Goal: Transaction & Acquisition: Obtain resource

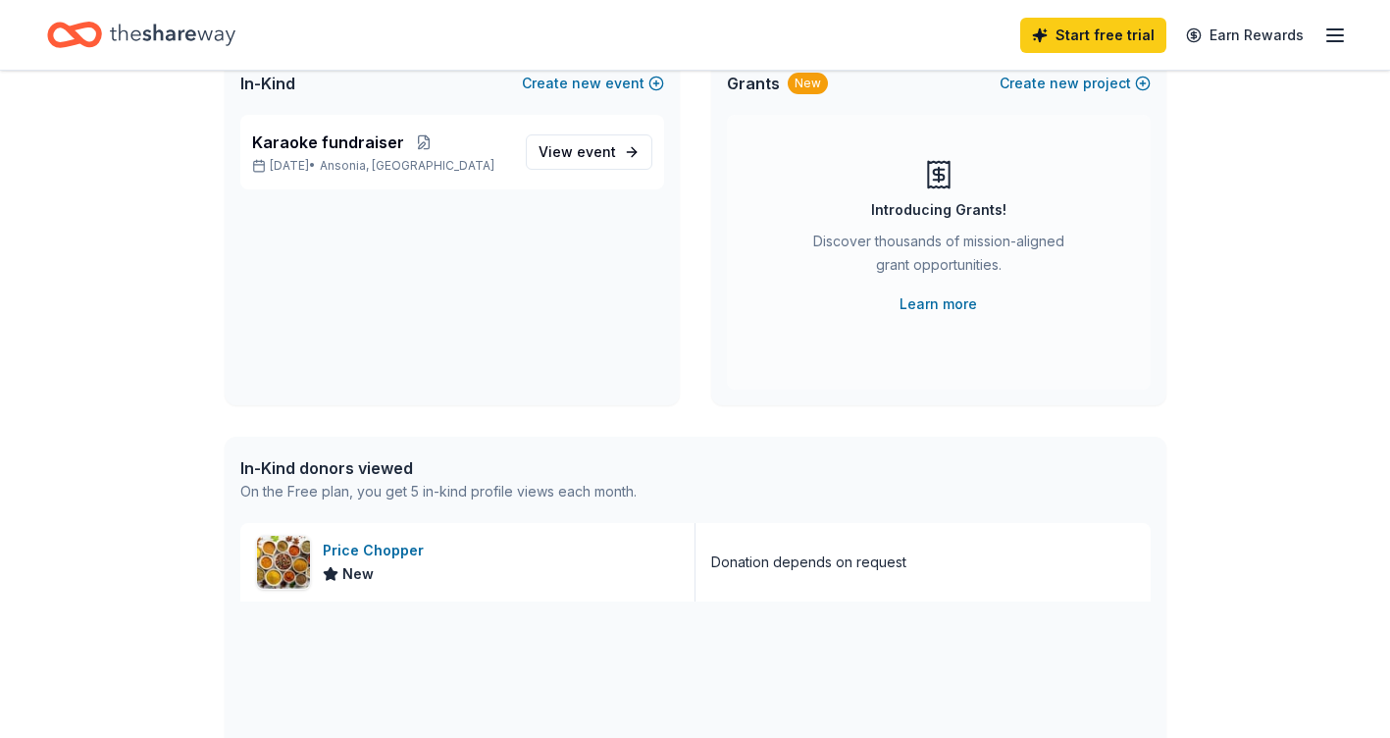
scroll to position [196, 0]
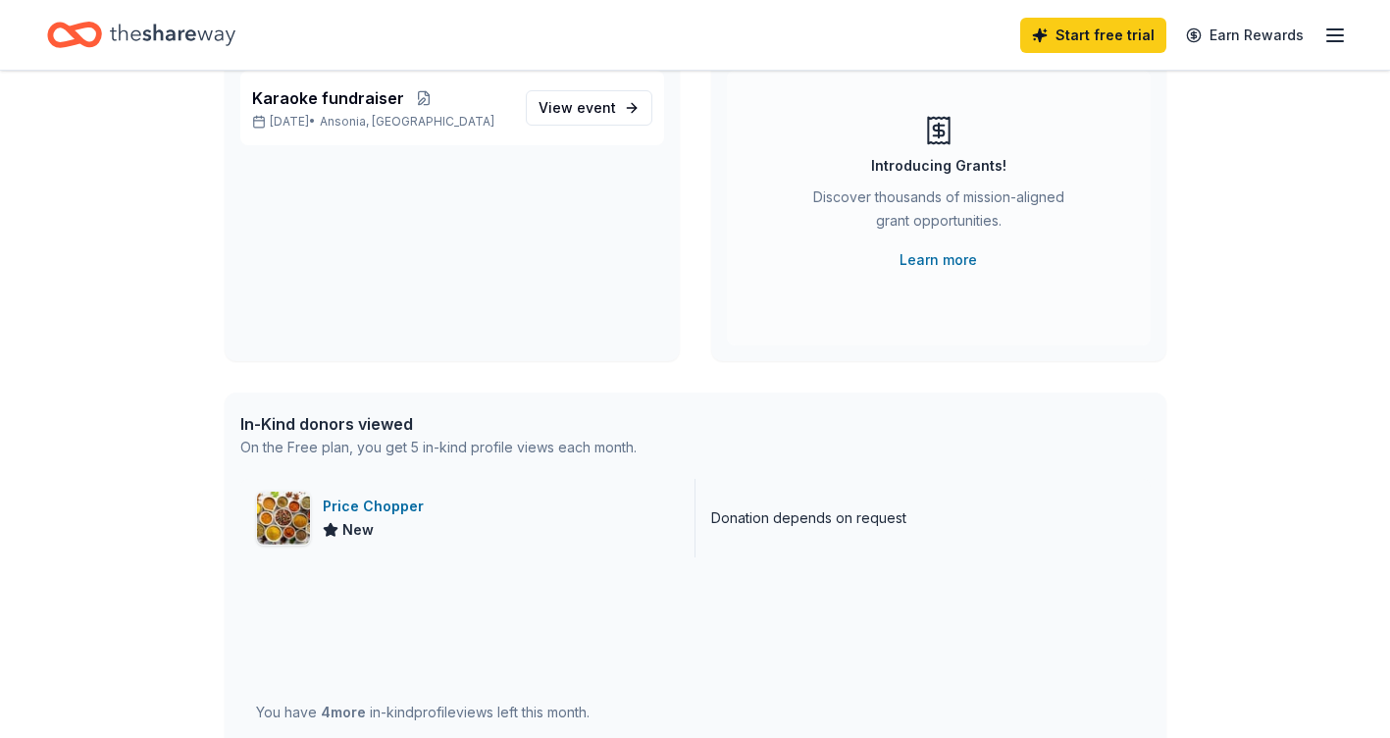
click at [361, 513] on div "Price Chopper" at bounding box center [377, 506] width 109 height 24
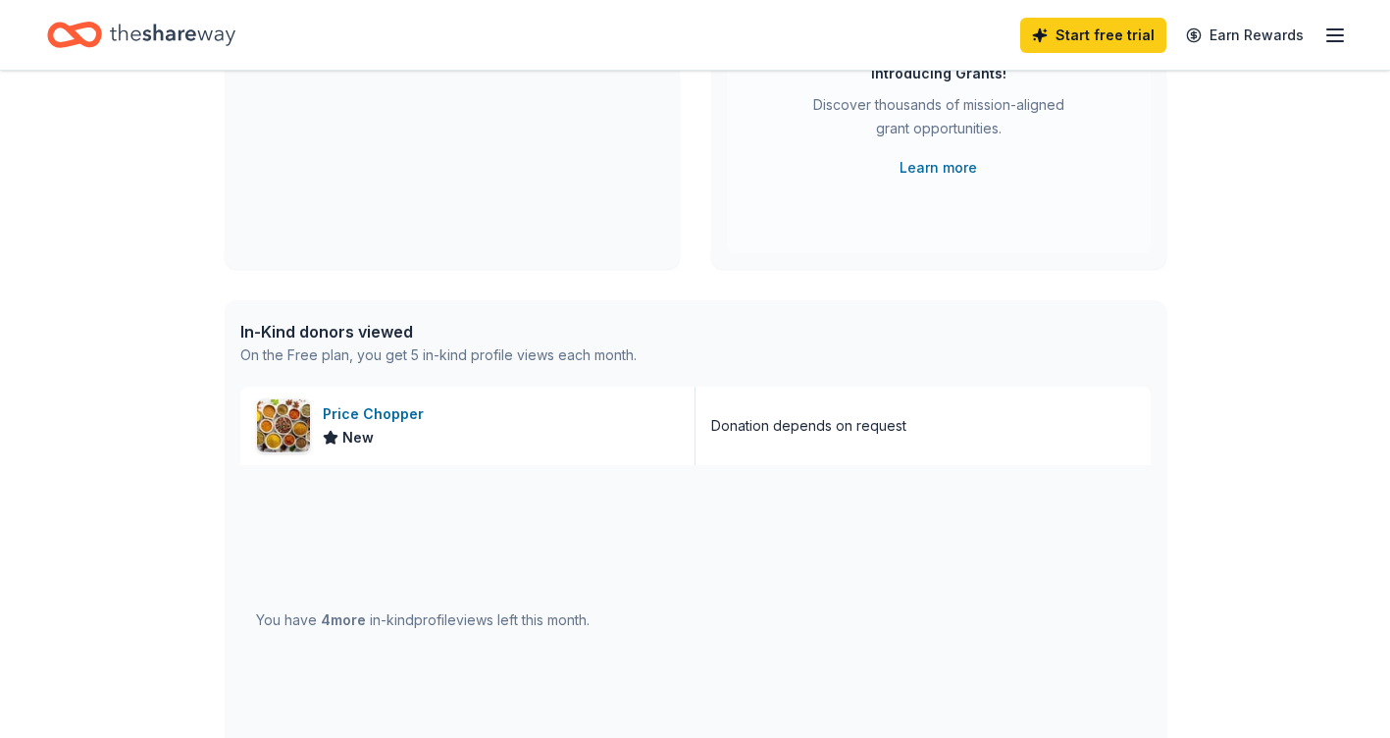
scroll to position [0, 0]
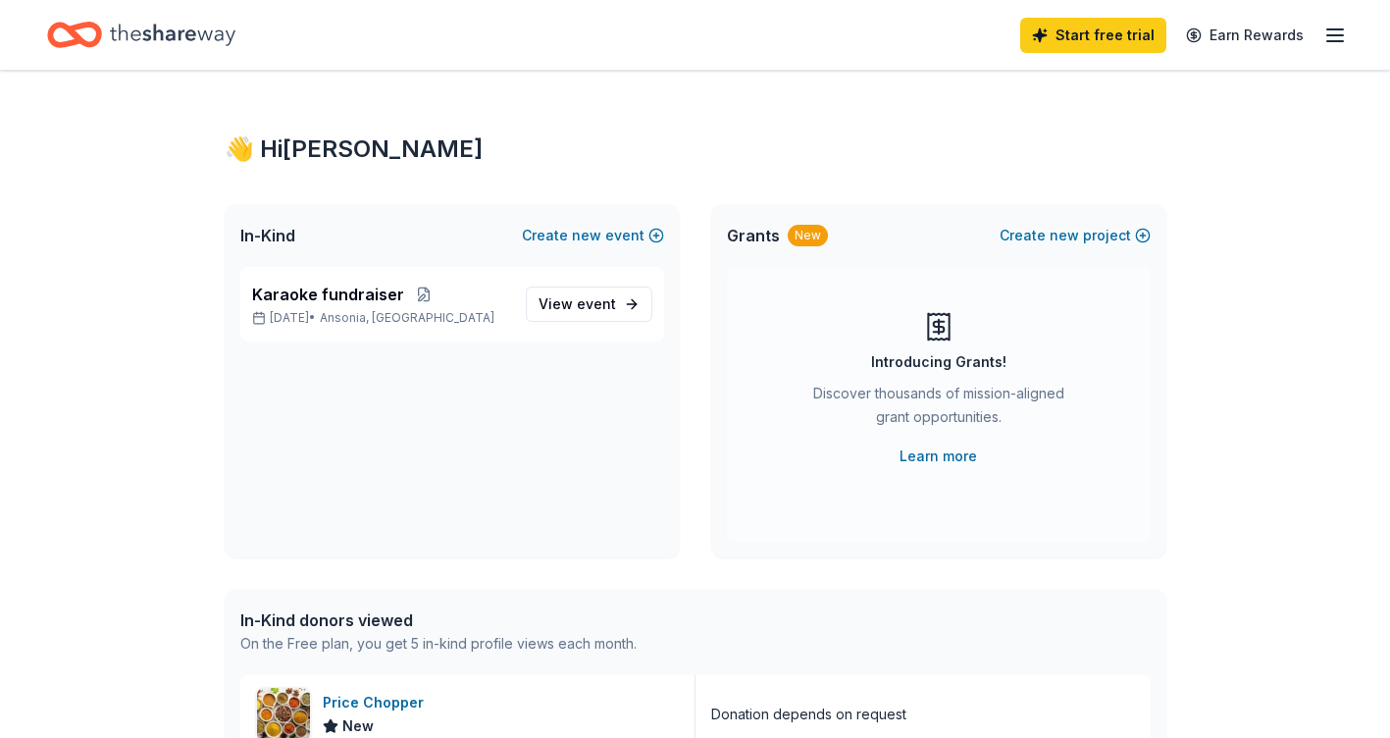
click at [1333, 29] on line "button" at bounding box center [1335, 29] width 16 height 0
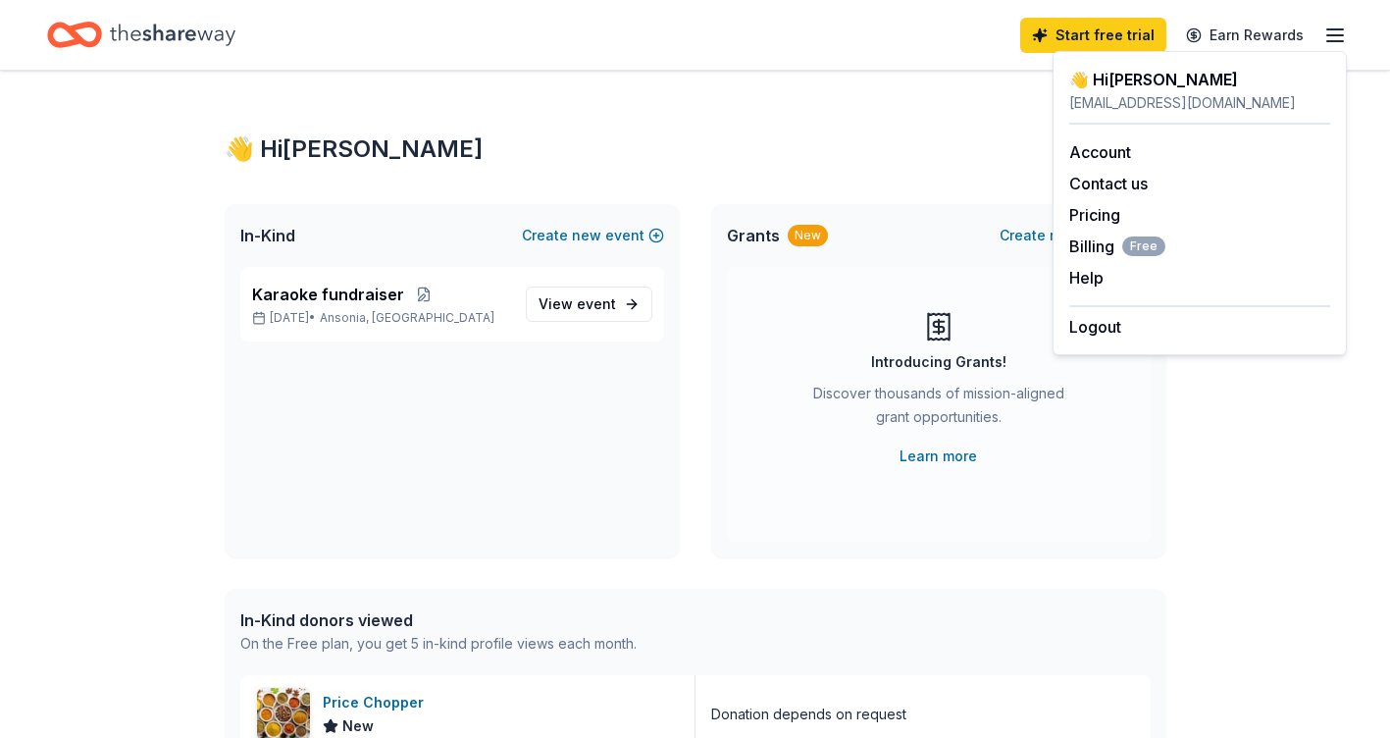
click at [1223, 106] on div "eobfootball2025@gmail.com" at bounding box center [1199, 103] width 261 height 24
click at [1092, 248] on span "Billing Free" at bounding box center [1117, 246] width 96 height 24
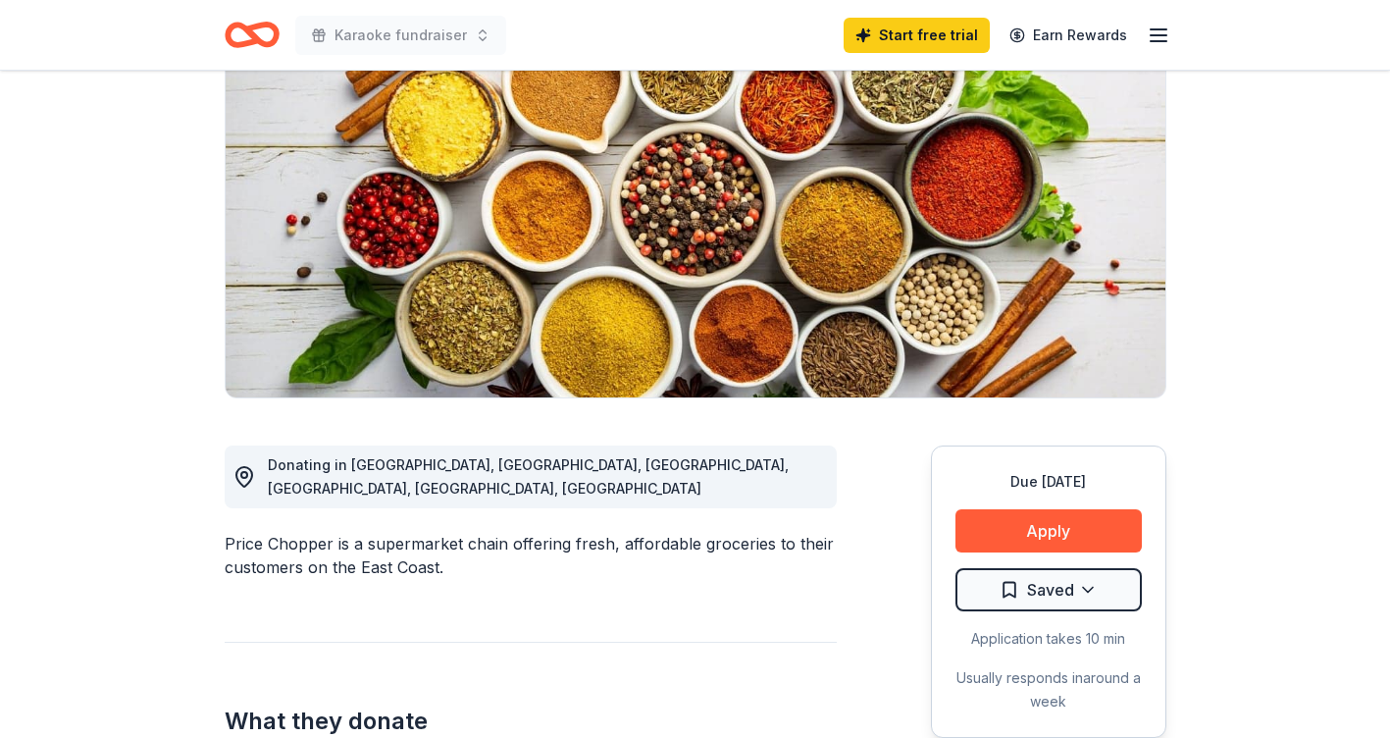
scroll to position [294, 0]
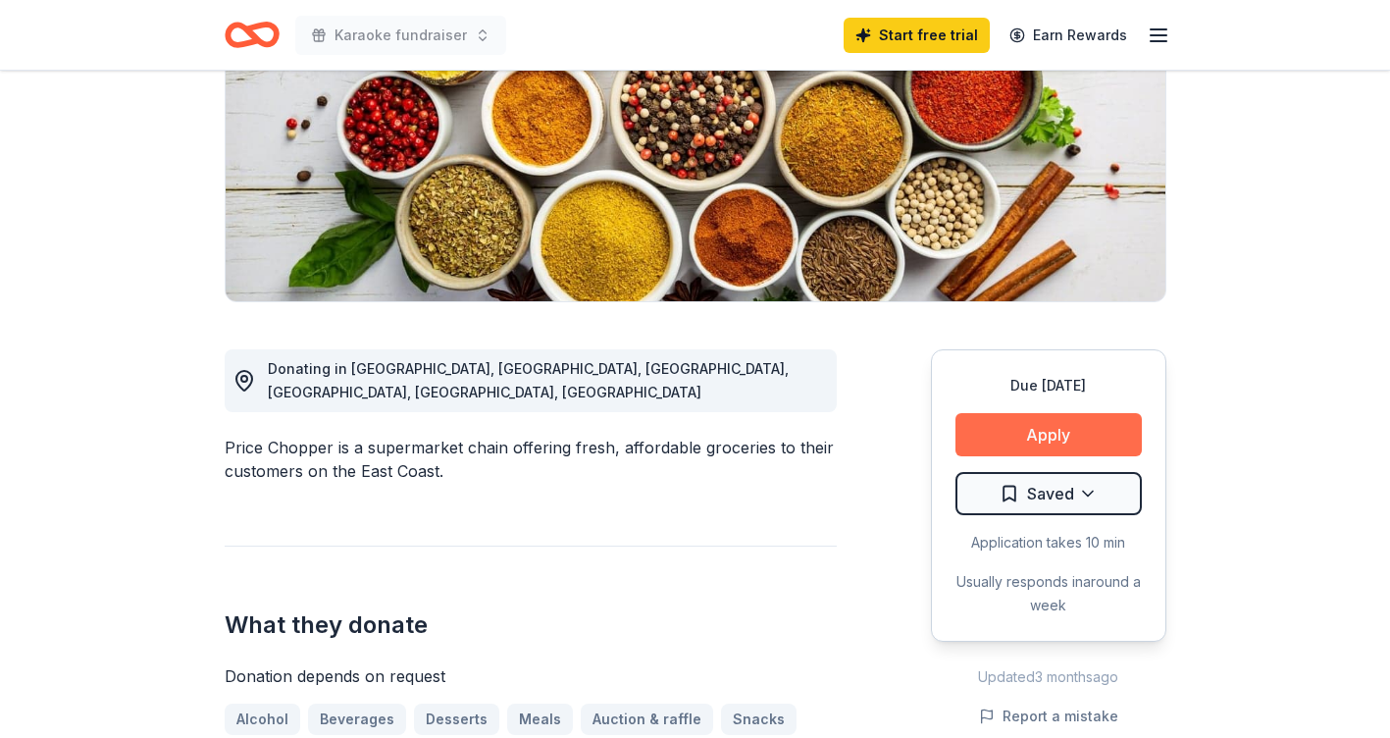
click at [1022, 435] on button "Apply" at bounding box center [1048, 434] width 186 height 43
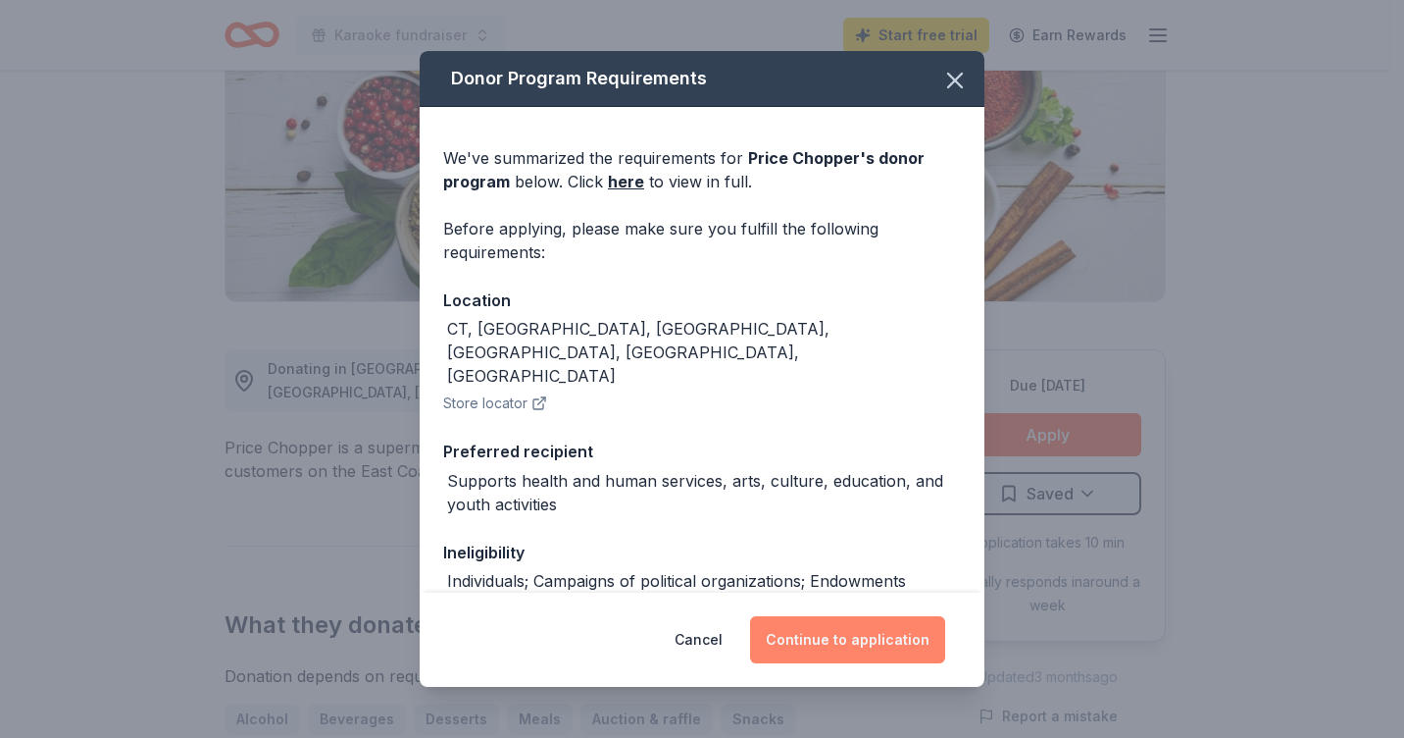
click at [832, 634] on button "Continue to application" at bounding box center [847, 639] width 195 height 47
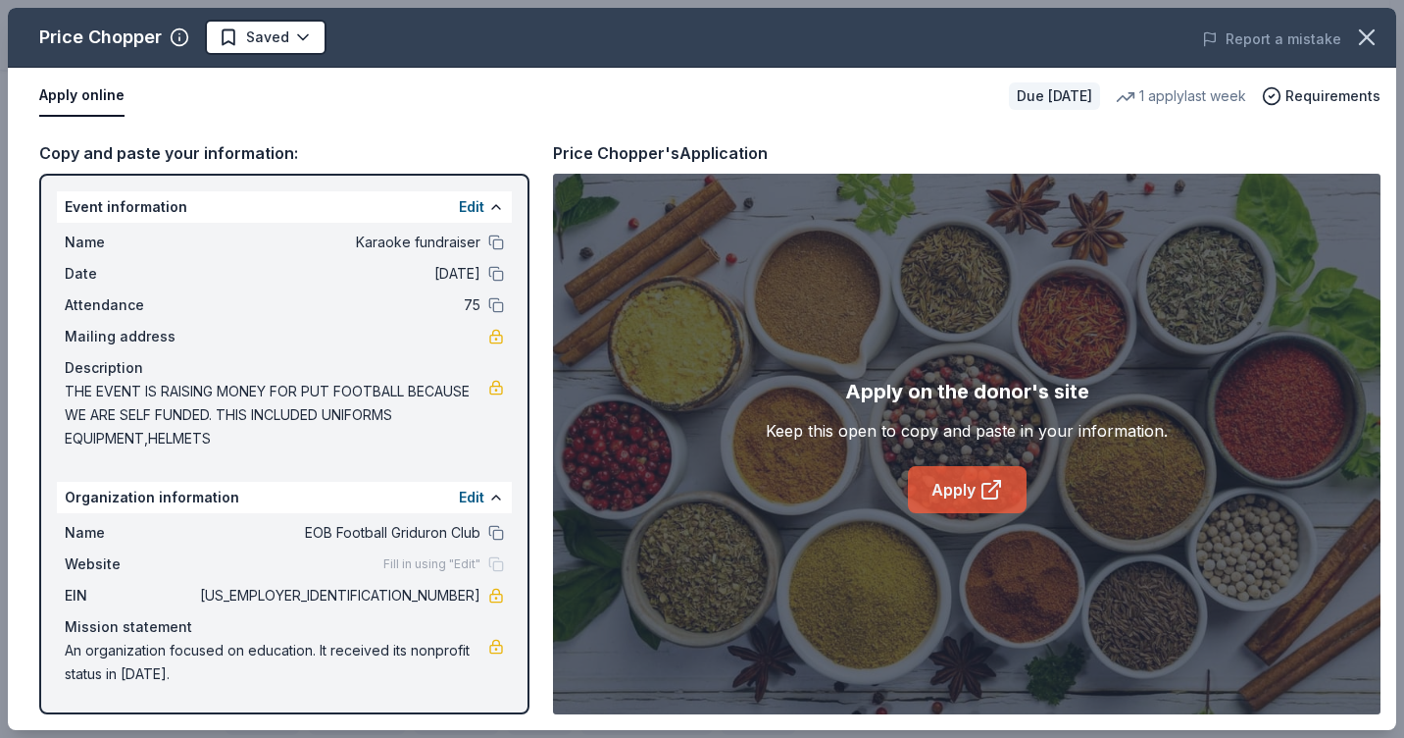
click at [956, 493] on link "Apply" at bounding box center [967, 489] width 119 height 47
click at [1369, 34] on icon "button" at bounding box center [1367, 37] width 14 height 14
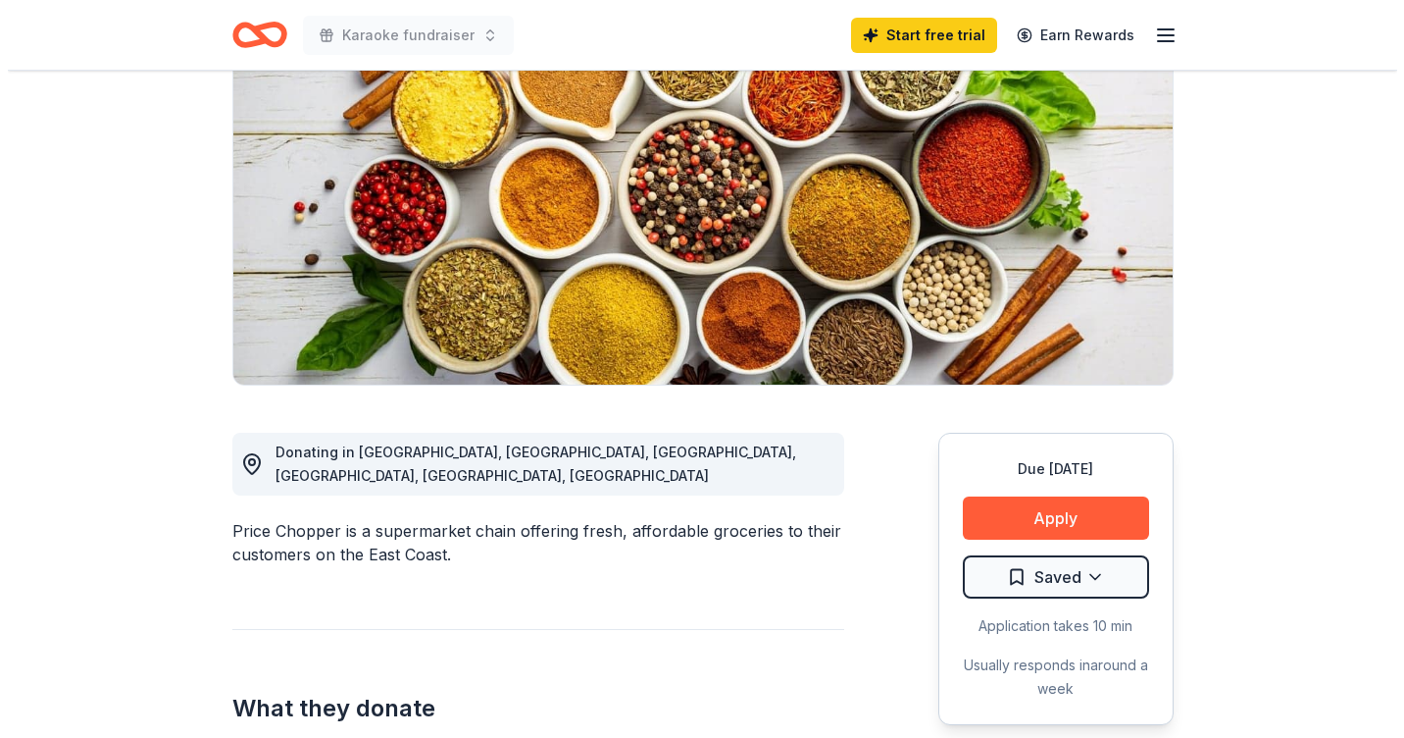
scroll to position [196, 0]
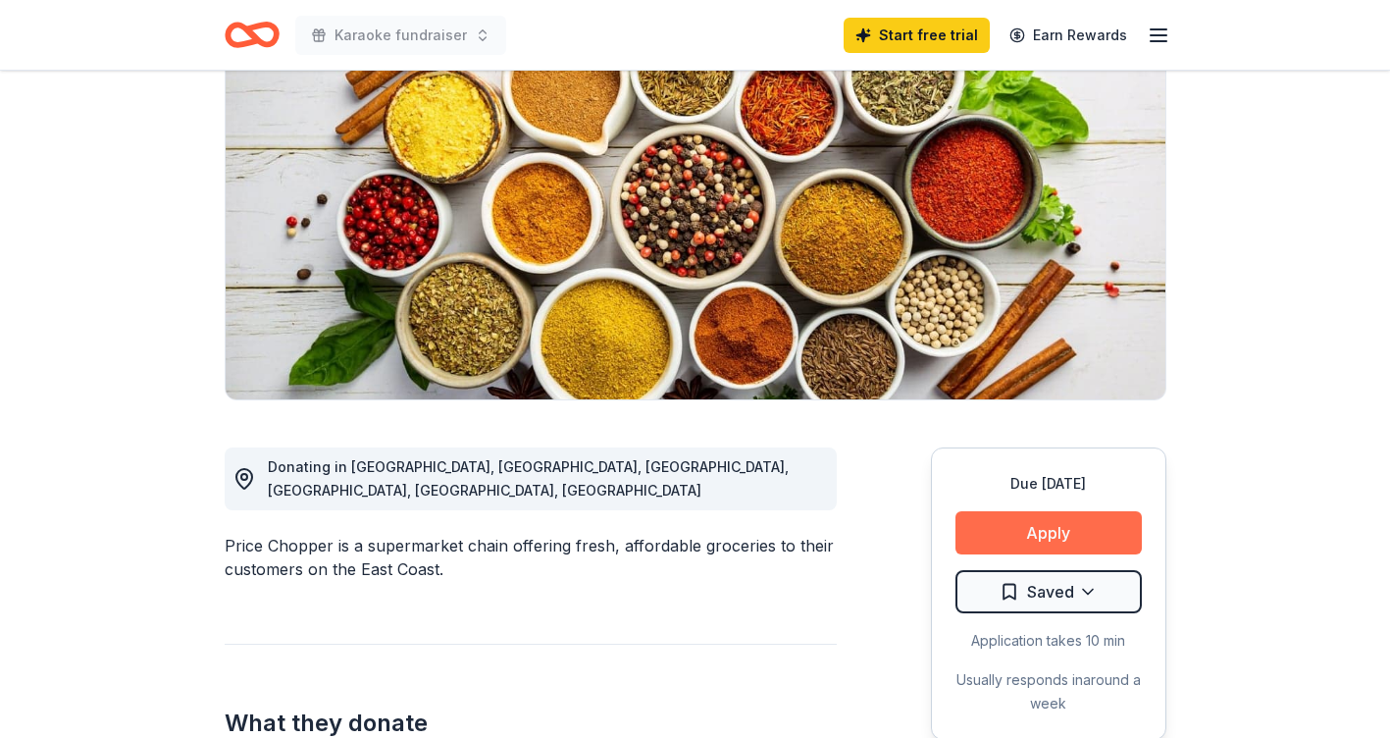
click at [1051, 528] on button "Apply" at bounding box center [1048, 532] width 186 height 43
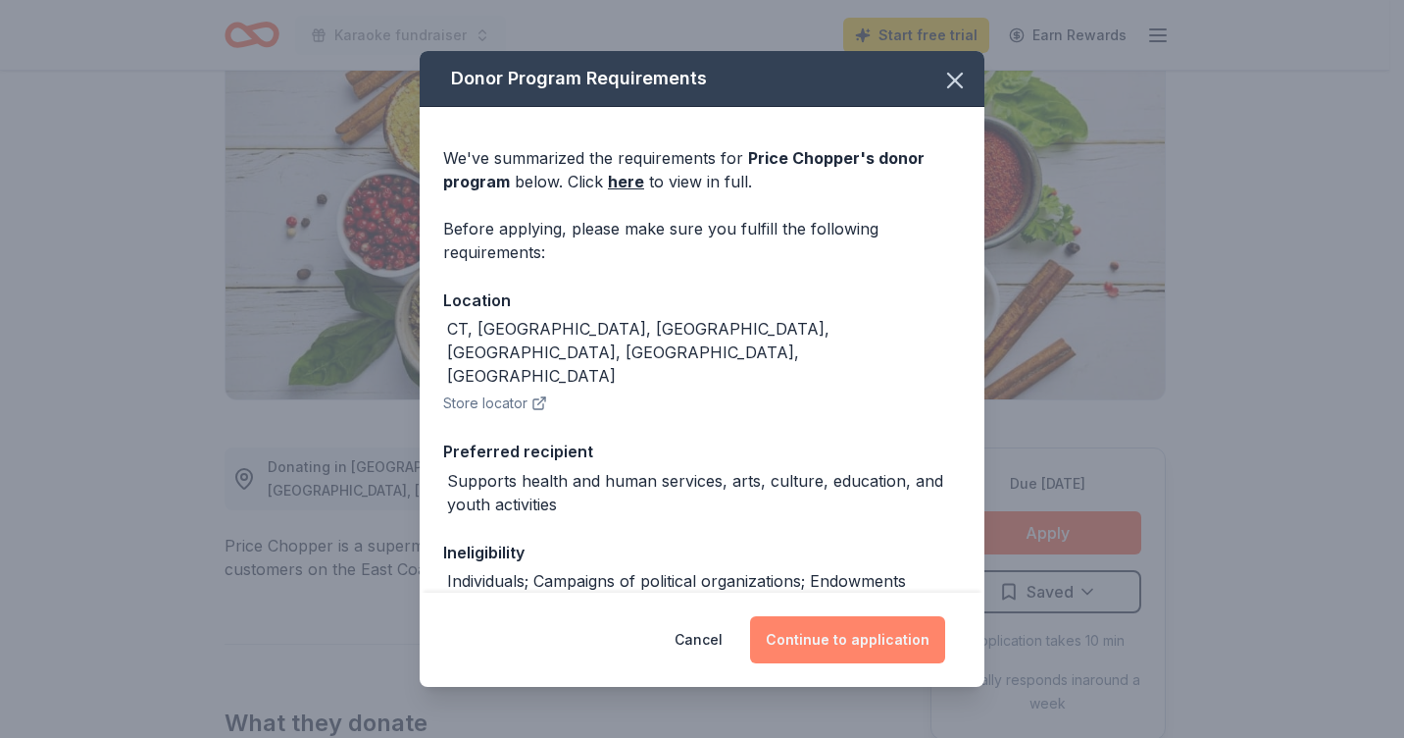
click at [842, 626] on button "Continue to application" at bounding box center [847, 639] width 195 height 47
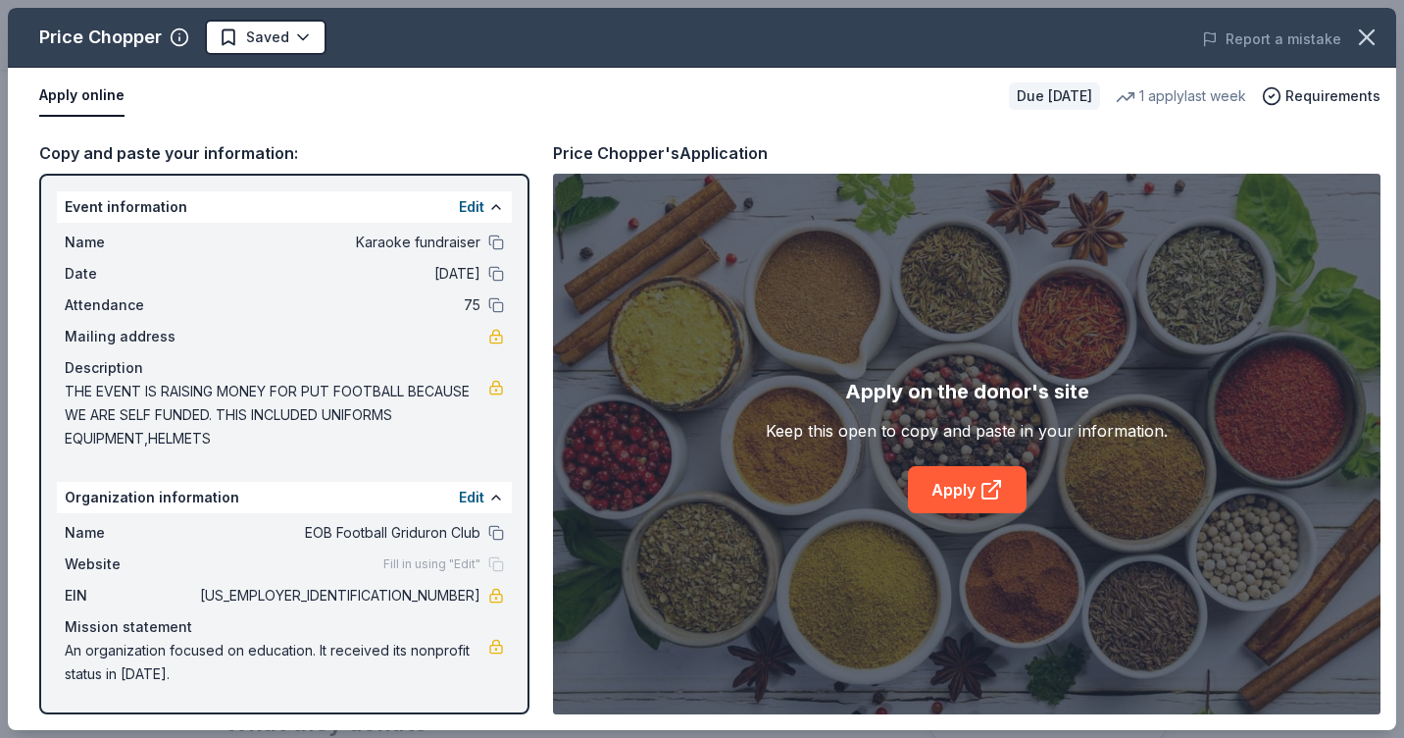
click at [93, 97] on button "Apply online" at bounding box center [81, 96] width 85 height 41
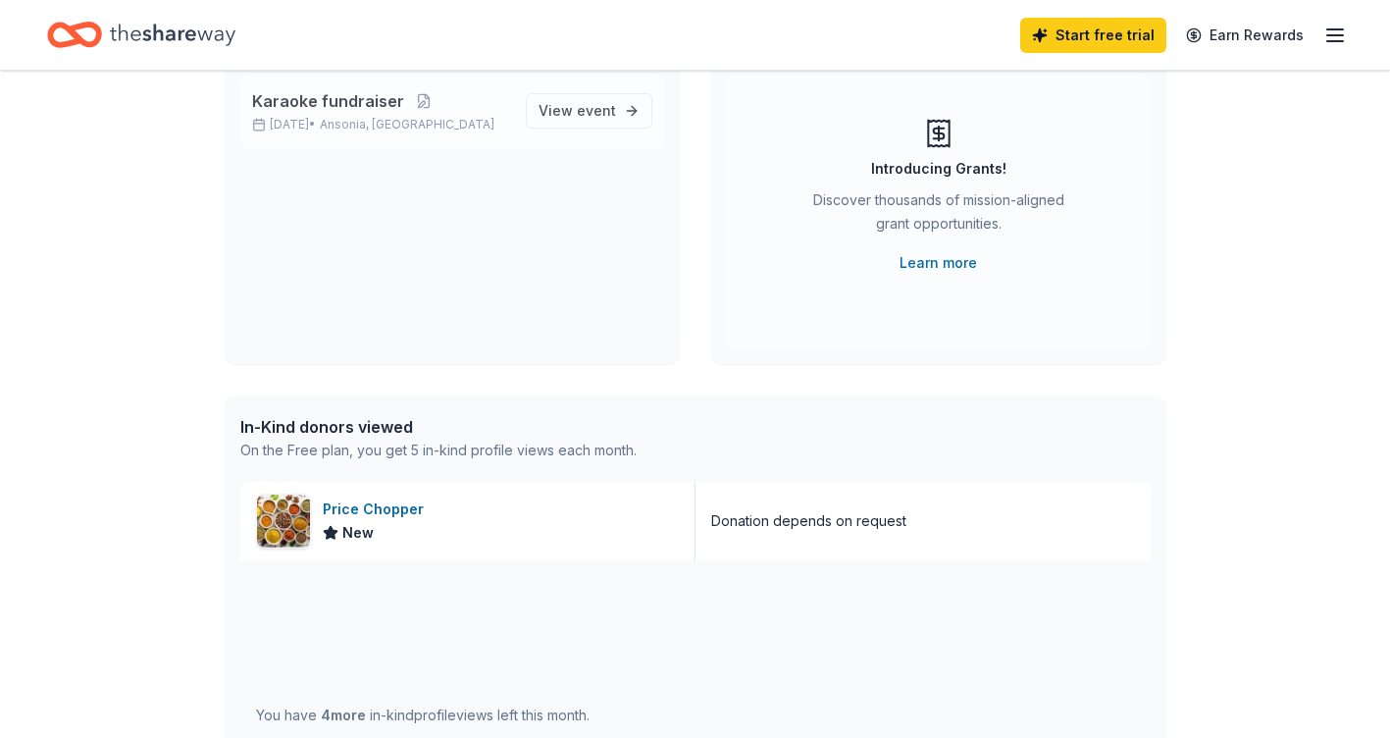
scroll to position [196, 0]
click at [298, 419] on div "In-Kind donors viewed" at bounding box center [438, 424] width 396 height 24
click at [777, 527] on div "Donation depends on request" at bounding box center [808, 518] width 195 height 24
click at [347, 719] on div "You have 4 more in-kind profile views left this month." at bounding box center [422, 712] width 333 height 24
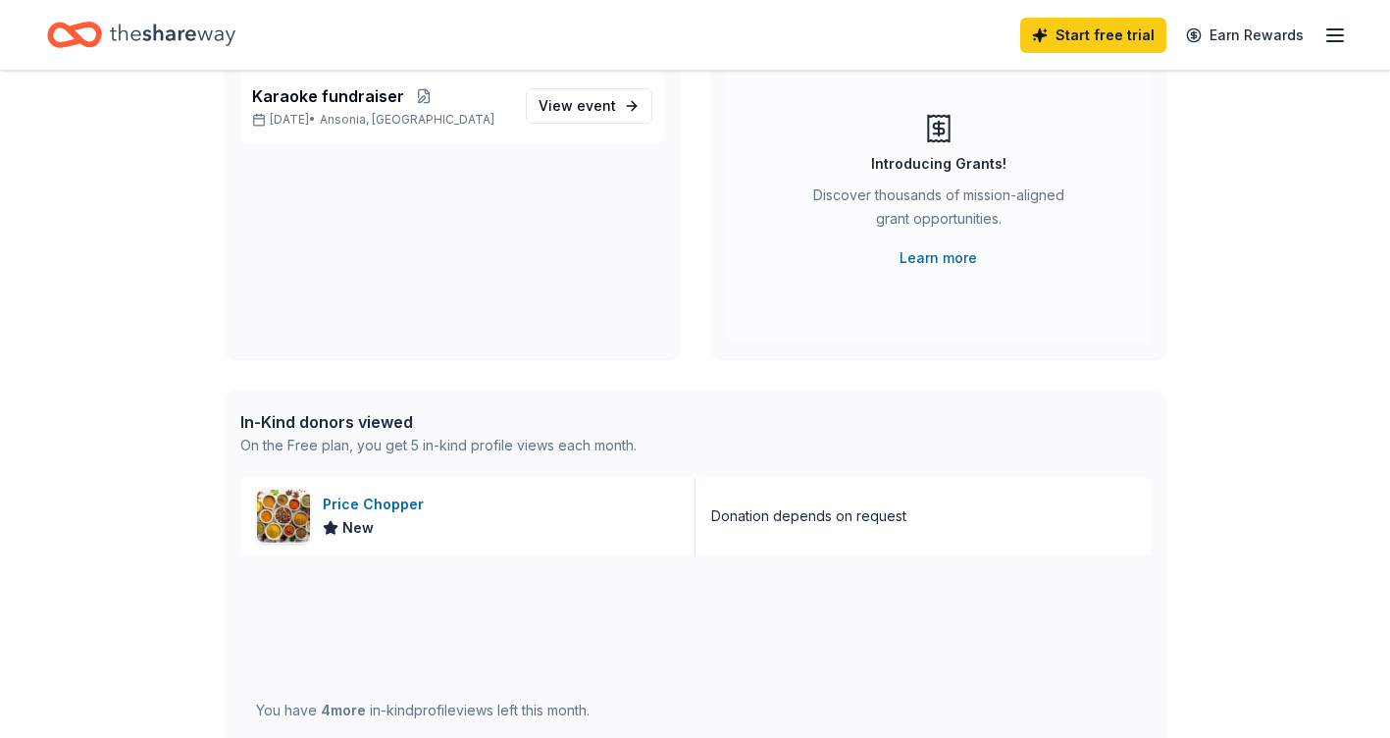
click at [757, 624] on div "You have 4 more in-kind profile views left this month." at bounding box center [695, 710] width 910 height 310
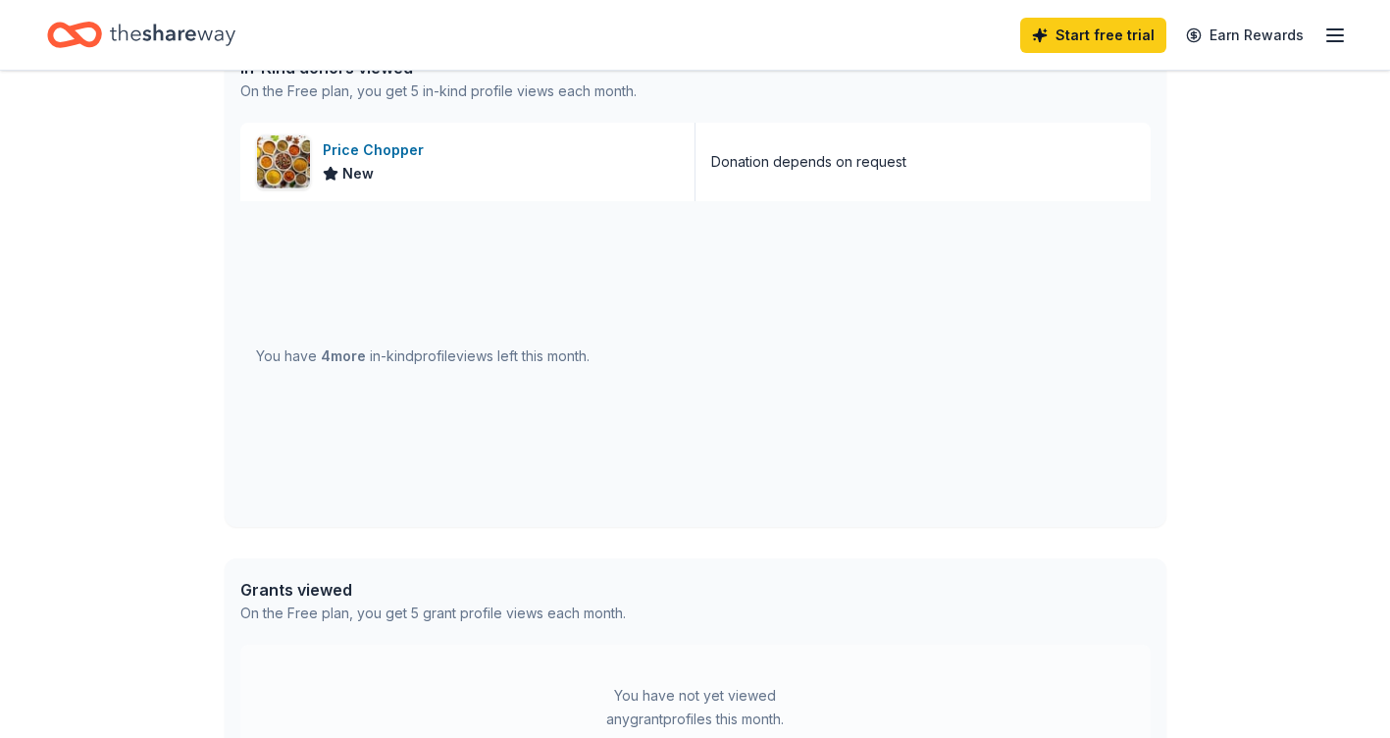
scroll to position [590, 0]
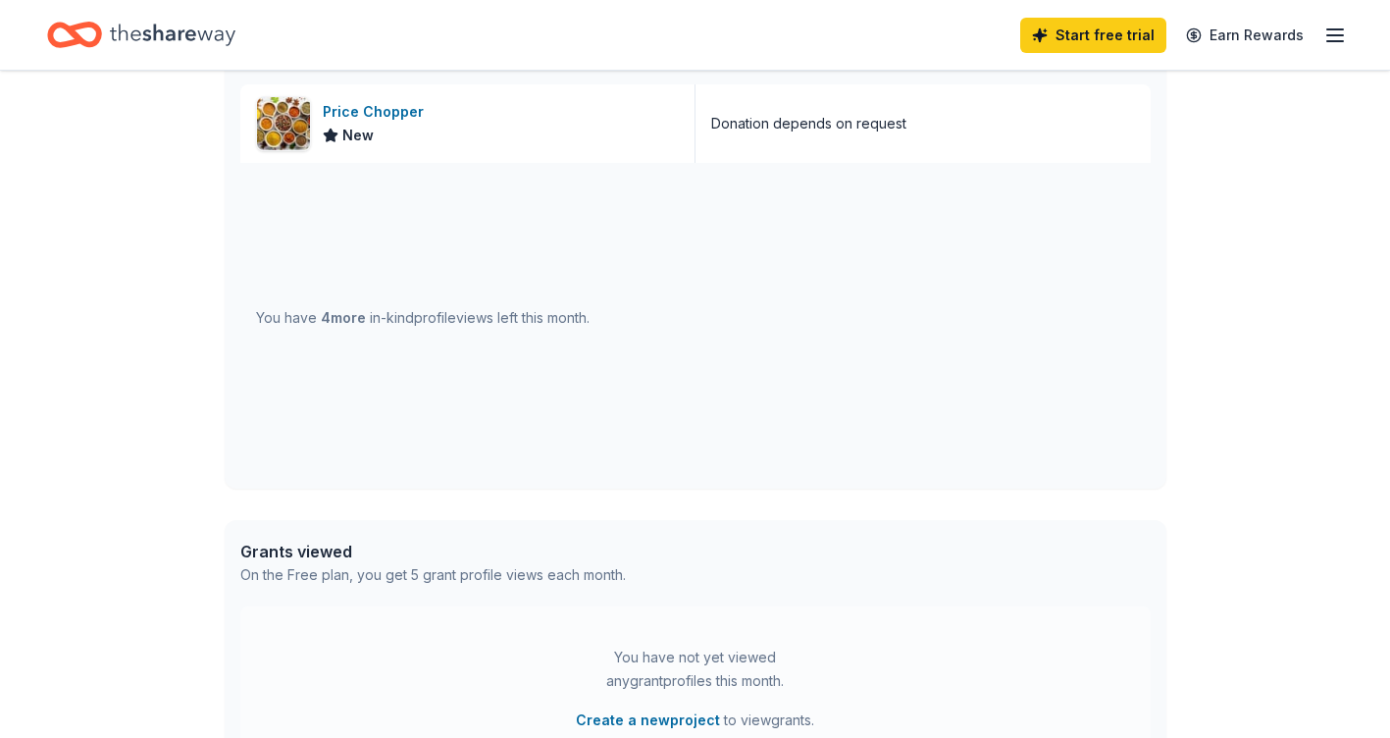
drag, startPoint x: 331, startPoint y: 318, endPoint x: 342, endPoint y: 312, distance: 13.2
click at [334, 316] on span "4 more" at bounding box center [343, 317] width 45 height 17
click at [343, 311] on span "4 more" at bounding box center [343, 317] width 45 height 17
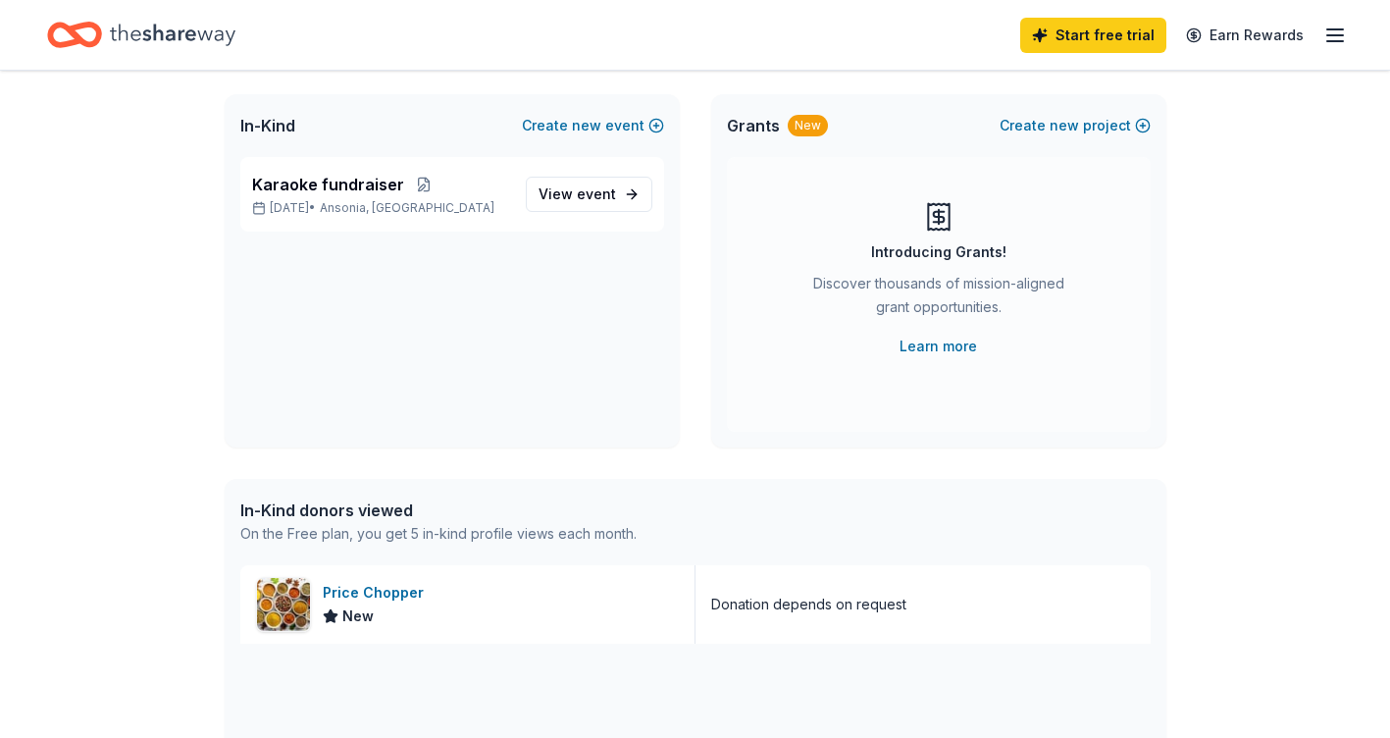
scroll to position [2, 0]
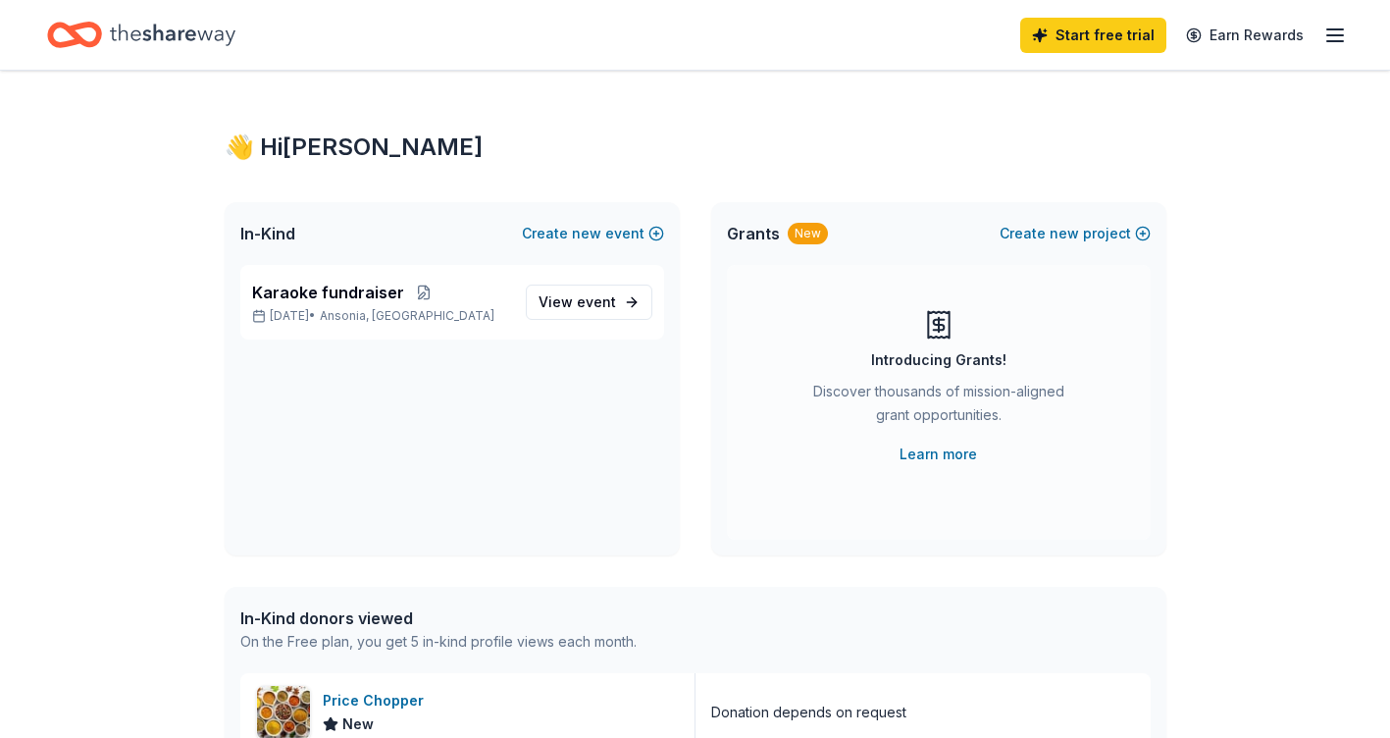
click at [1335, 35] on line "button" at bounding box center [1335, 35] width 16 height 0
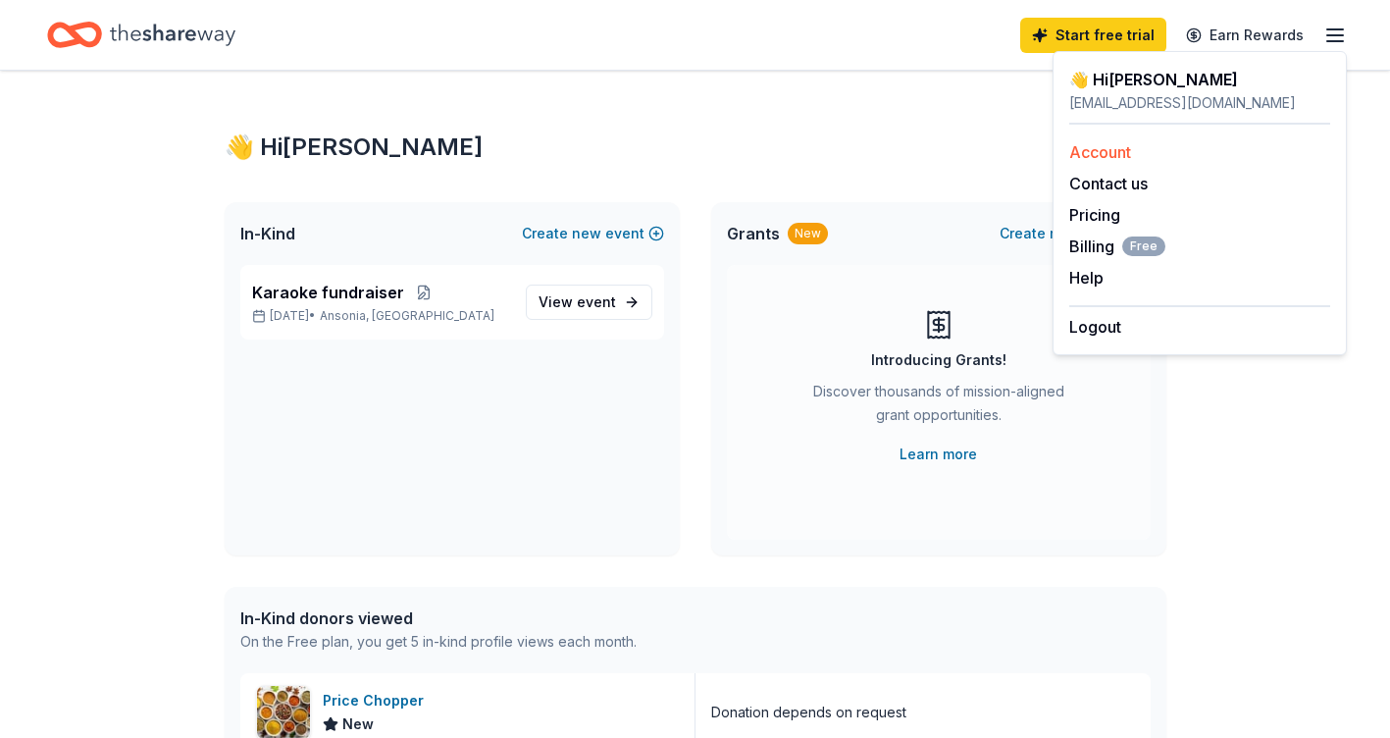
click at [1127, 158] on link "Account" at bounding box center [1100, 152] width 62 height 20
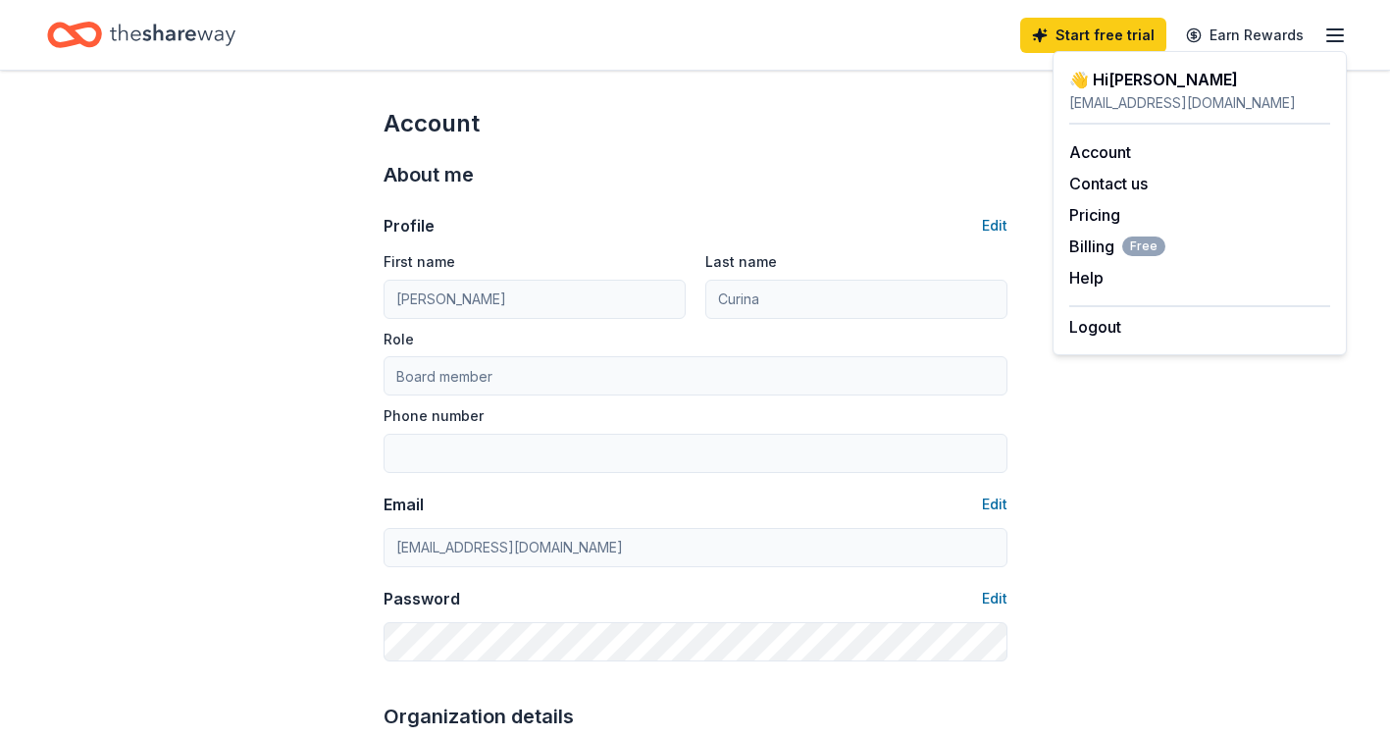
click at [1334, 29] on line "button" at bounding box center [1335, 29] width 16 height 0
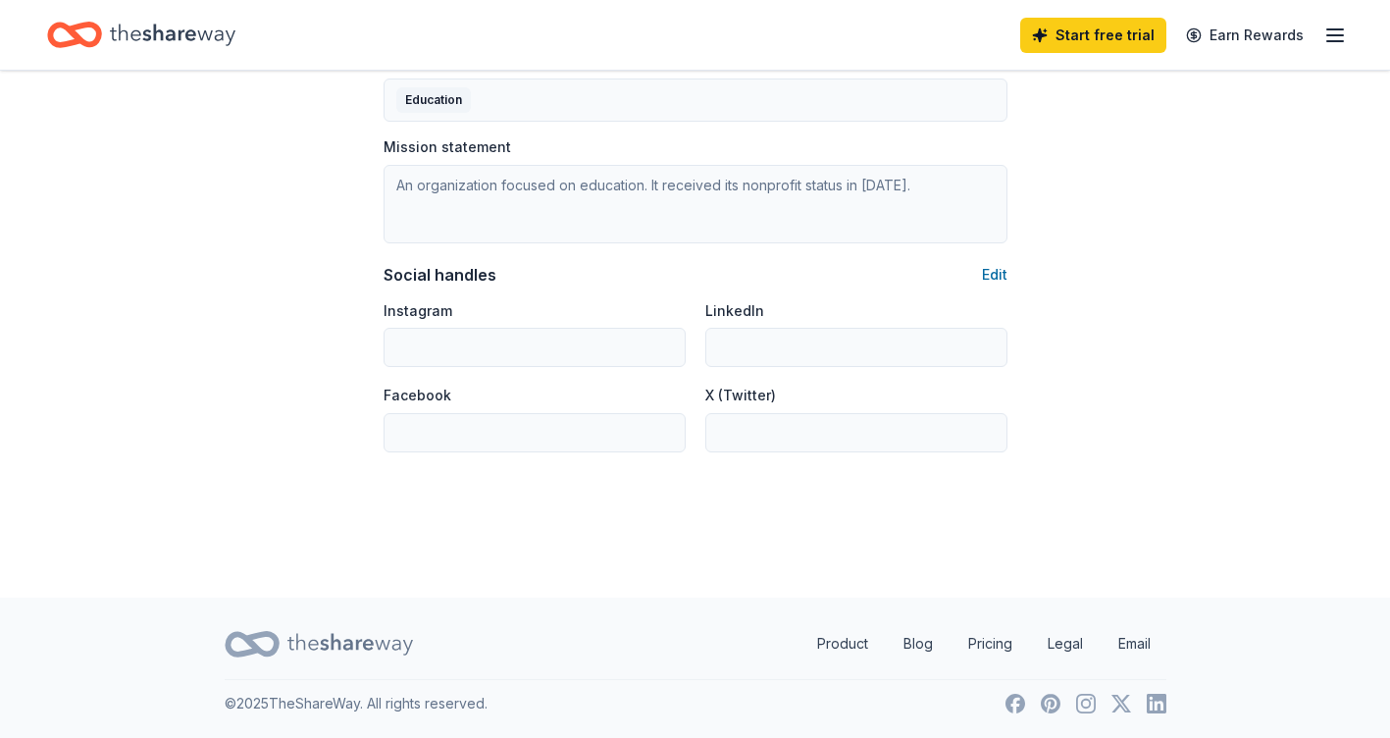
scroll to position [1227, 0]
click at [857, 643] on link "Product" at bounding box center [842, 642] width 82 height 39
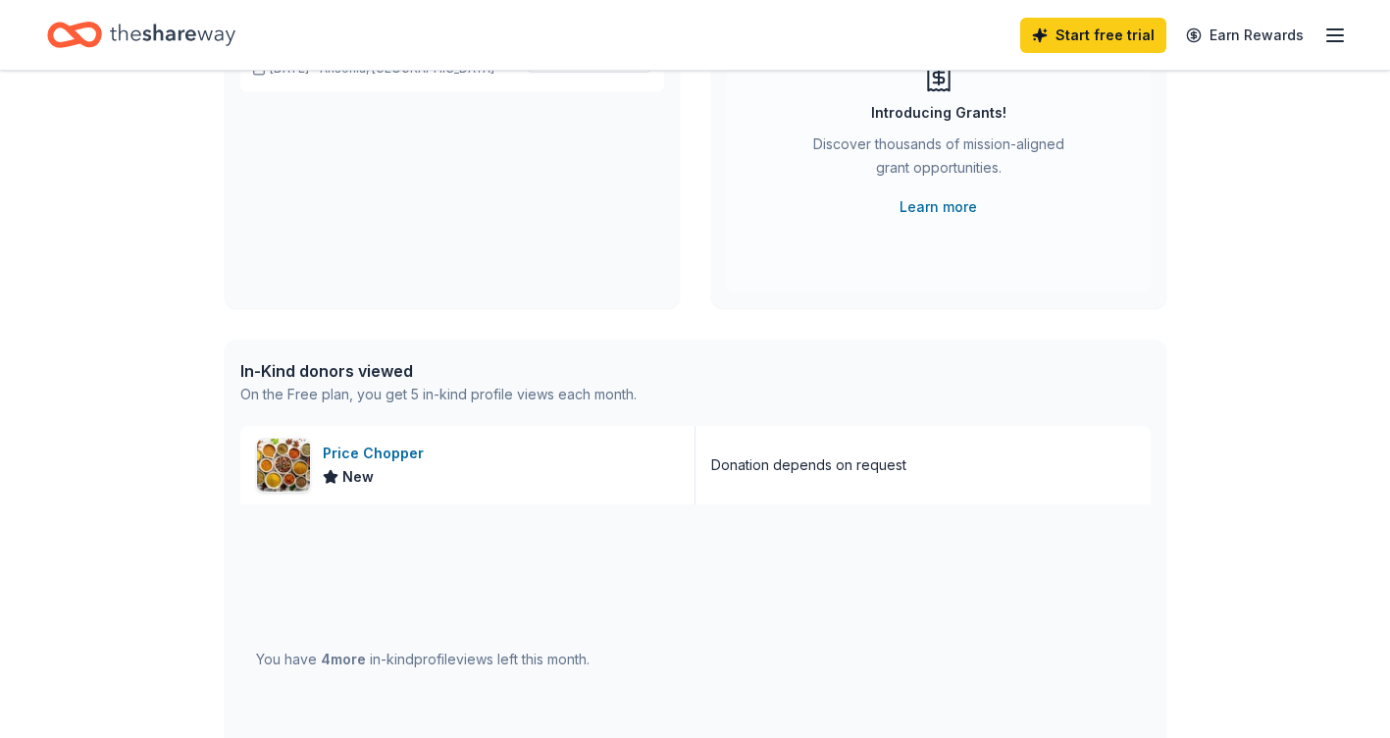
scroll to position [294, 0]
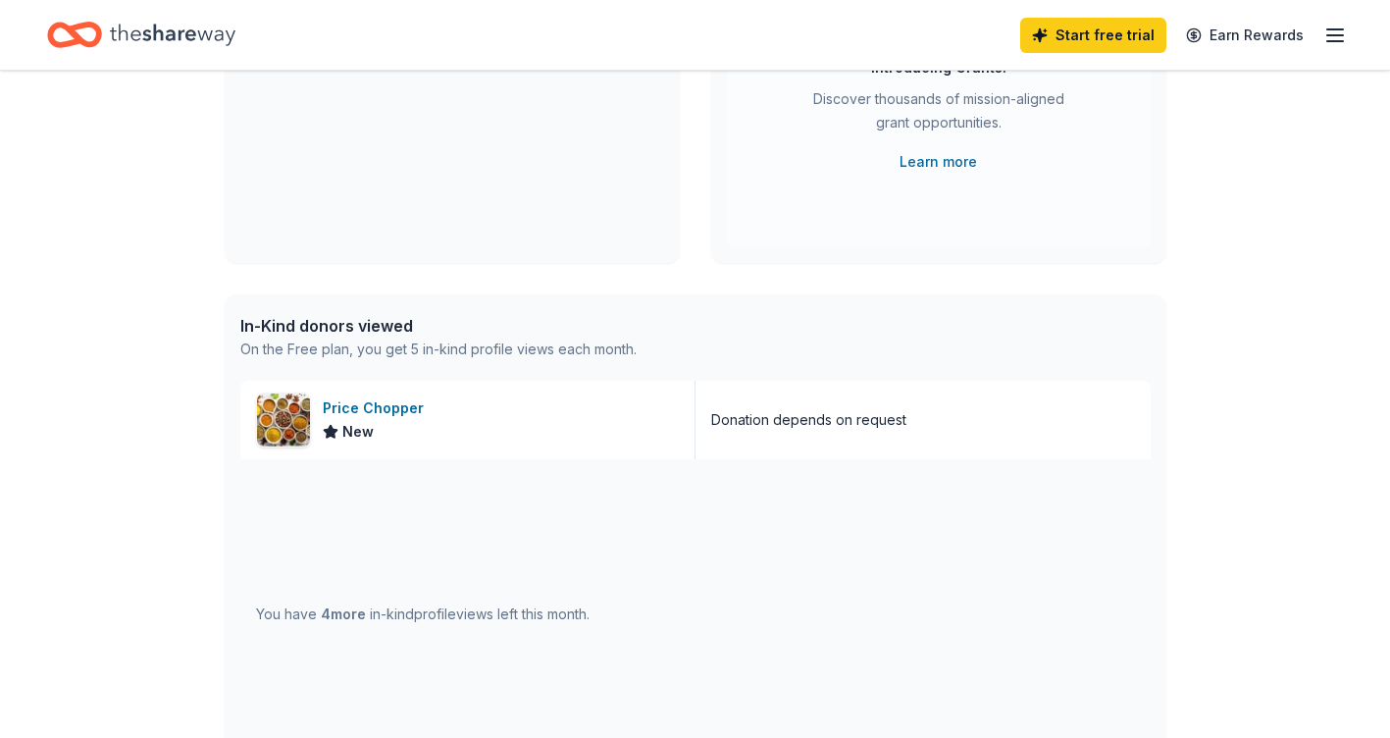
click at [346, 610] on span "4 more" at bounding box center [343, 613] width 45 height 17
click at [319, 331] on div "In-Kind donors viewed" at bounding box center [438, 326] width 396 height 24
click at [327, 315] on div "In-Kind donors viewed" at bounding box center [438, 326] width 396 height 24
click at [520, 361] on div "In-Kind donors viewed On the Free plan, you get 5 in-kind profile views each mo…" at bounding box center [696, 337] width 942 height 86
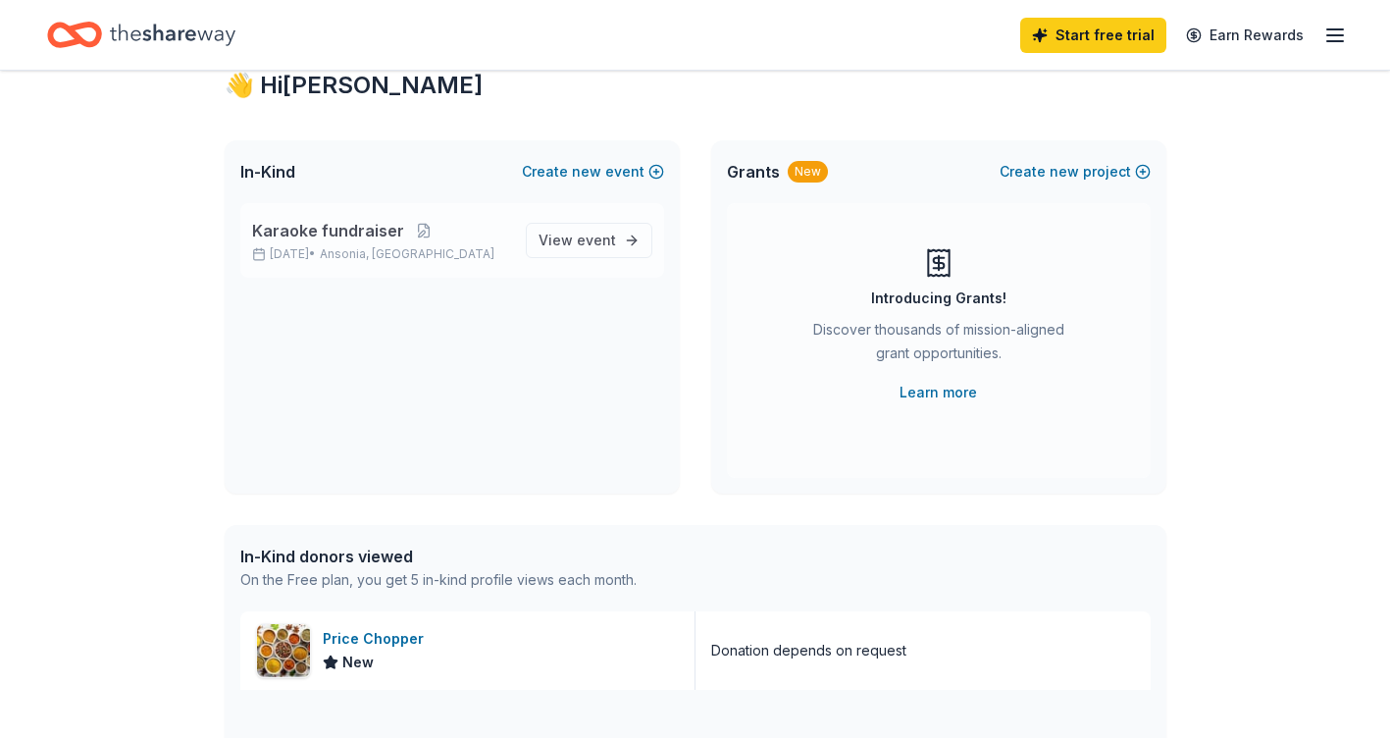
scroll to position [98, 0]
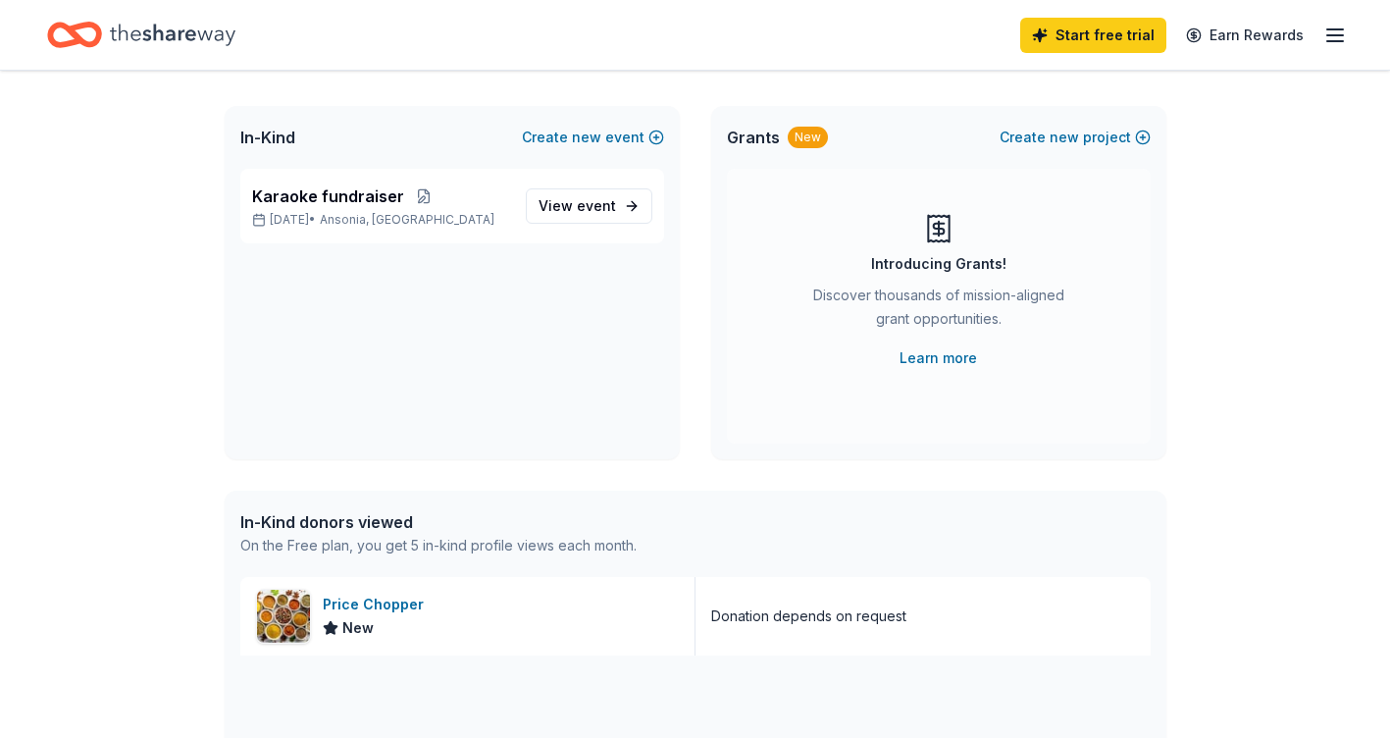
click at [335, 525] on div "In-Kind donors viewed" at bounding box center [438, 522] width 396 height 24
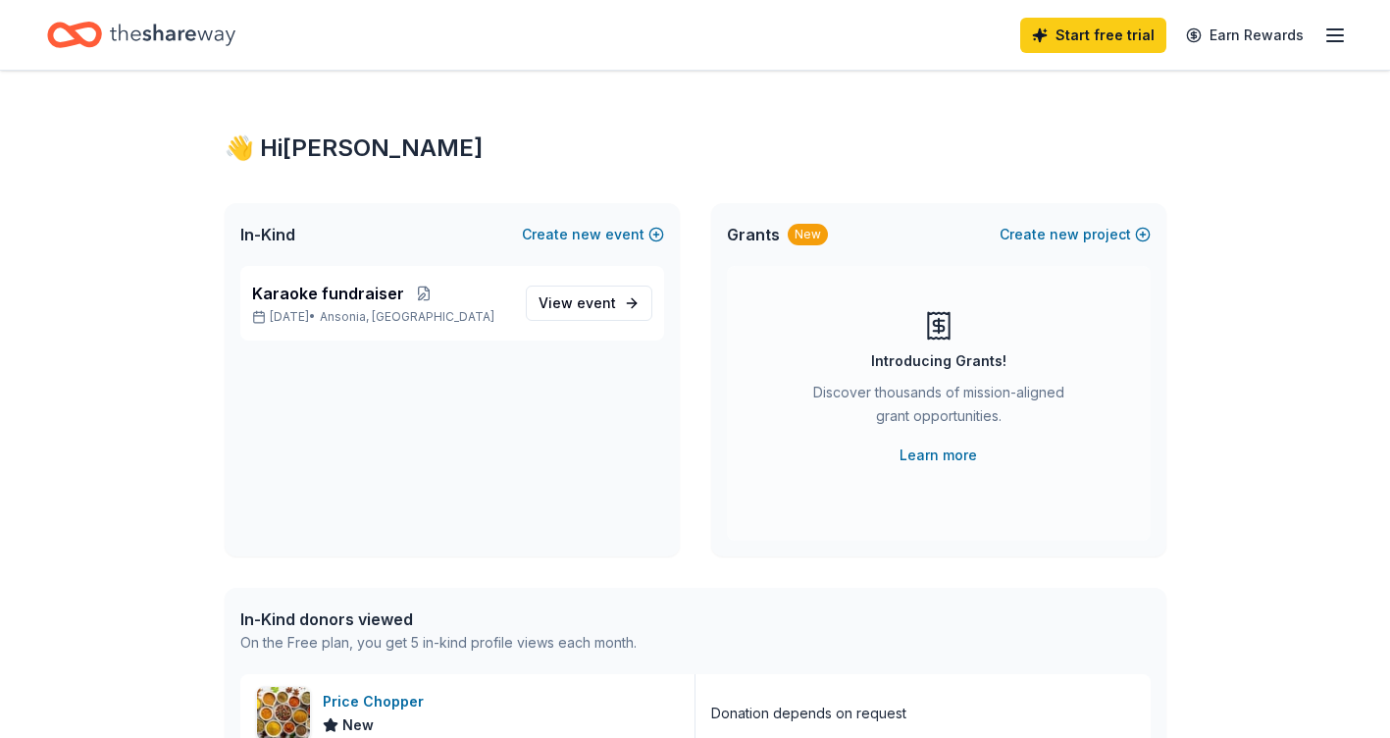
scroll to position [0, 0]
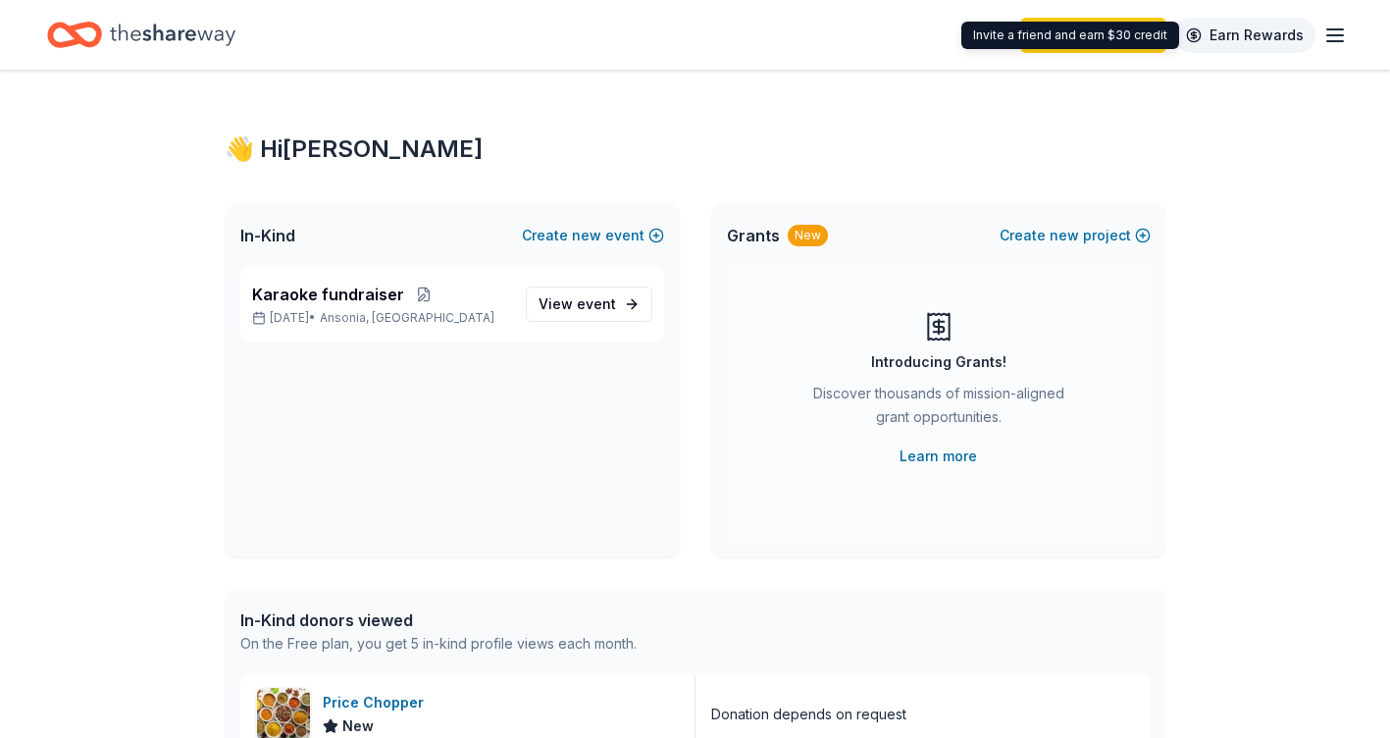
click at [1257, 31] on link "Earn Rewards" at bounding box center [1244, 35] width 141 height 35
click at [811, 230] on div "New" at bounding box center [808, 236] width 40 height 22
click at [1342, 31] on icon "button" at bounding box center [1335, 36] width 24 height 24
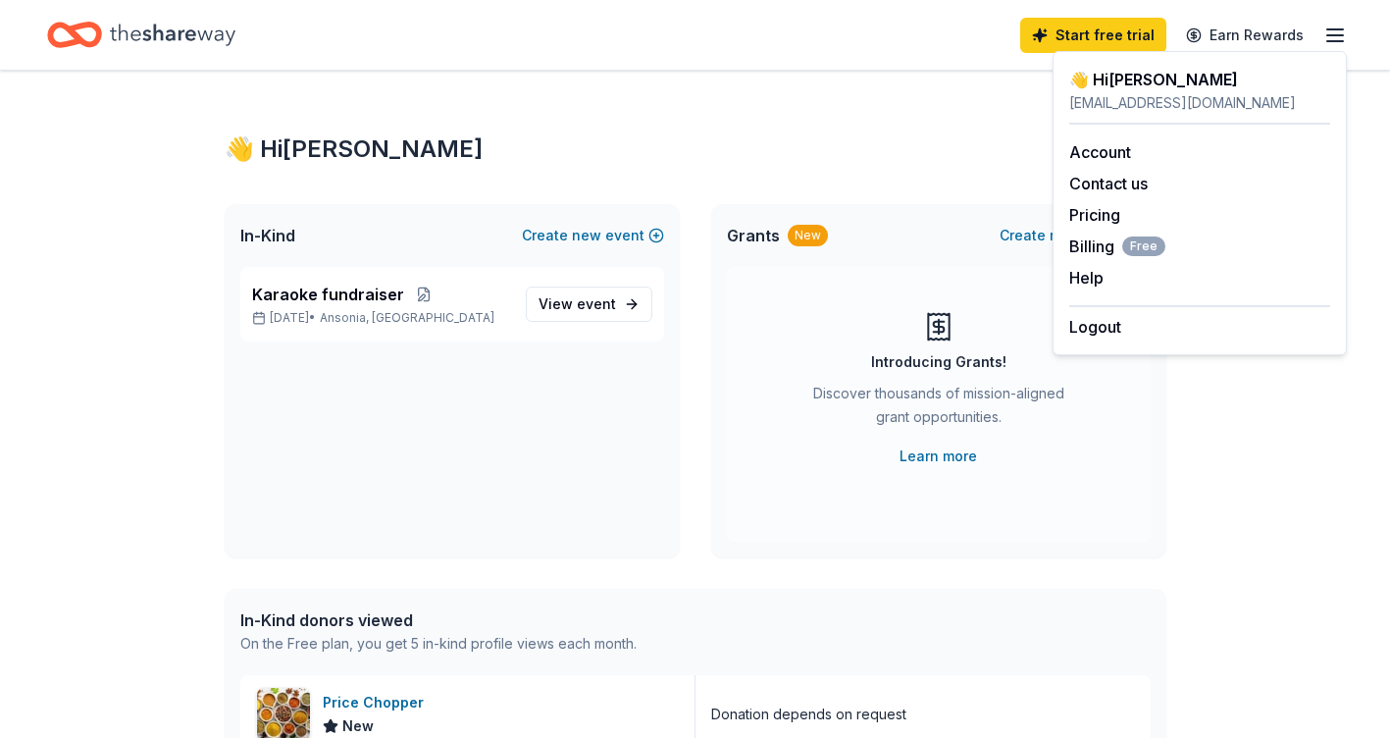
click at [1124, 84] on div "👋 Hi Amy" at bounding box center [1199, 80] width 261 height 24
click at [1130, 81] on div "👋 Hi Amy" at bounding box center [1199, 80] width 261 height 24
click at [1097, 221] on link "Pricing" at bounding box center [1094, 215] width 51 height 20
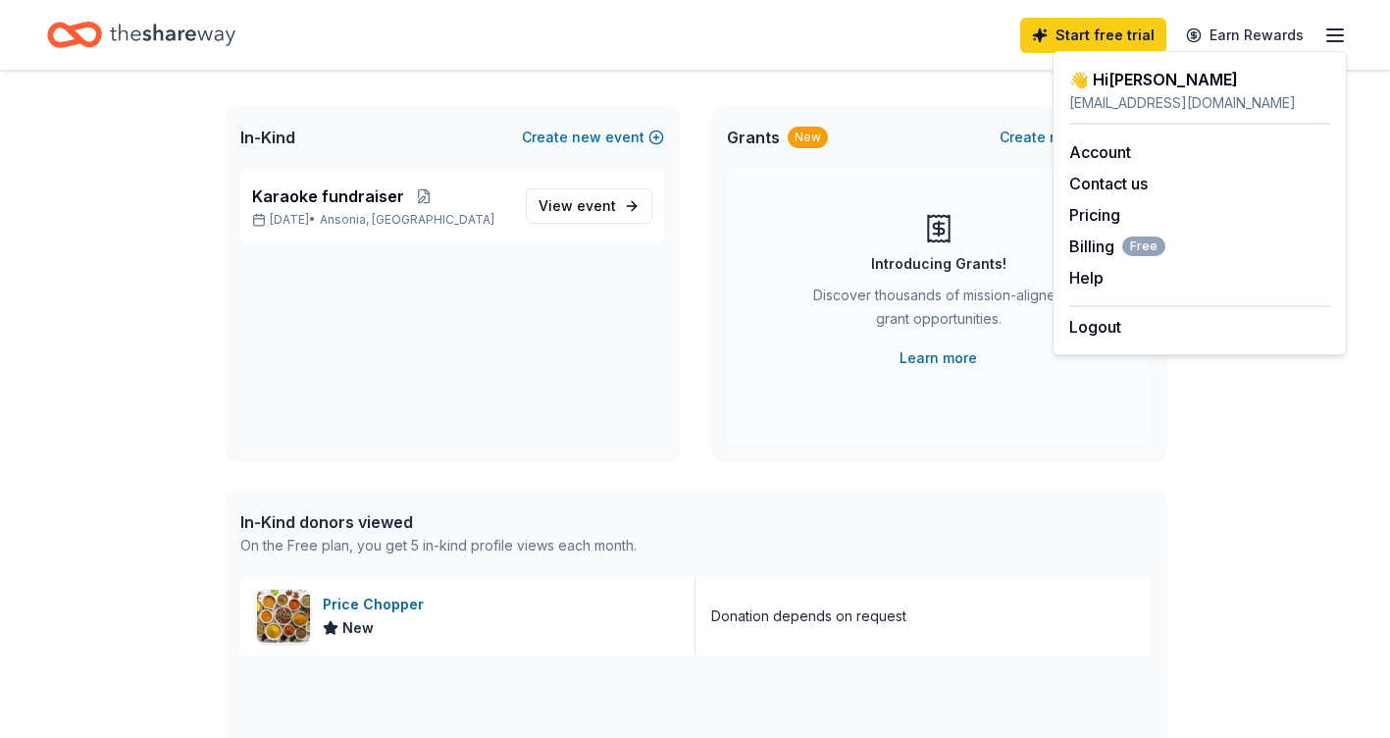
click at [284, 522] on div "In-Kind donors viewed" at bounding box center [438, 522] width 396 height 24
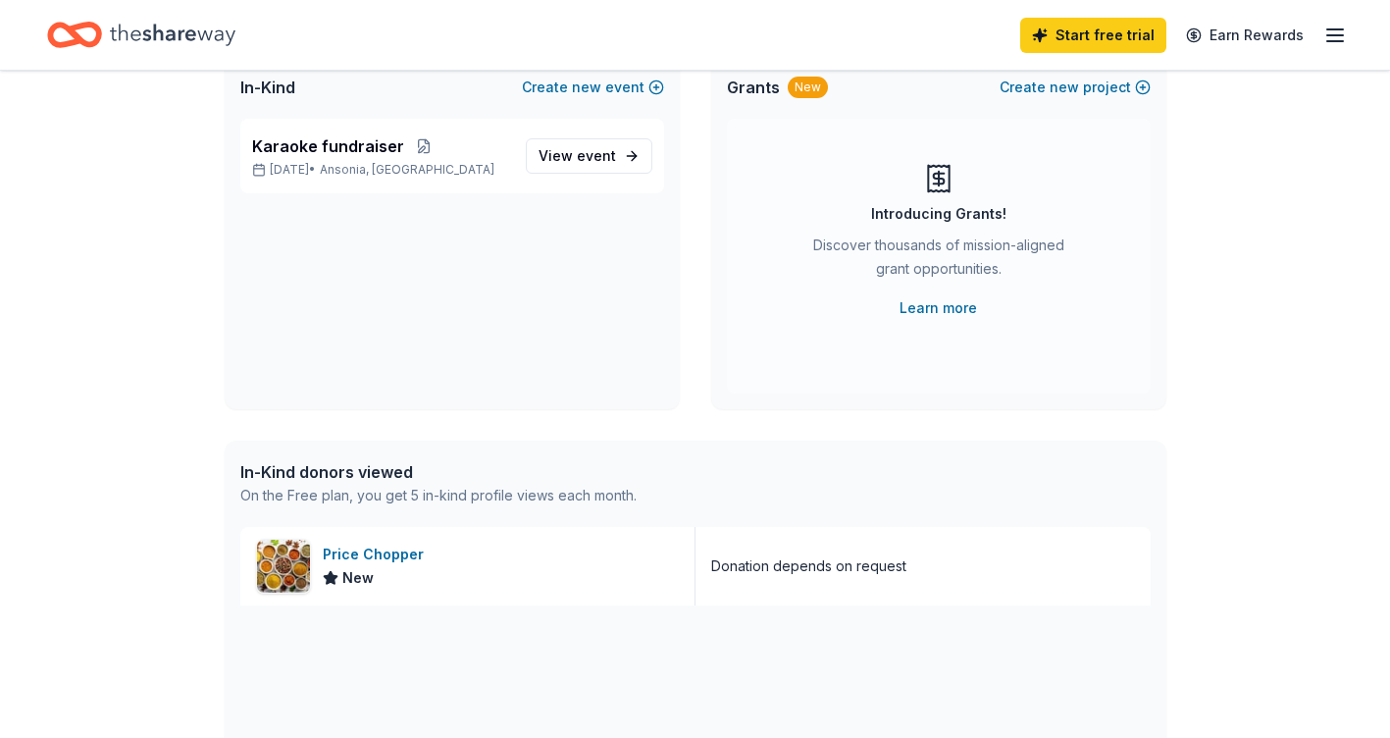
scroll to position [0, 0]
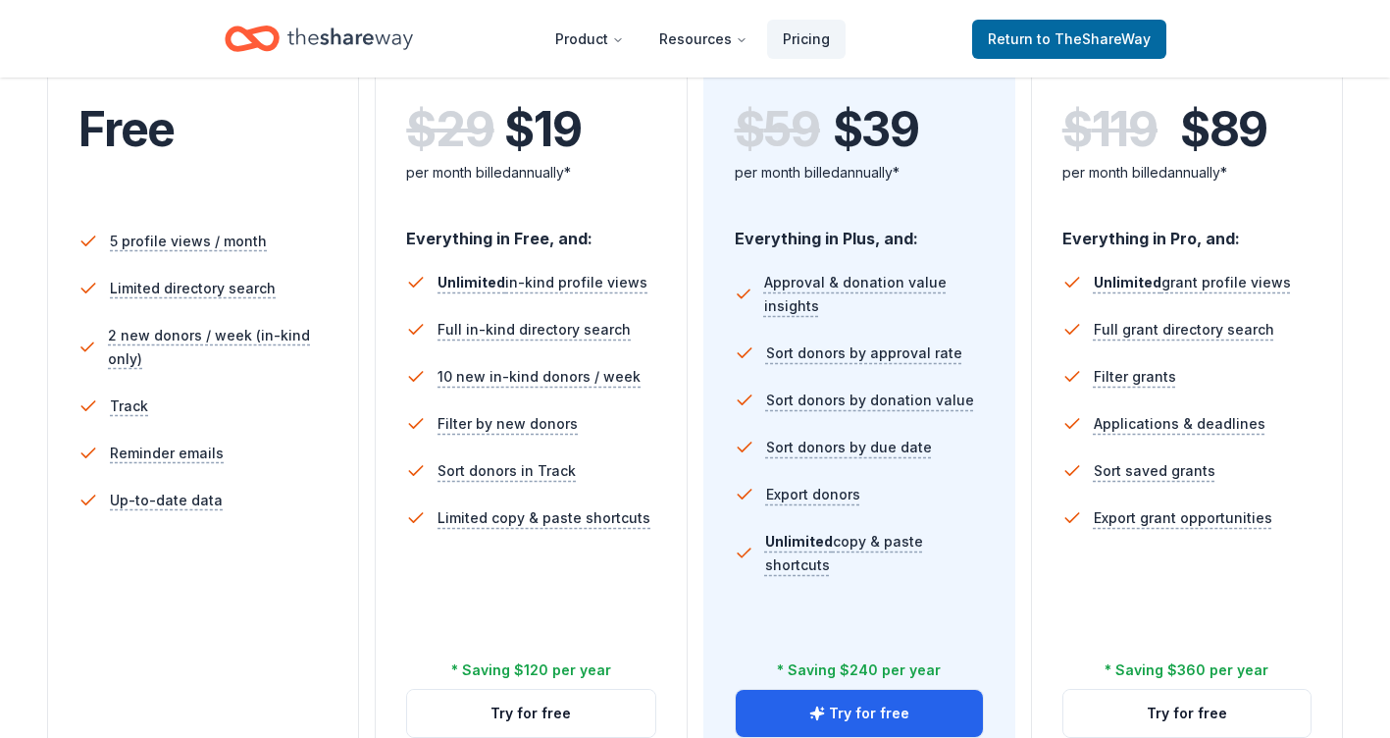
scroll to position [490, 0]
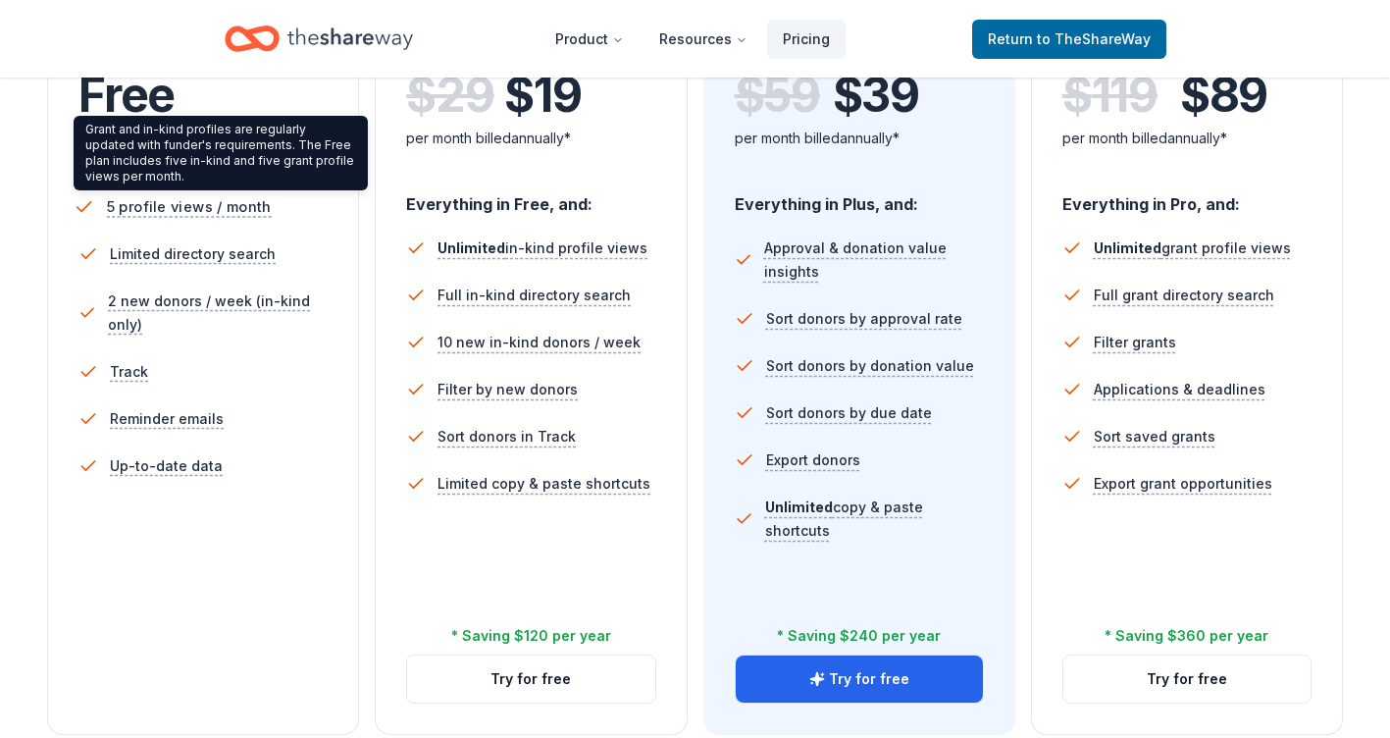
click at [191, 213] on span "5 profile views / month" at bounding box center [189, 206] width 165 height 25
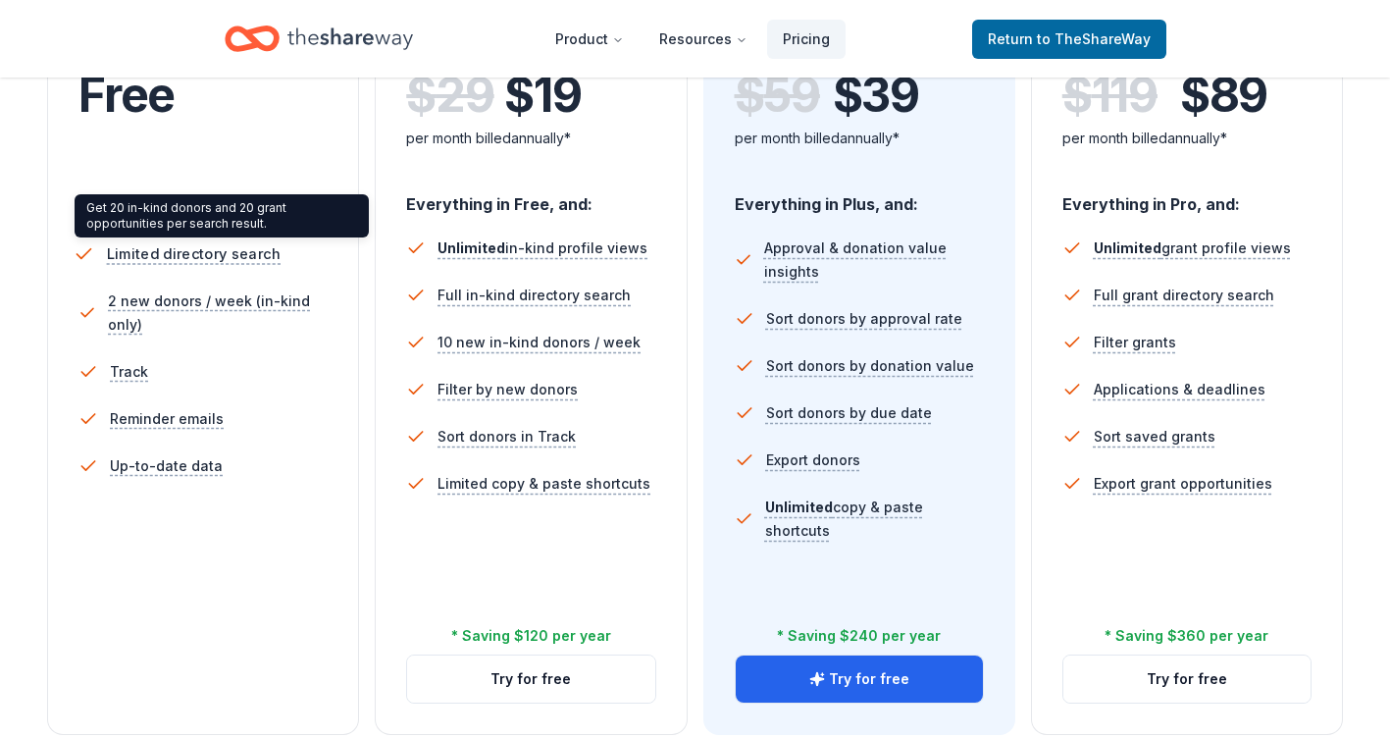
click at [188, 255] on span "Limited directory search" at bounding box center [194, 253] width 174 height 25
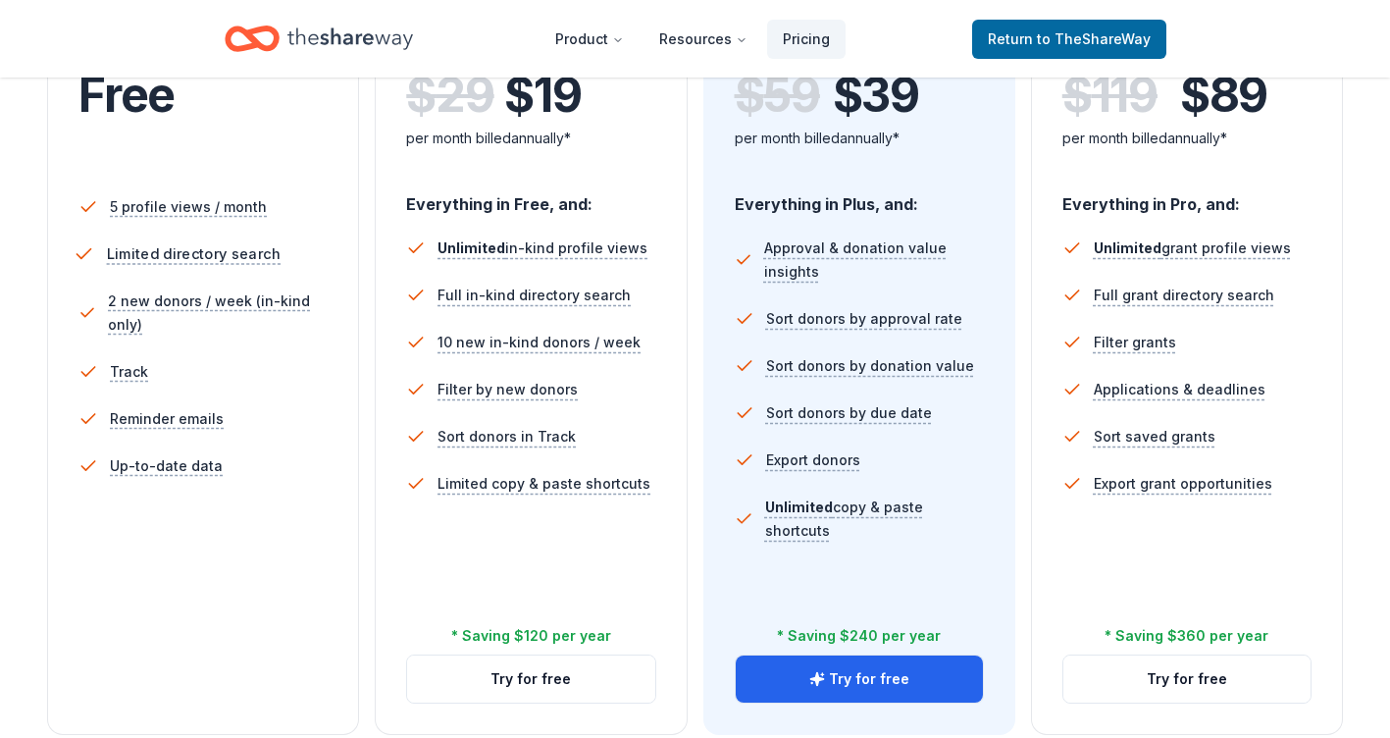
click at [89, 247] on icon at bounding box center [84, 254] width 21 height 21
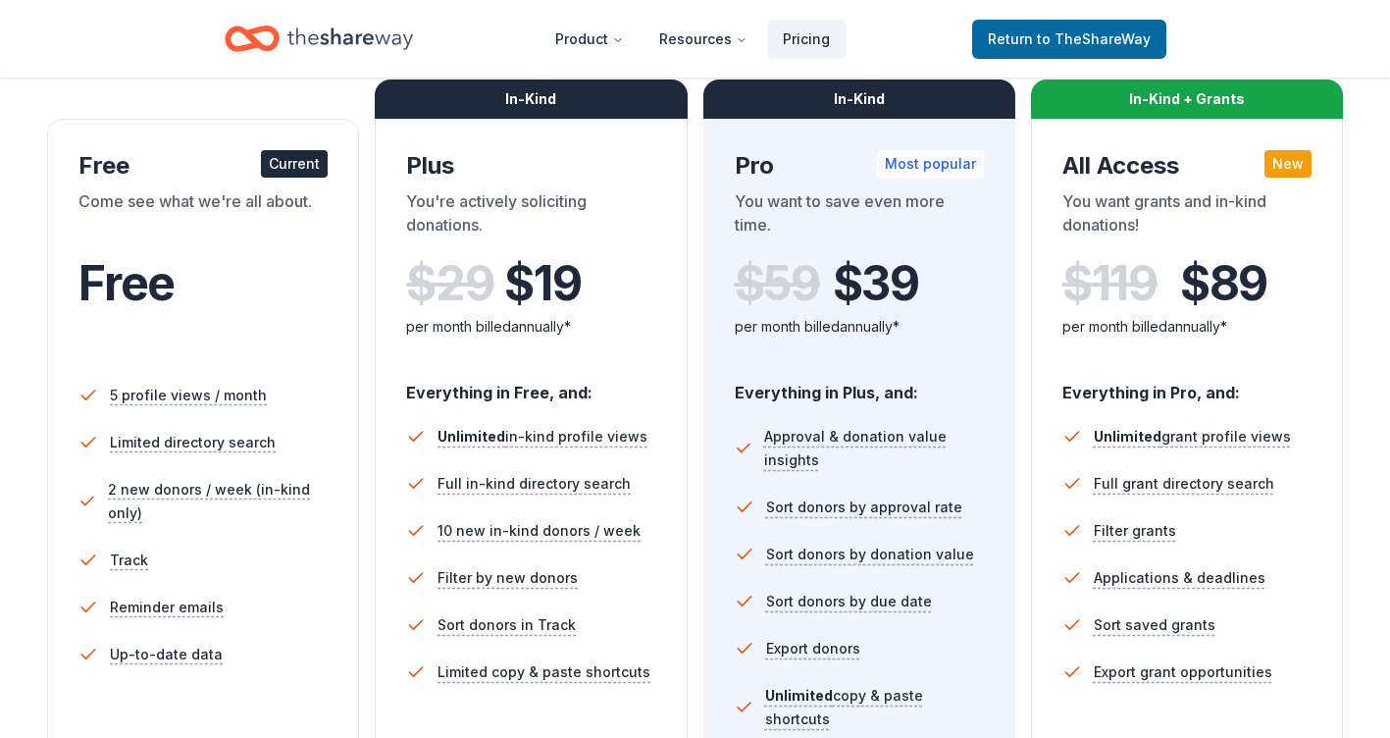
scroll to position [294, 0]
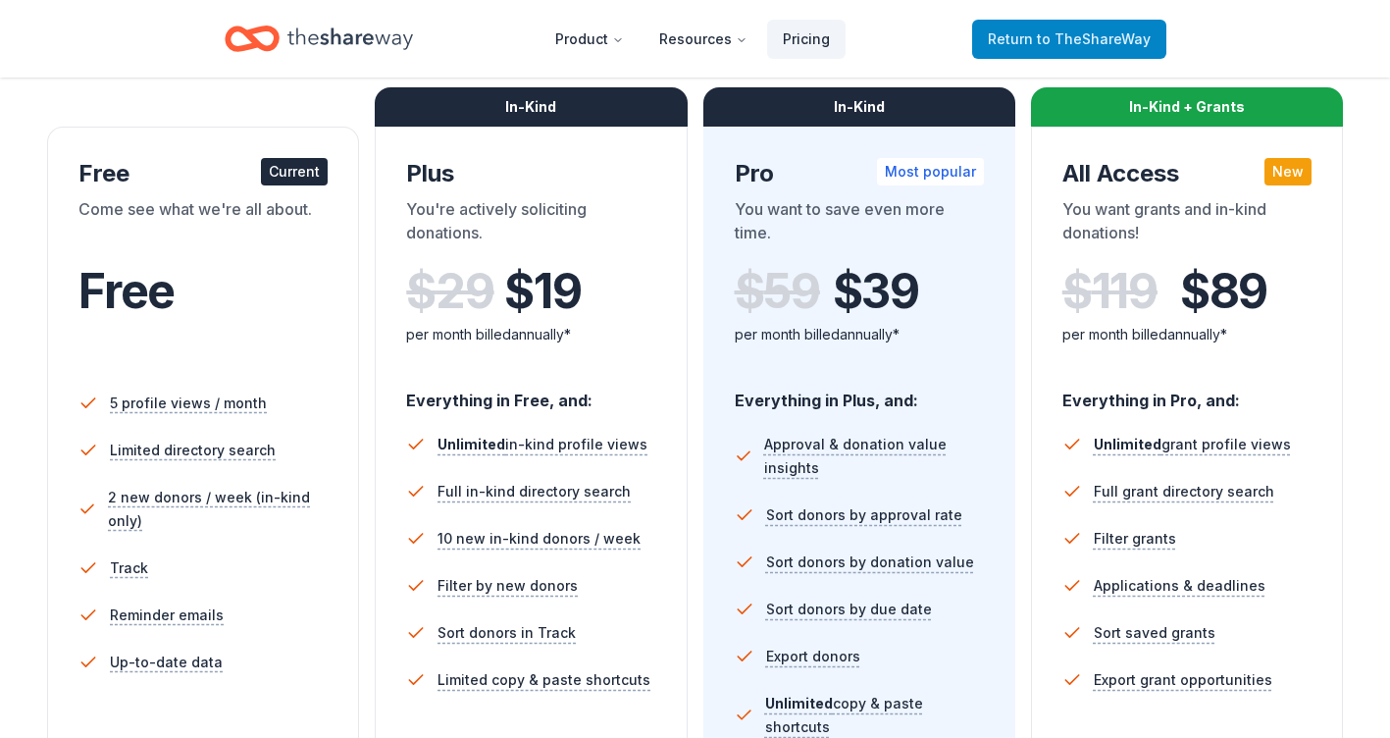
click at [1045, 36] on span "to TheShareWay" at bounding box center [1094, 38] width 114 height 17
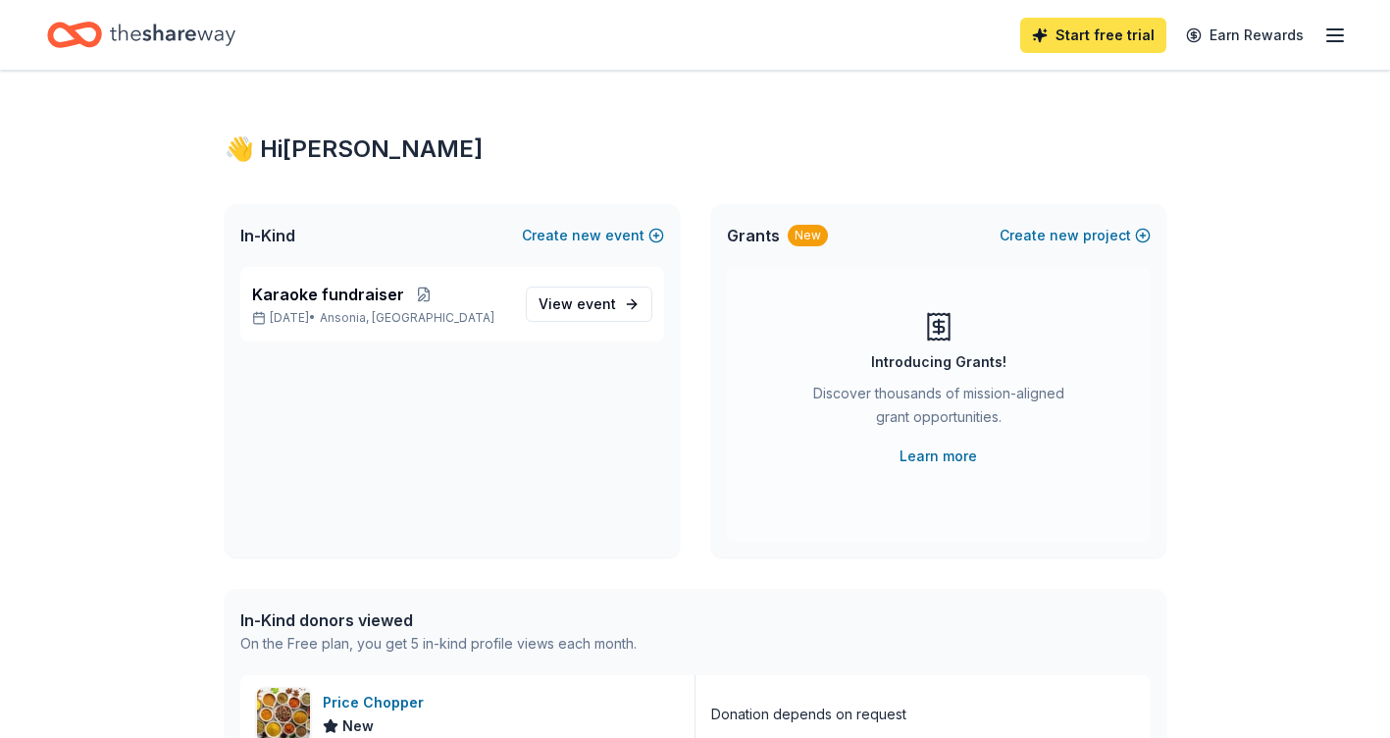
click at [1097, 42] on link "Start free trial" at bounding box center [1093, 35] width 146 height 35
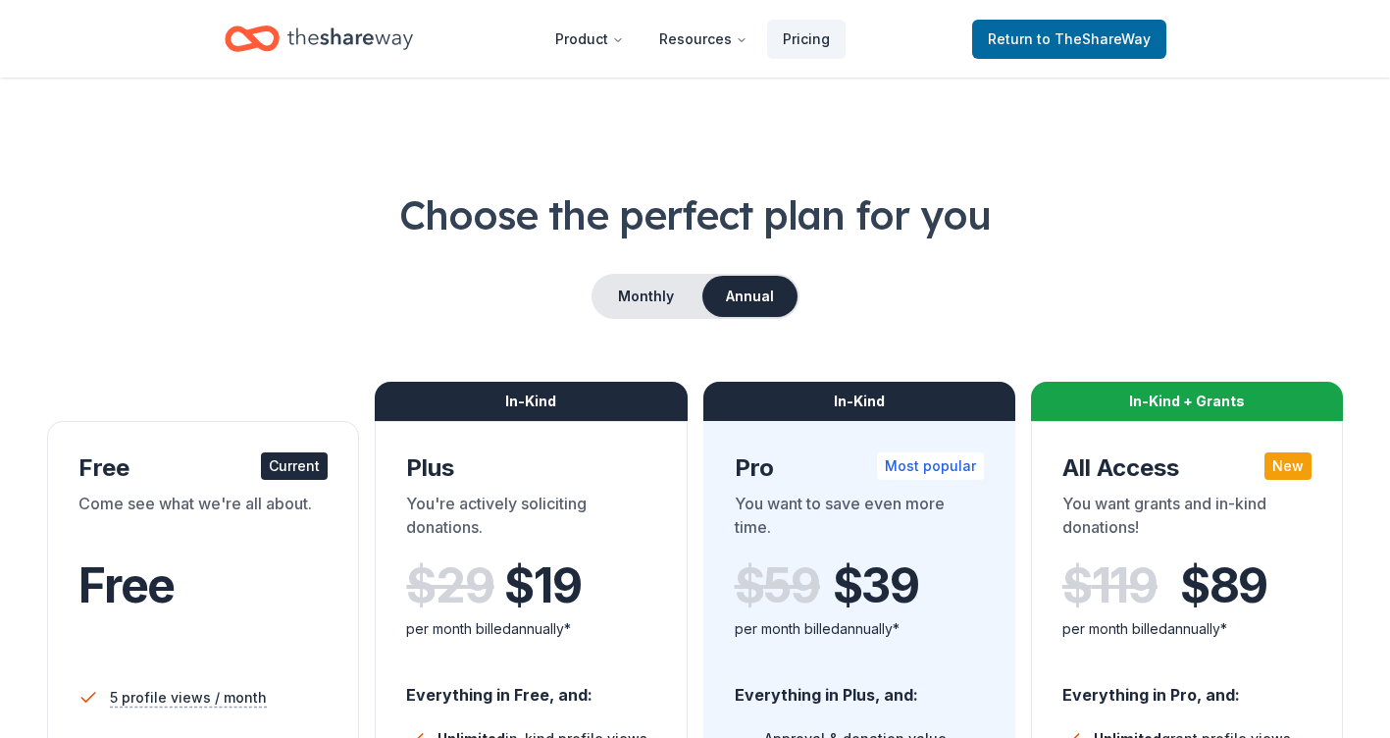
click at [288, 476] on div "Current" at bounding box center [294, 465] width 67 height 27
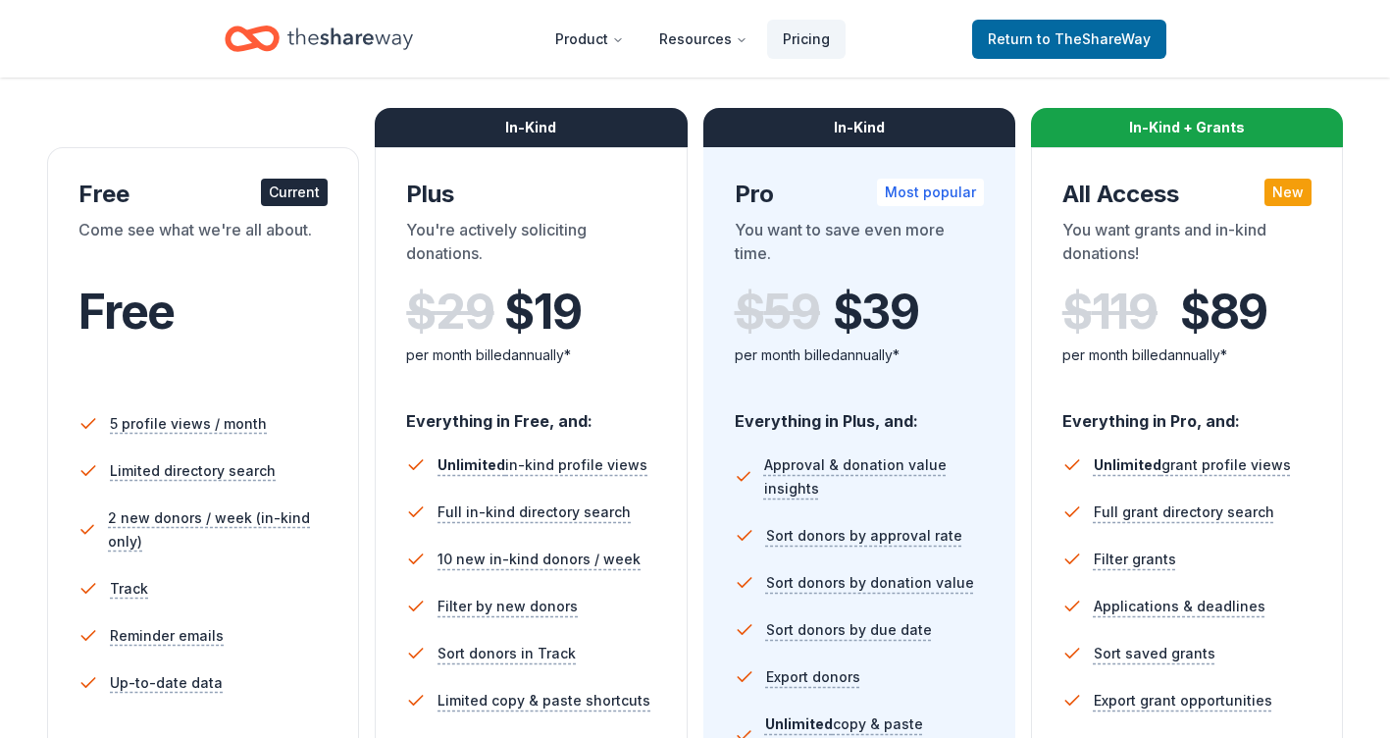
scroll to position [490, 0]
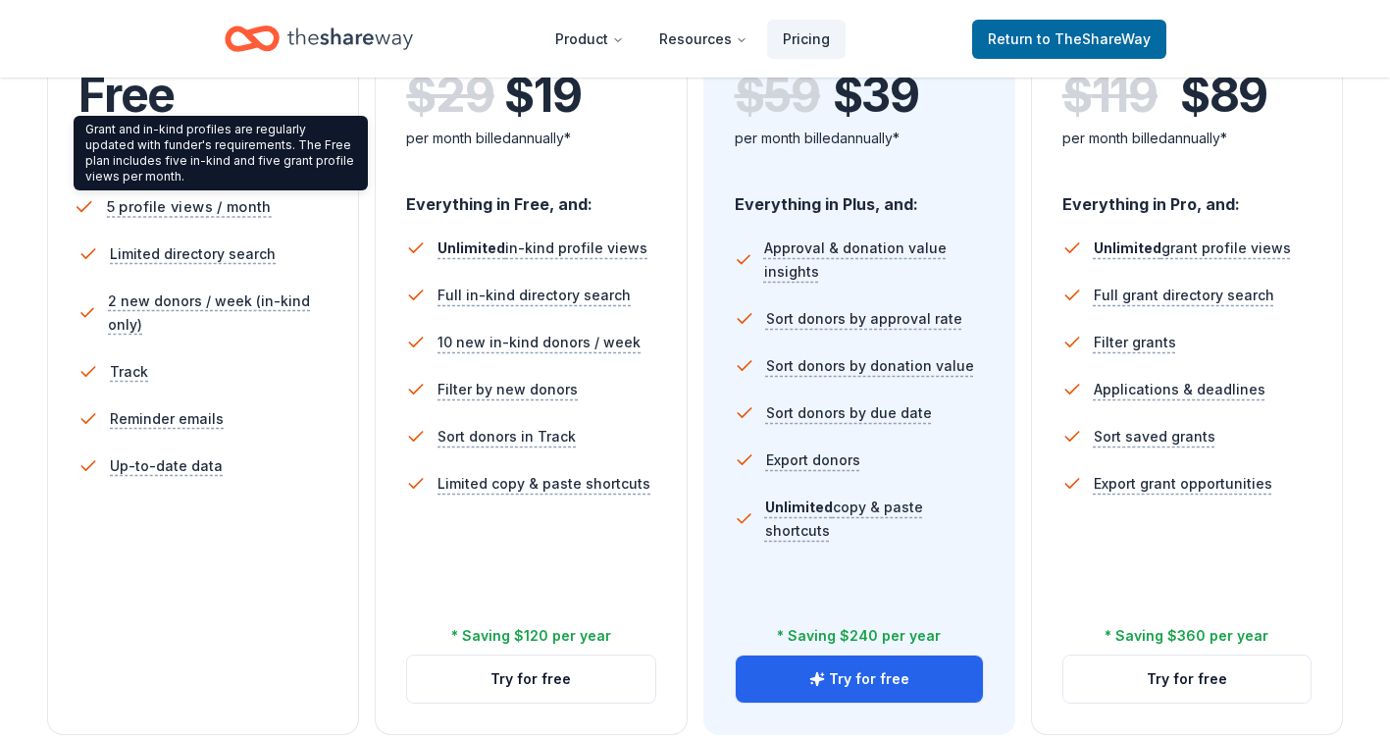
click at [117, 208] on span "5 profile views / month" at bounding box center [189, 206] width 165 height 25
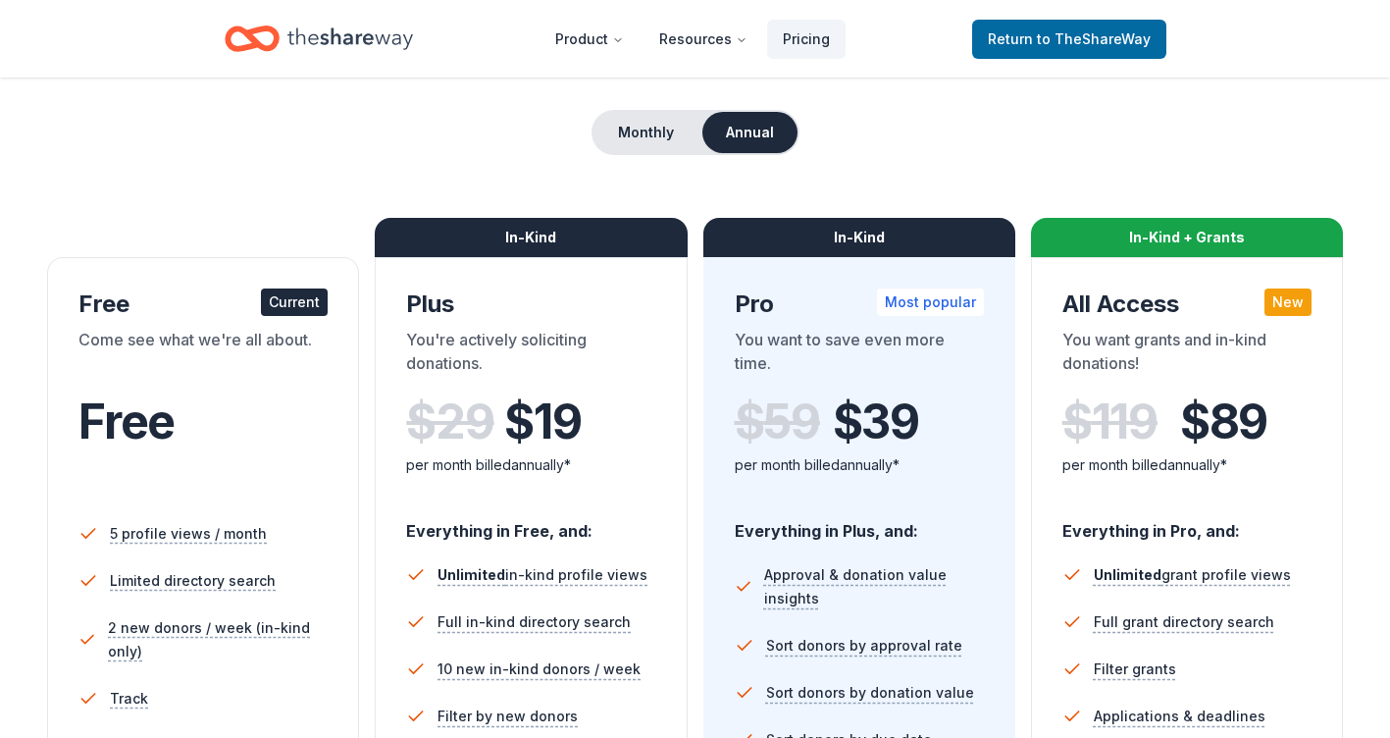
scroll to position [98, 0]
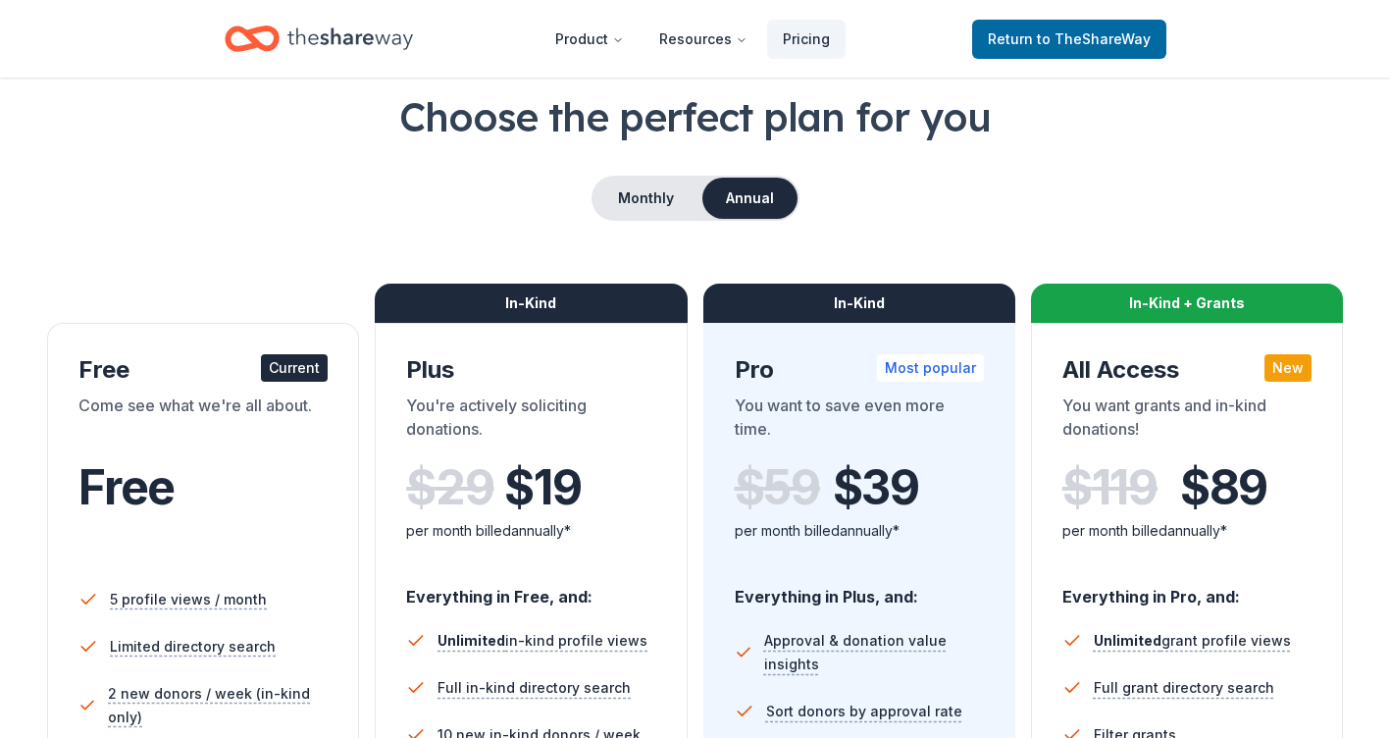
click at [146, 499] on span "Free" at bounding box center [126, 487] width 96 height 58
click at [149, 497] on span "Free" at bounding box center [126, 487] width 96 height 58
click at [145, 494] on span "Free" at bounding box center [126, 487] width 96 height 58
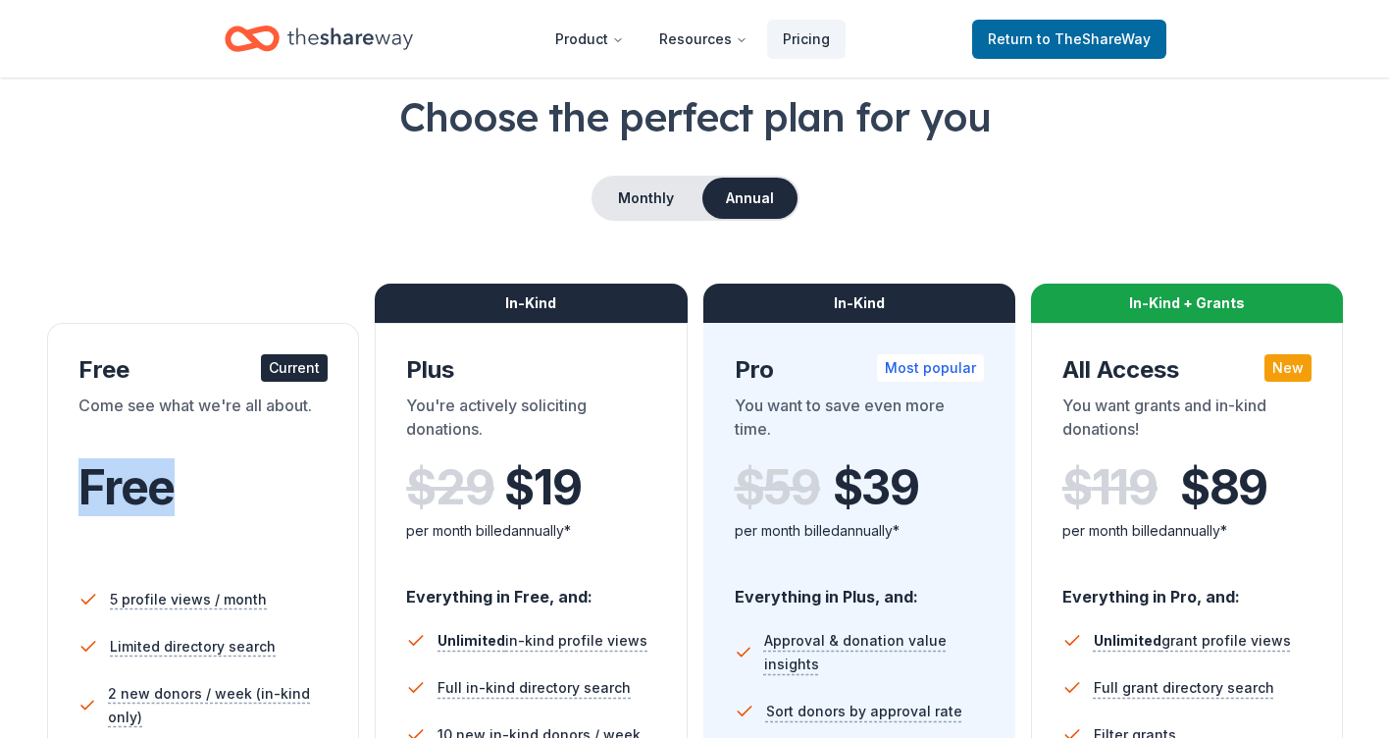
click at [145, 492] on span "Free" at bounding box center [126, 487] width 96 height 58
click at [145, 490] on span "Free" at bounding box center [126, 487] width 96 height 58
drag, startPoint x: 163, startPoint y: 384, endPoint x: 182, endPoint y: 376, distance: 21.5
click at [171, 381] on div "Free Current" at bounding box center [202, 369] width 249 height 31
click at [276, 369] on div "Current" at bounding box center [294, 367] width 67 height 27
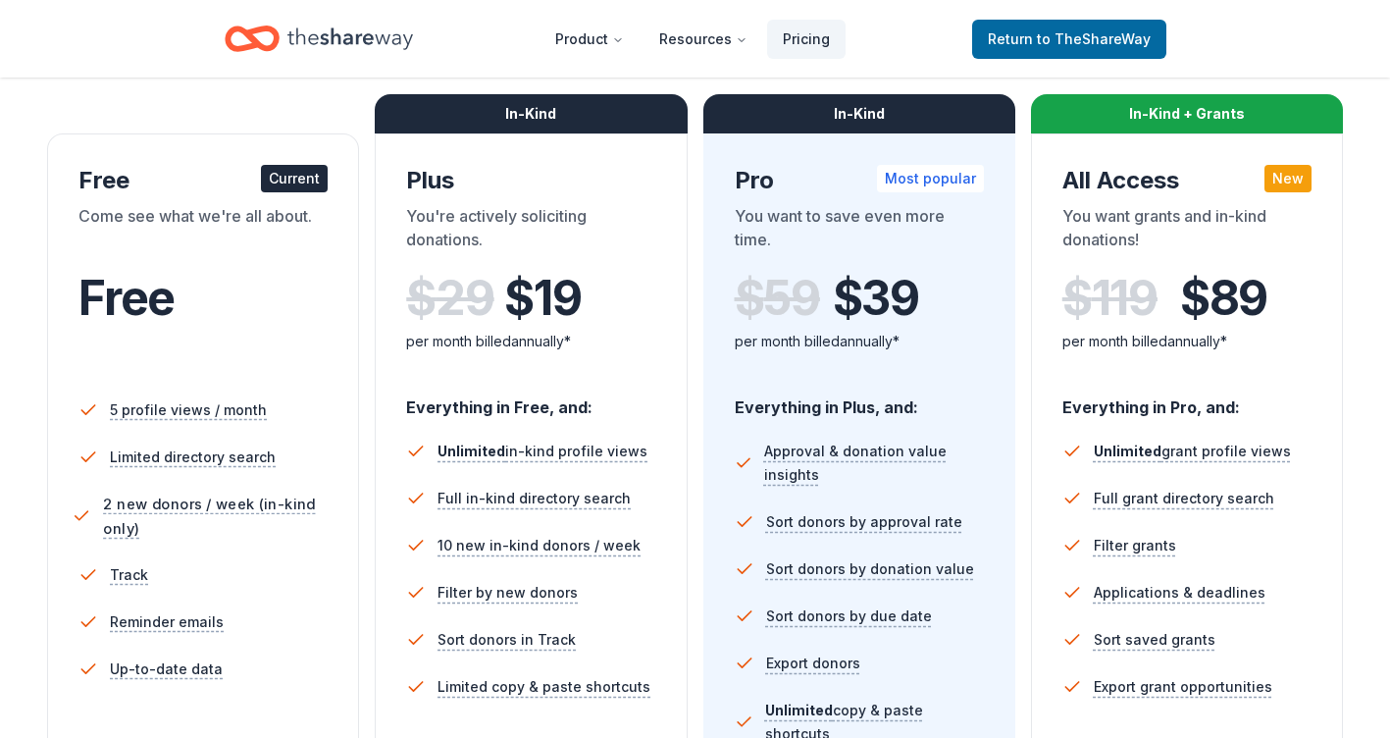
scroll to position [392, 0]
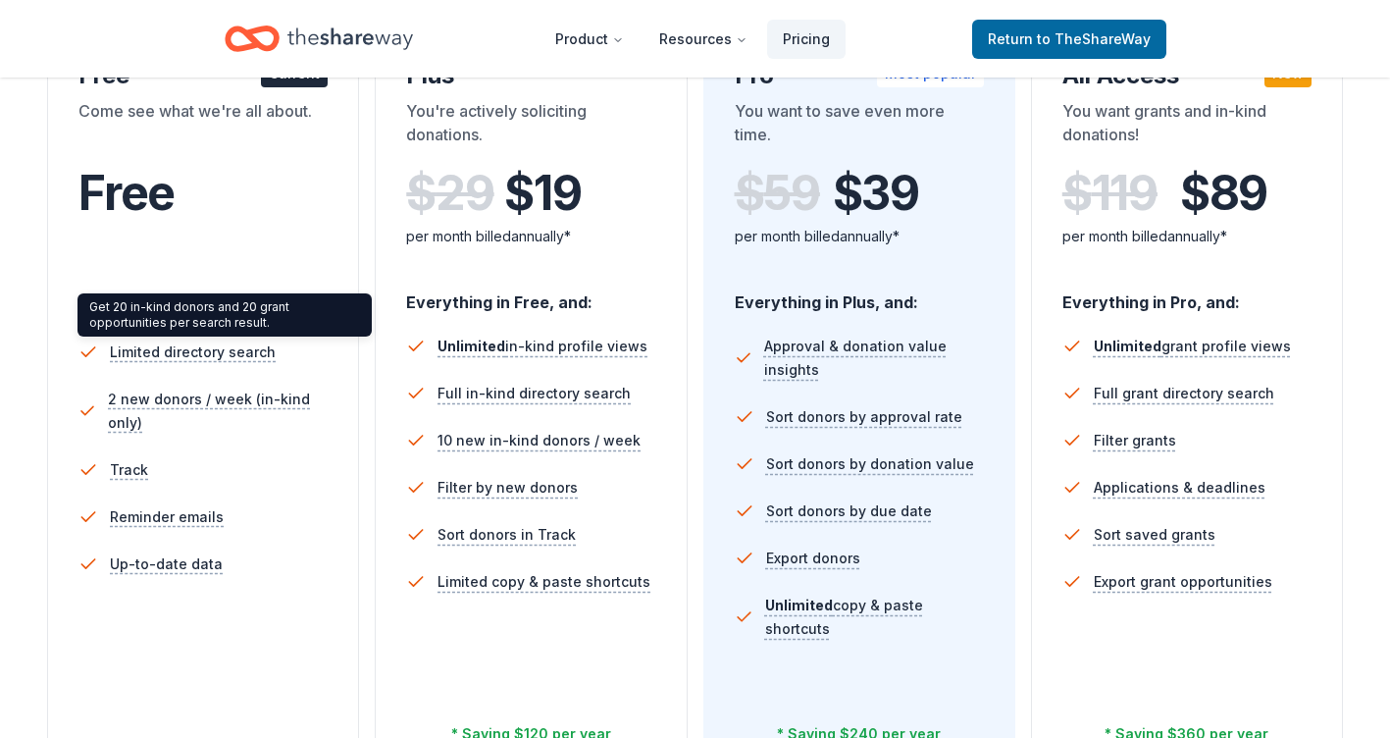
click at [209, 328] on div "Get 20 in-kind donors and 20 grant opportunities per search result. Get 20 in-k…" at bounding box center [224, 314] width 294 height 43
click at [211, 315] on div "Get 20 in-kind donors and 20 grant opportunities per search result. Get 20 in-k…" at bounding box center [224, 314] width 294 height 43
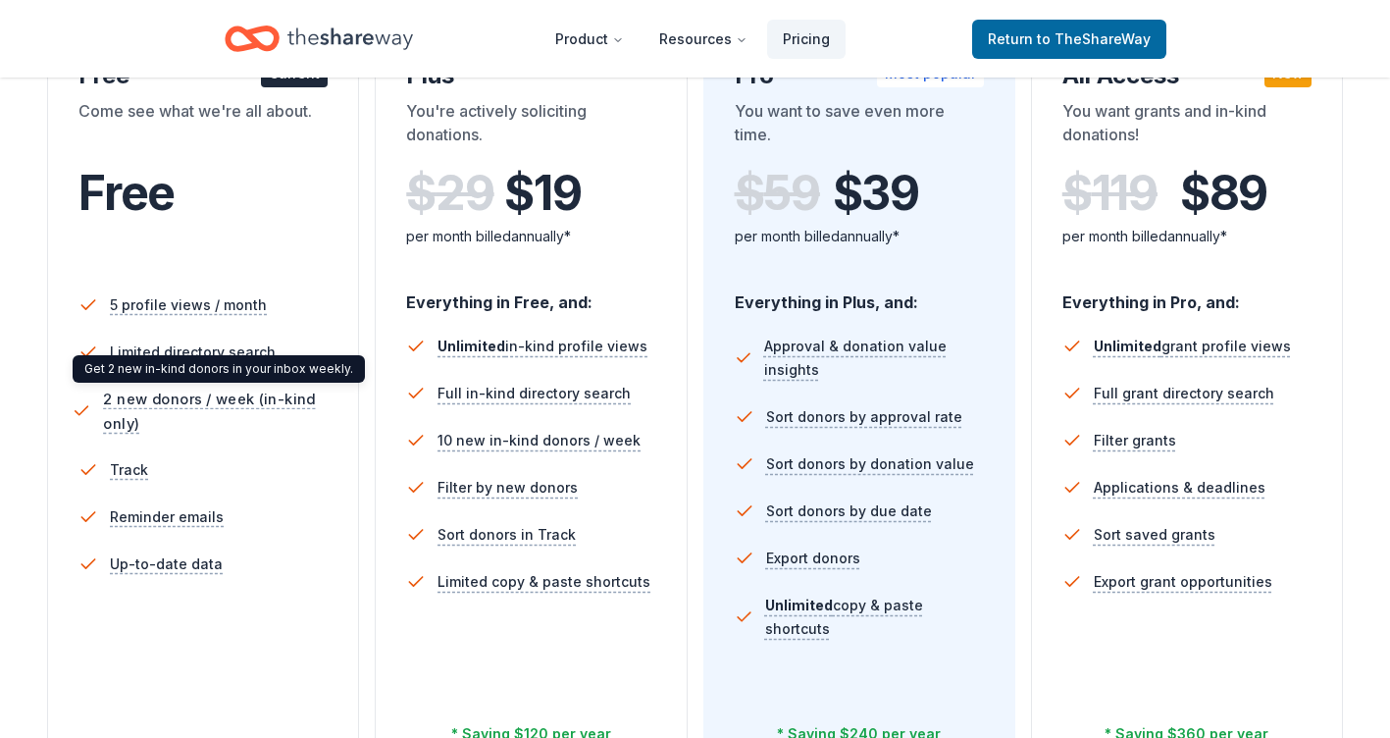
click at [236, 401] on span "2 new donors / week (in-kind only)" at bounding box center [218, 410] width 230 height 49
click at [161, 471] on li "Track" at bounding box center [202, 469] width 249 height 47
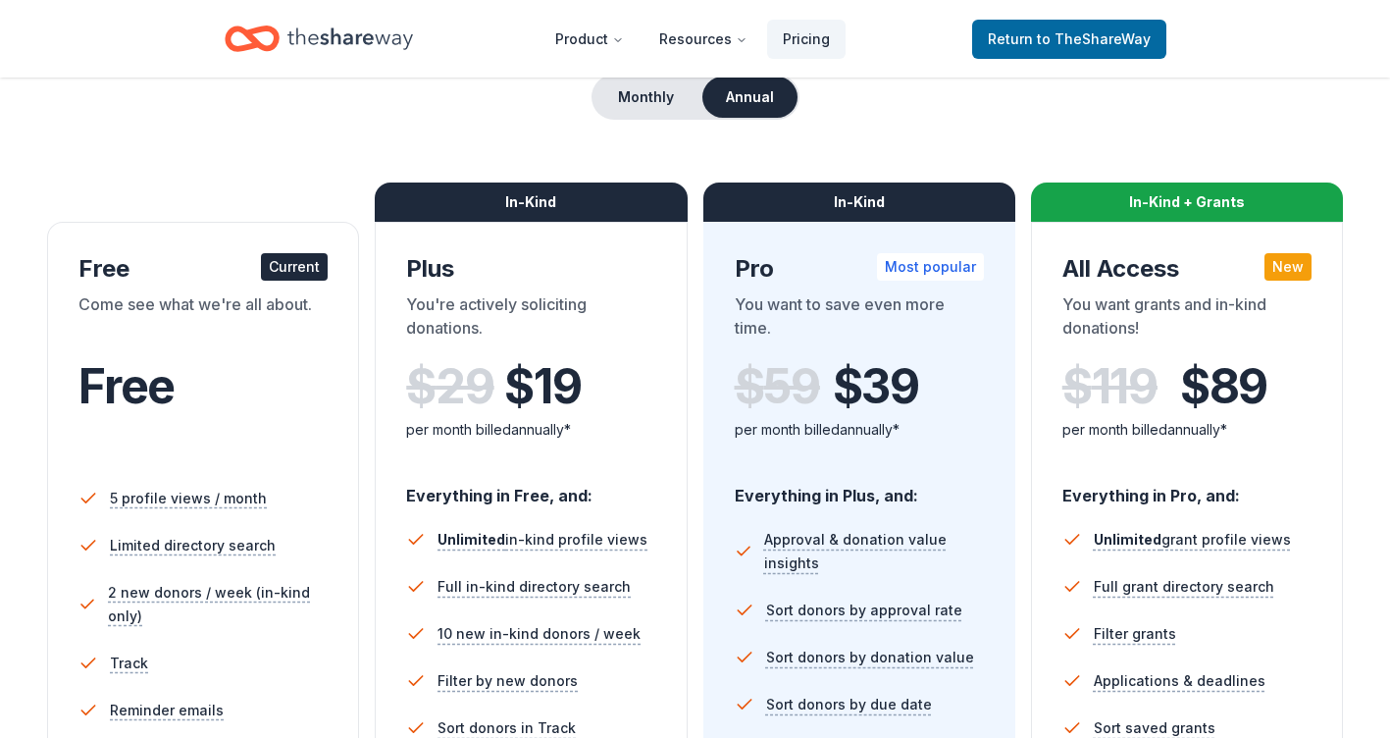
scroll to position [196, 0]
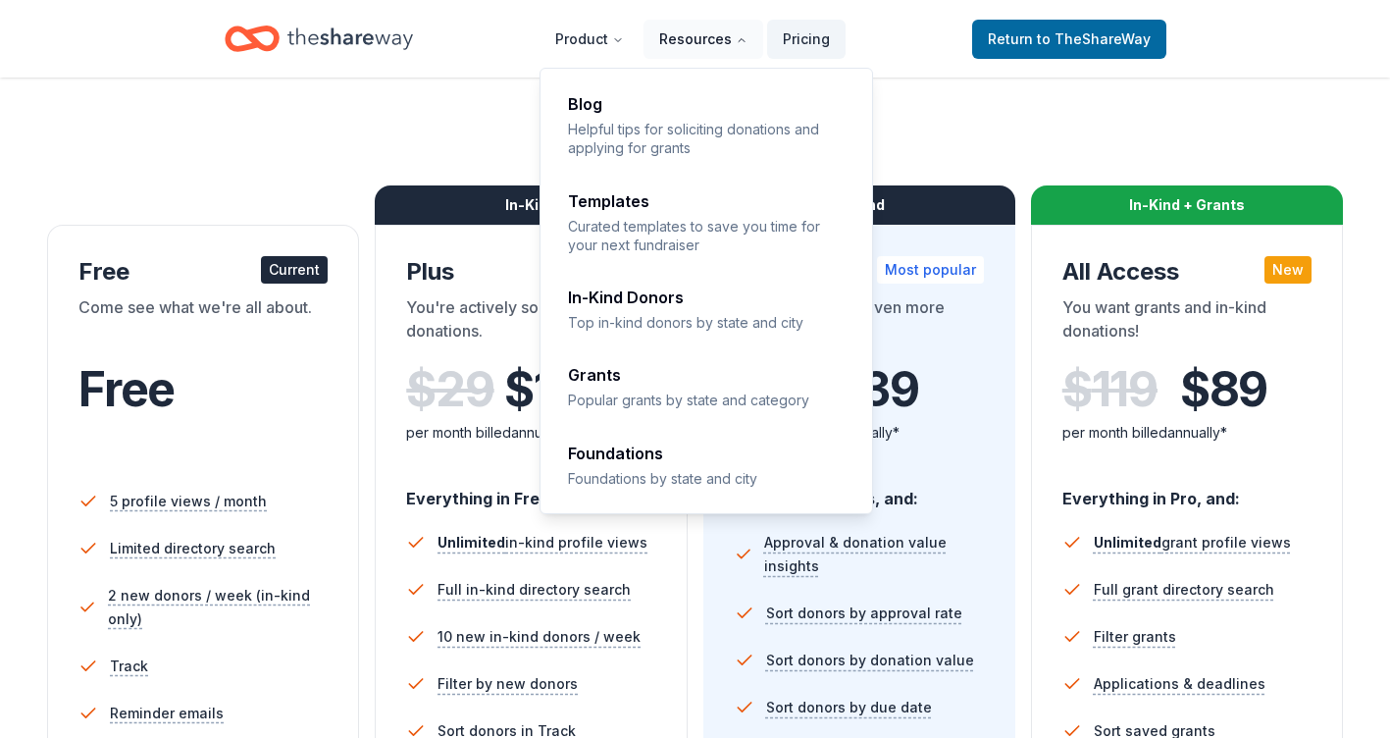
click at [690, 36] on button "Resources" at bounding box center [703, 39] width 120 height 39
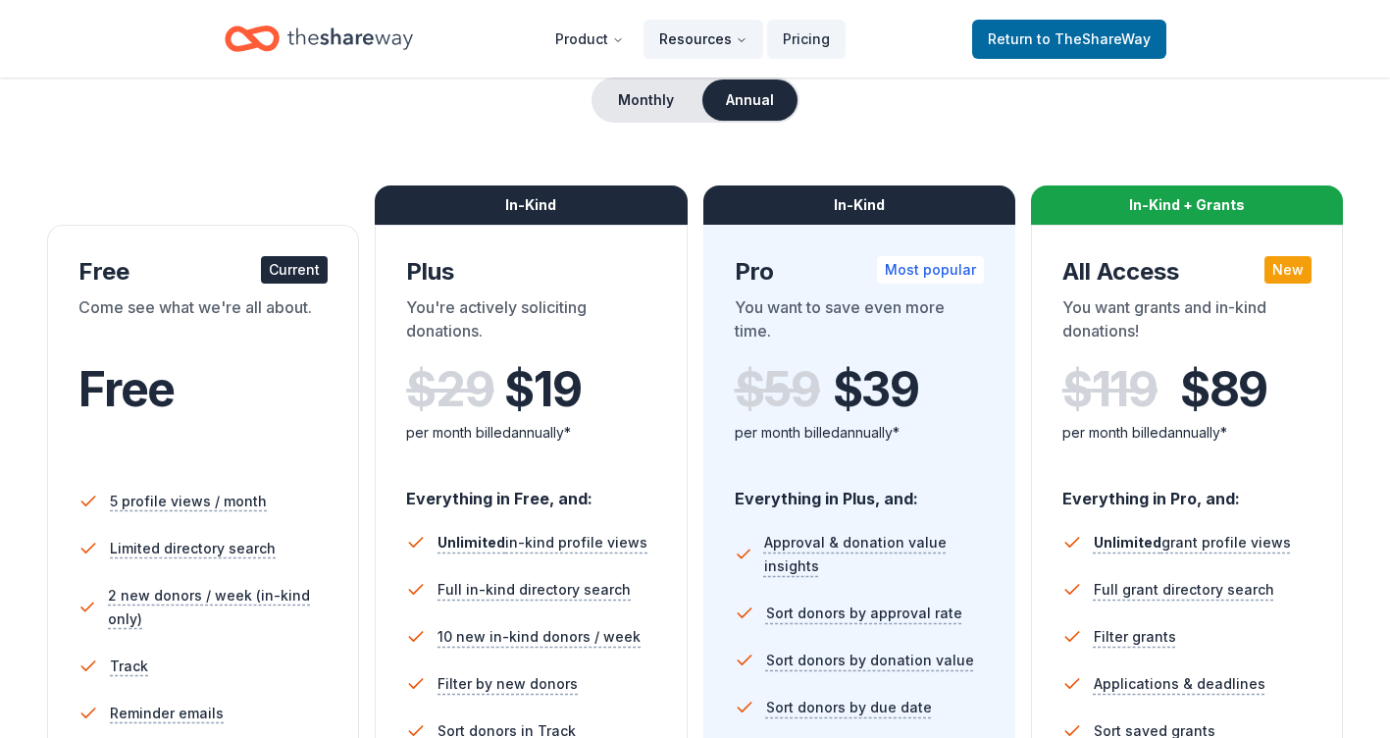
click at [698, 35] on button "Resources" at bounding box center [703, 39] width 120 height 39
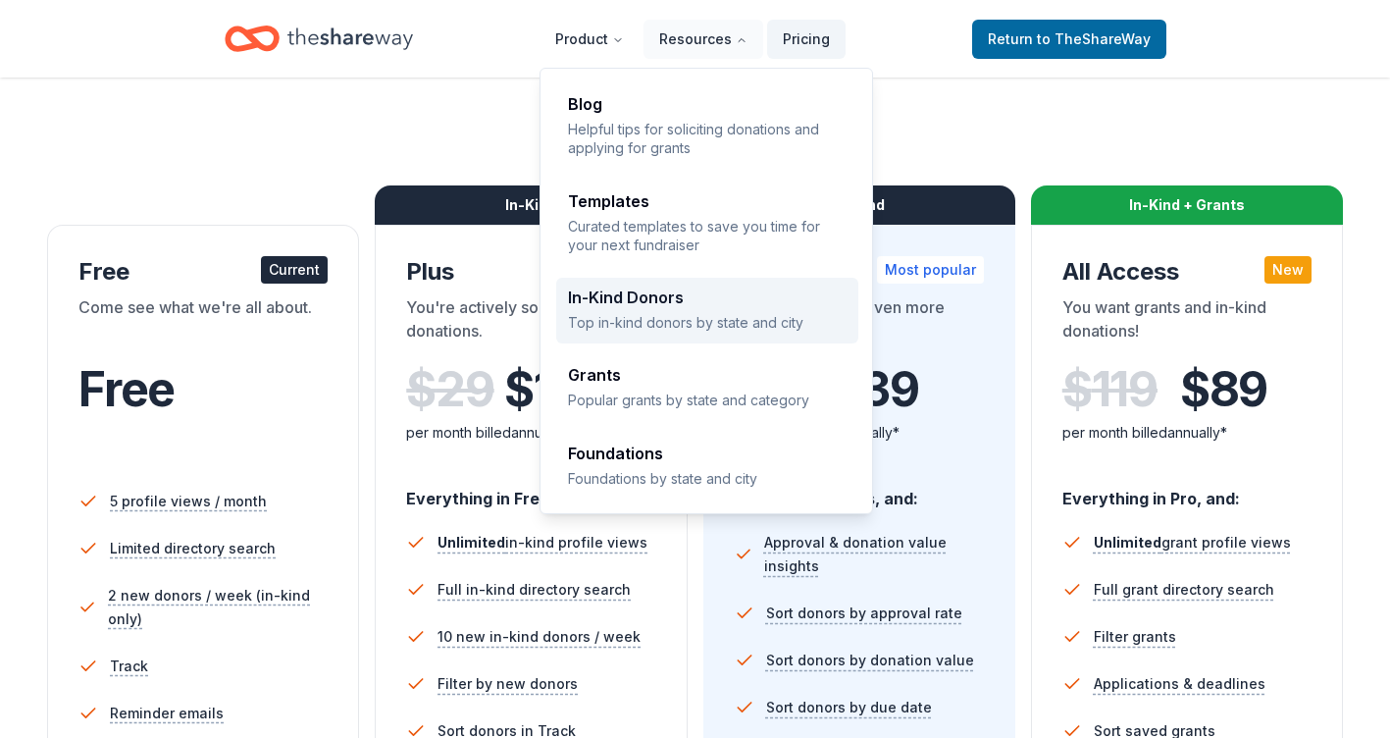
click at [645, 317] on p "Top in-kind donors by state and city" at bounding box center [707, 322] width 279 height 19
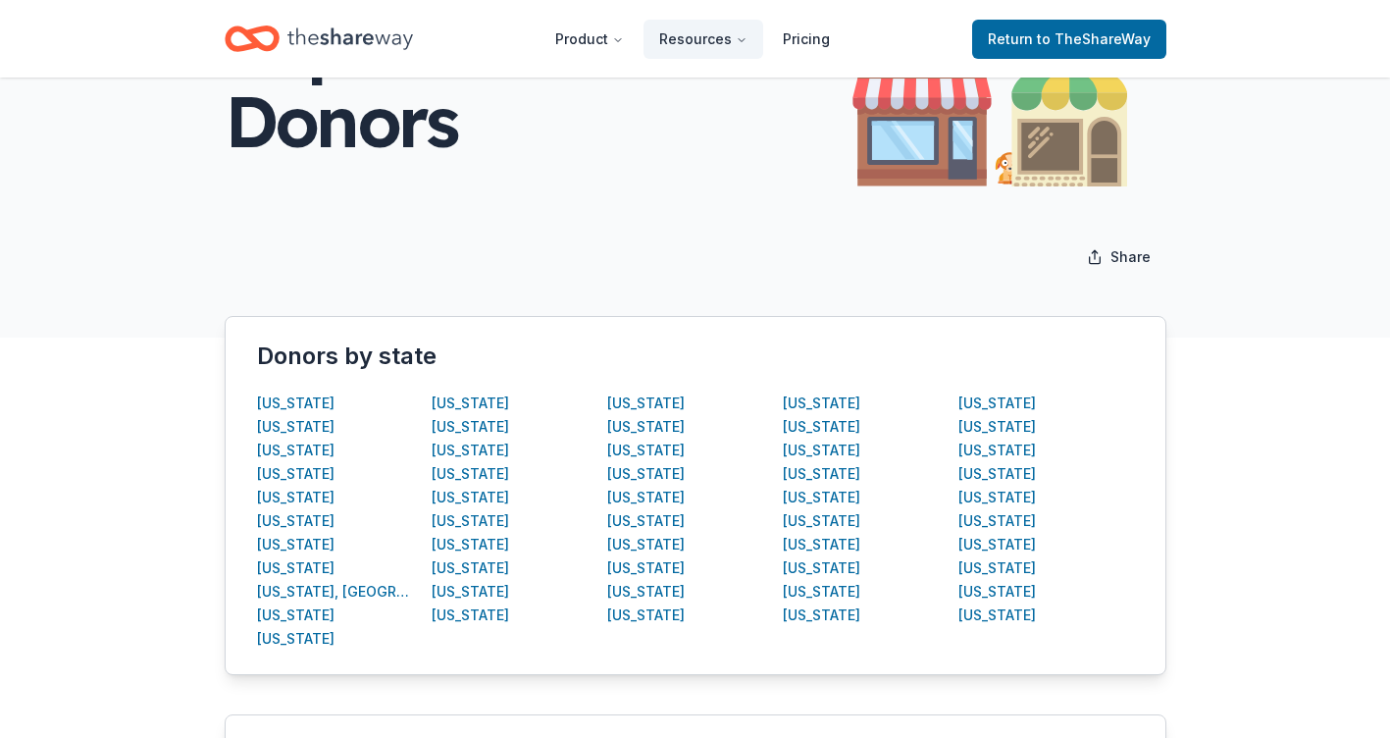
scroll to position [196, 0]
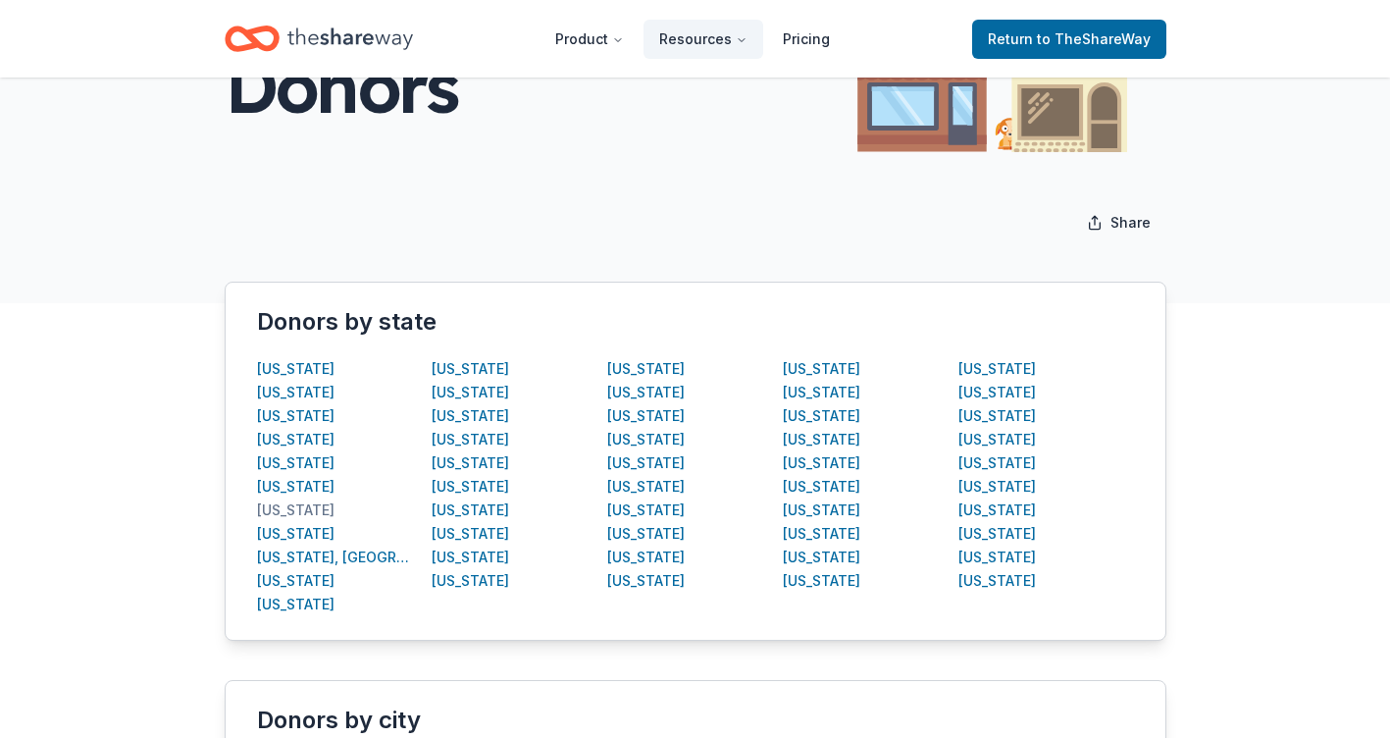
click at [321, 509] on div "Connecticut" at bounding box center [295, 510] width 77 height 24
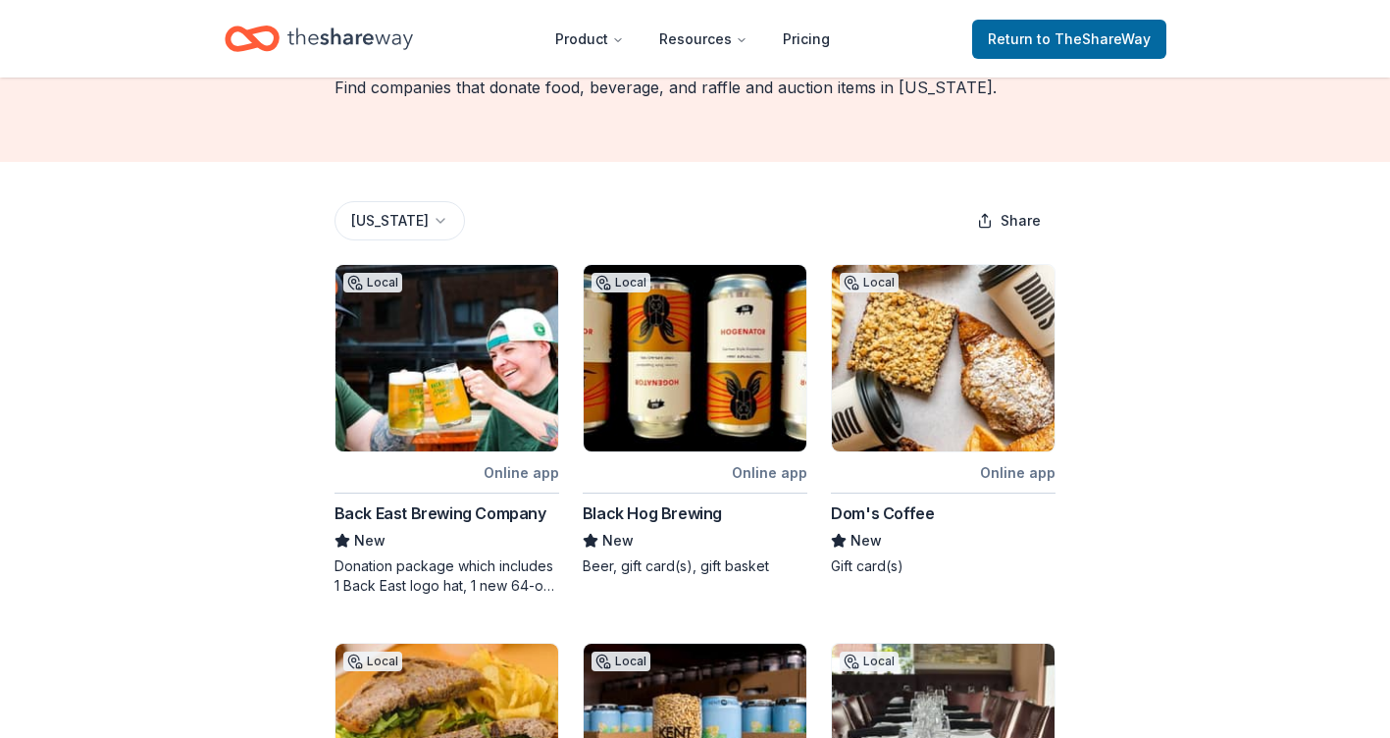
scroll to position [196, 0]
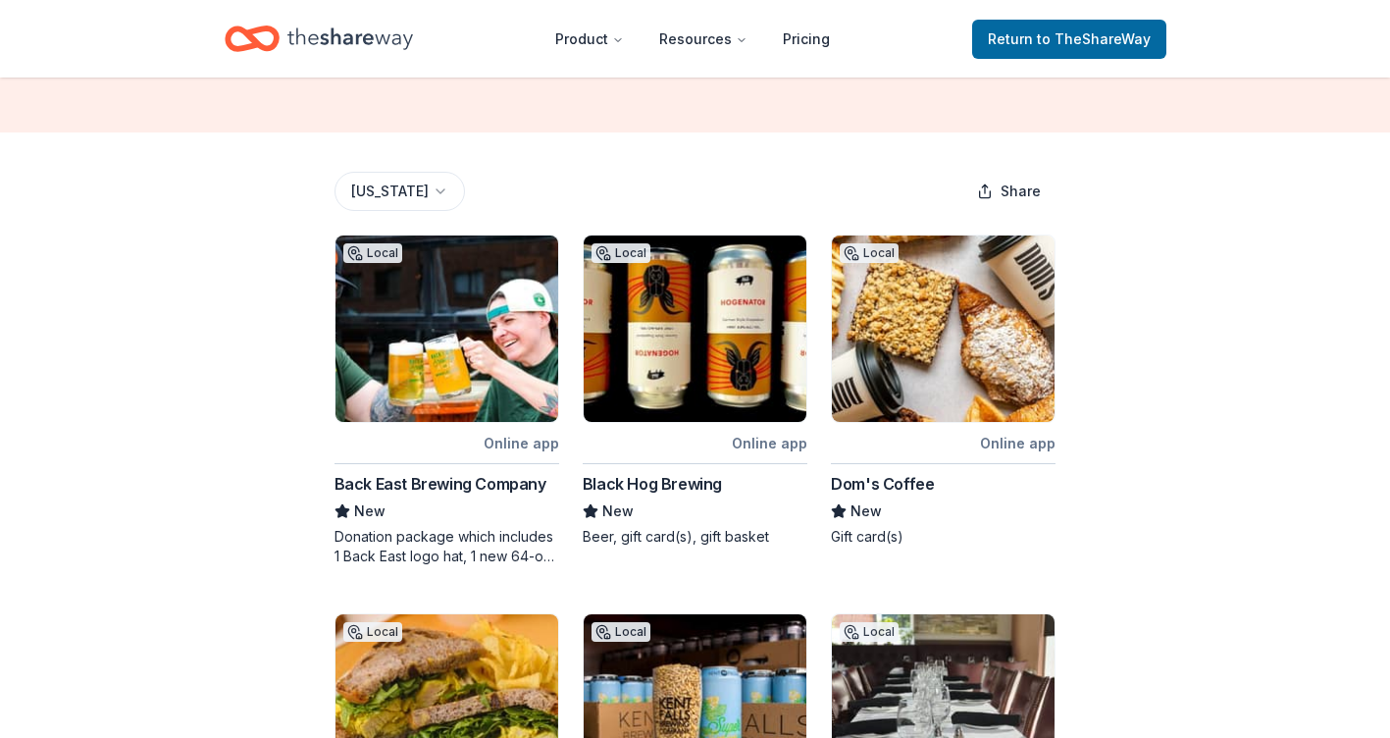
click at [696, 395] on img at bounding box center [695, 328] width 223 height 186
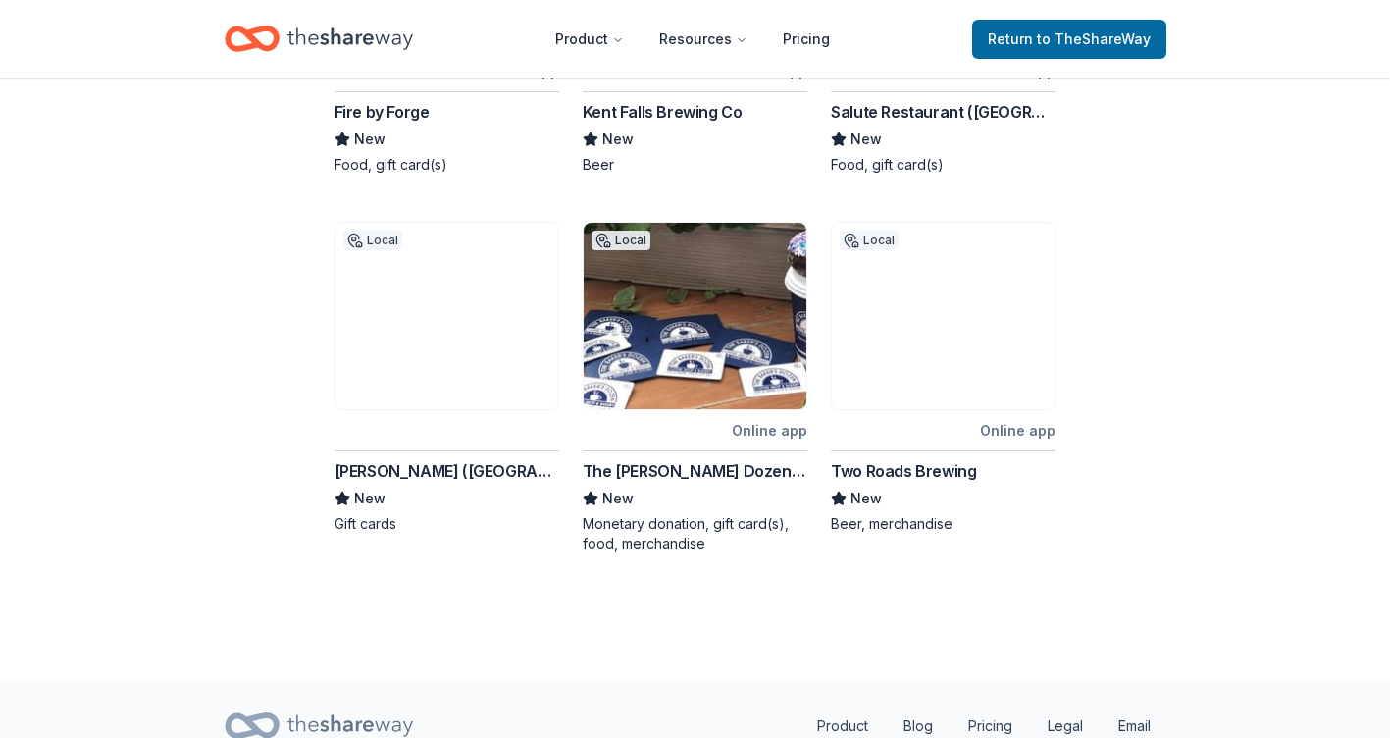
scroll to position [981, 0]
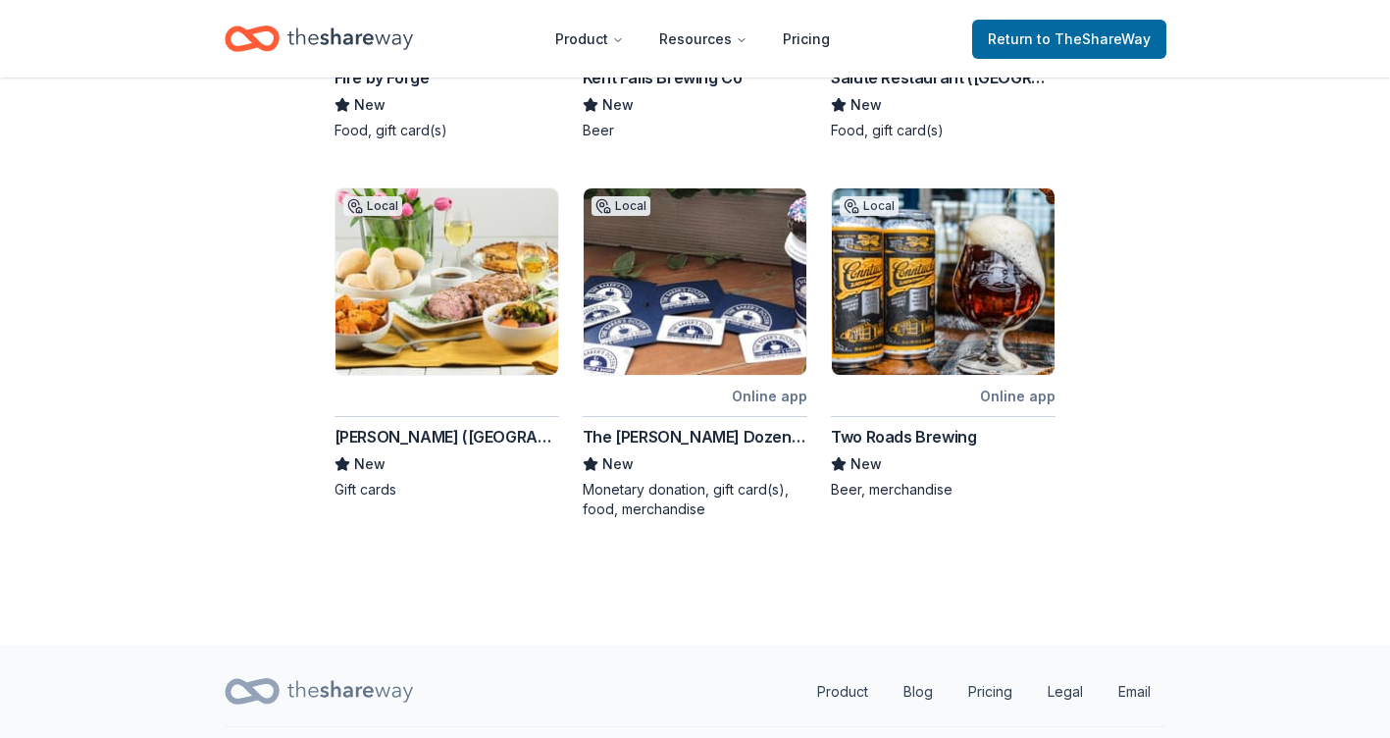
click at [434, 385] on div at bounding box center [444, 395] width 221 height 25
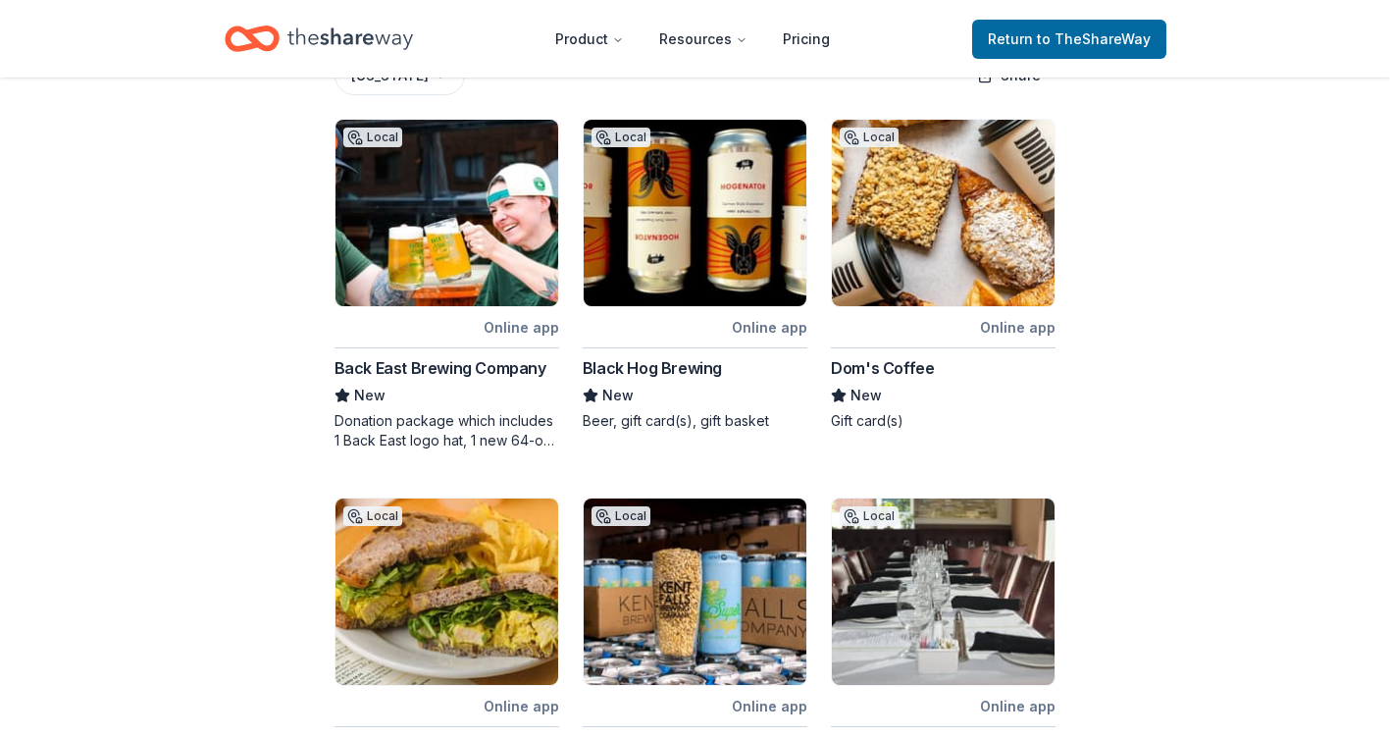
scroll to position [342, 0]
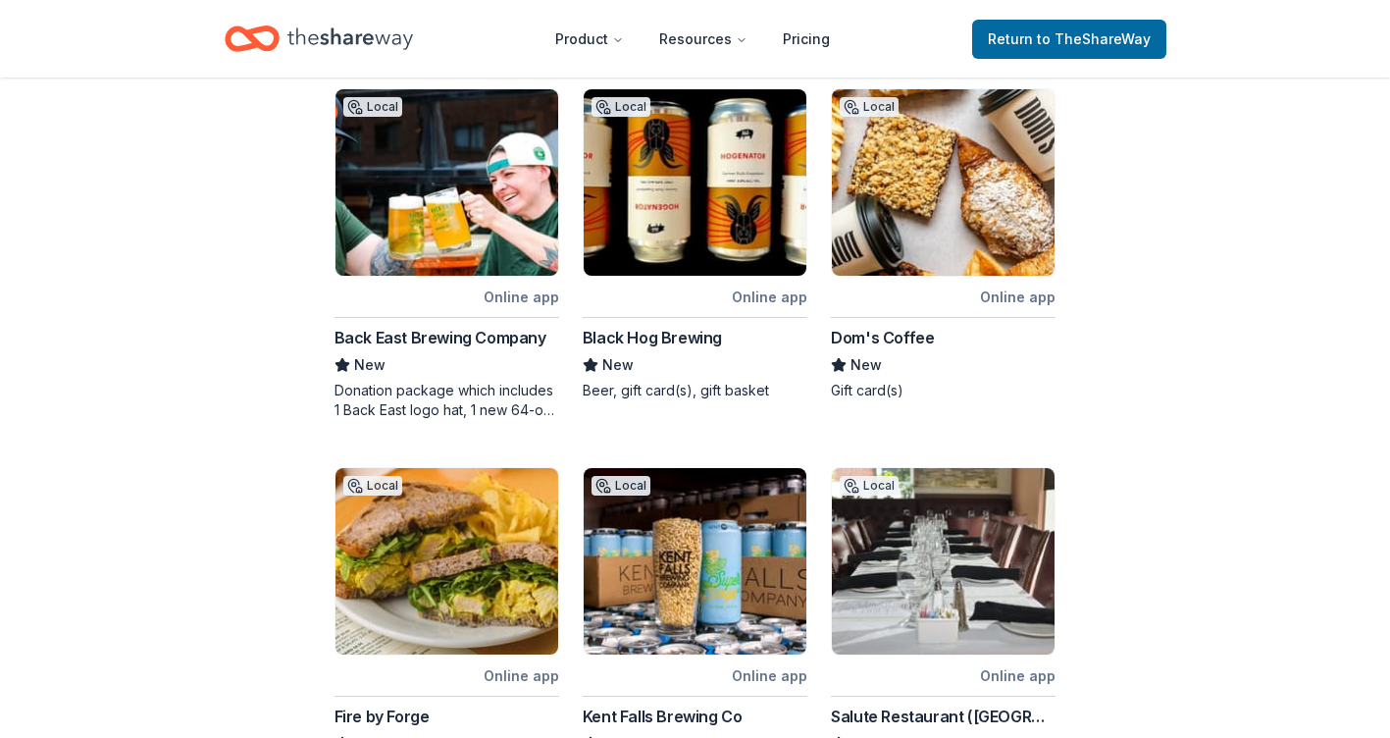
click at [894, 337] on div "Dom's Coffee" at bounding box center [882, 338] width 103 height 24
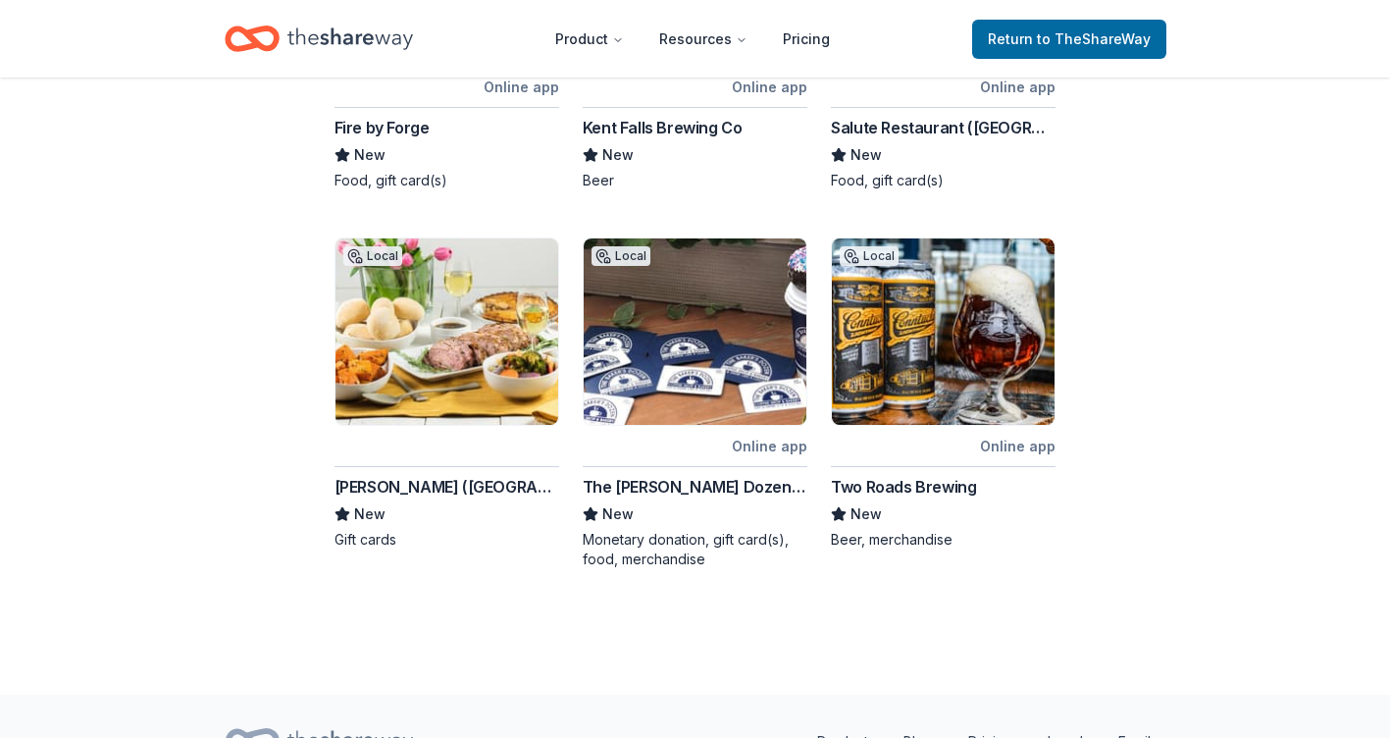
scroll to position [833, 0]
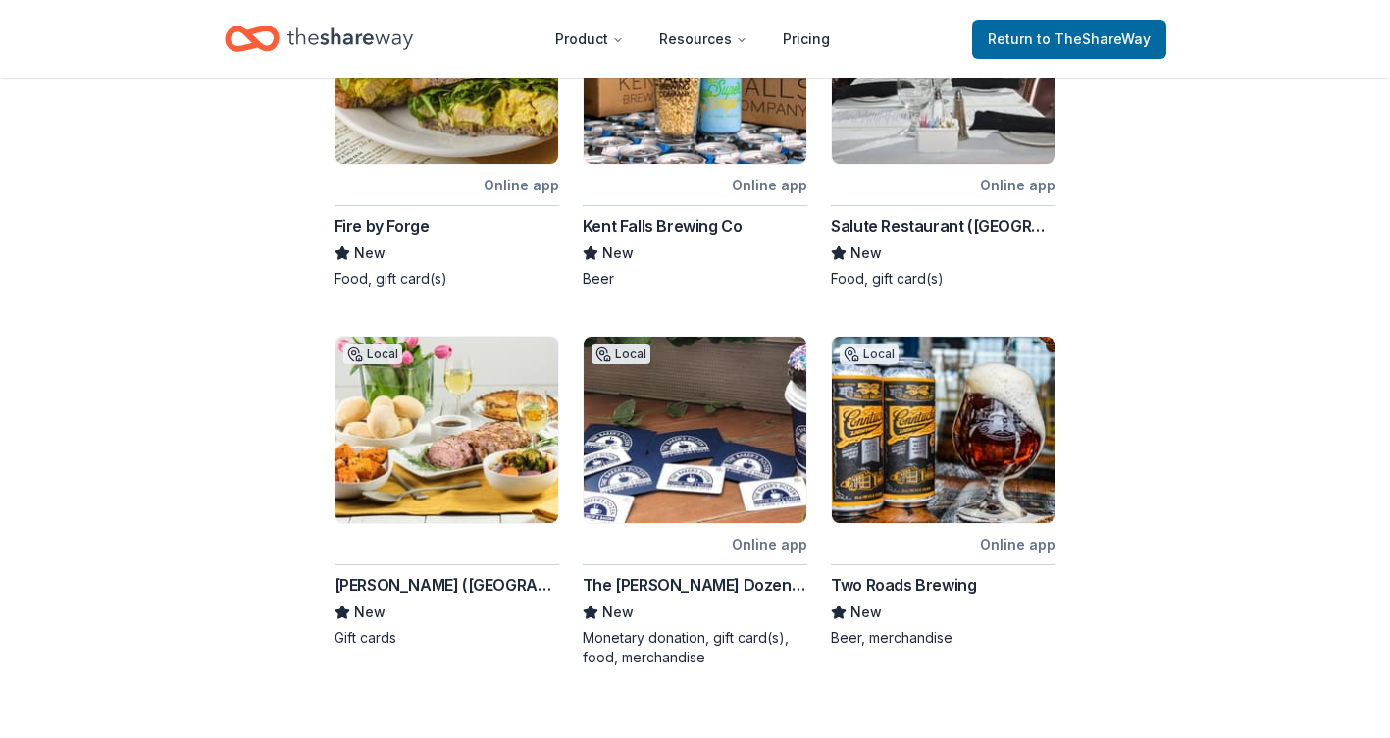
click at [901, 582] on div "Two Roads Brewing" at bounding box center [903, 585] width 145 height 24
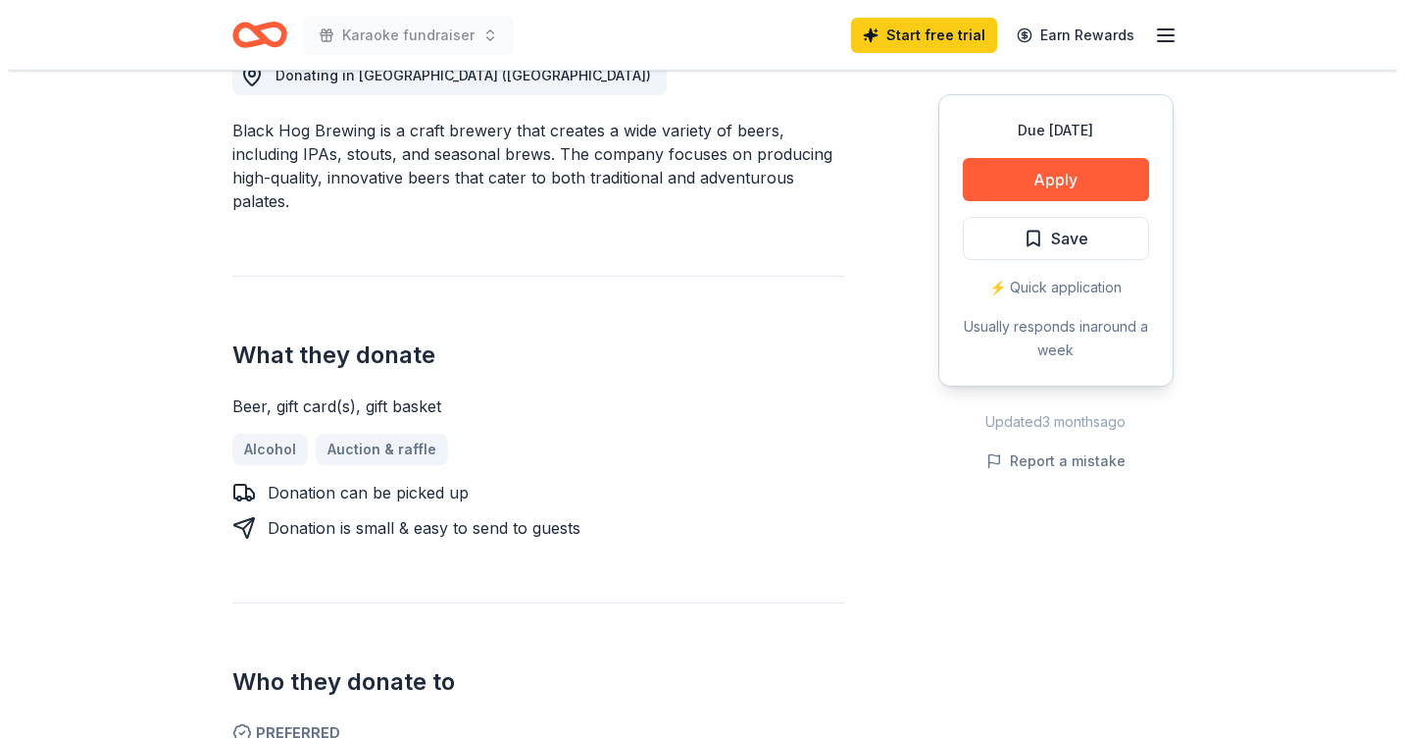
scroll to position [588, 0]
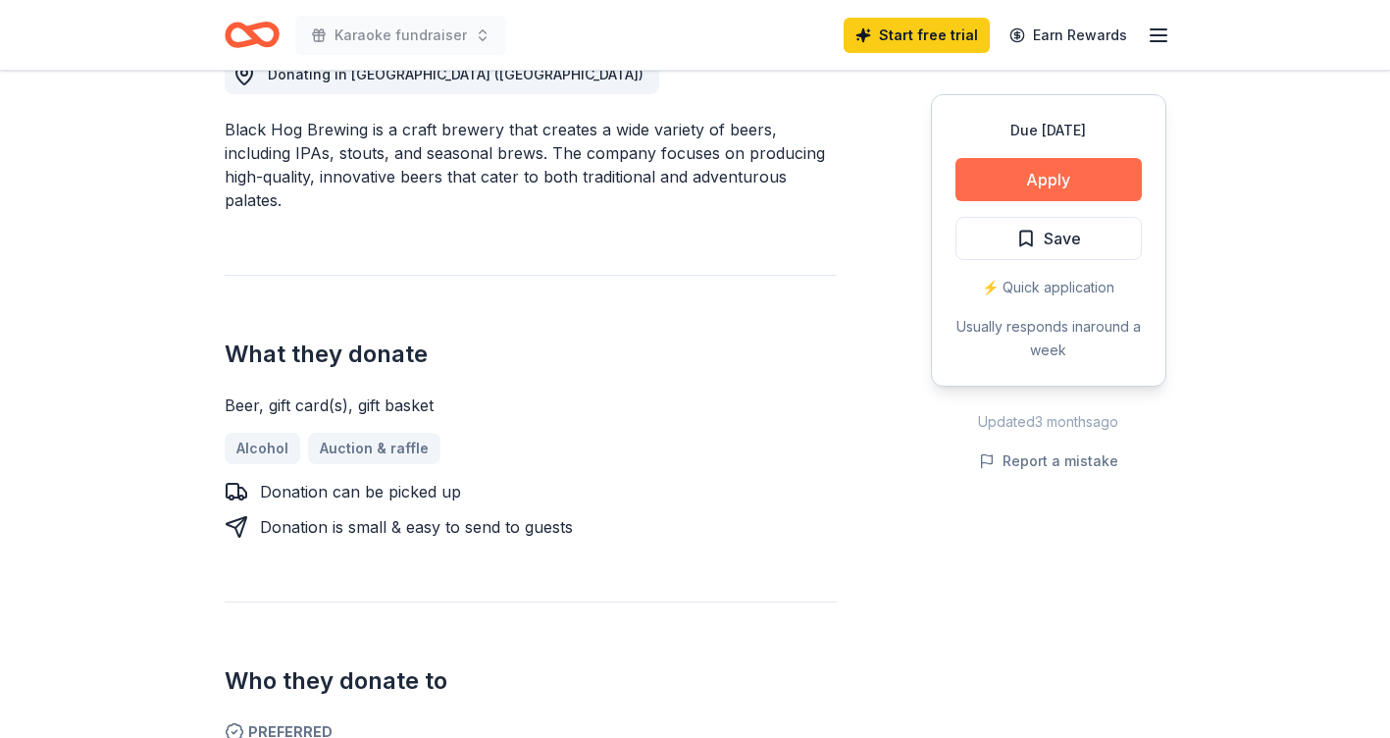
click at [1061, 178] on button "Apply" at bounding box center [1048, 179] width 186 height 43
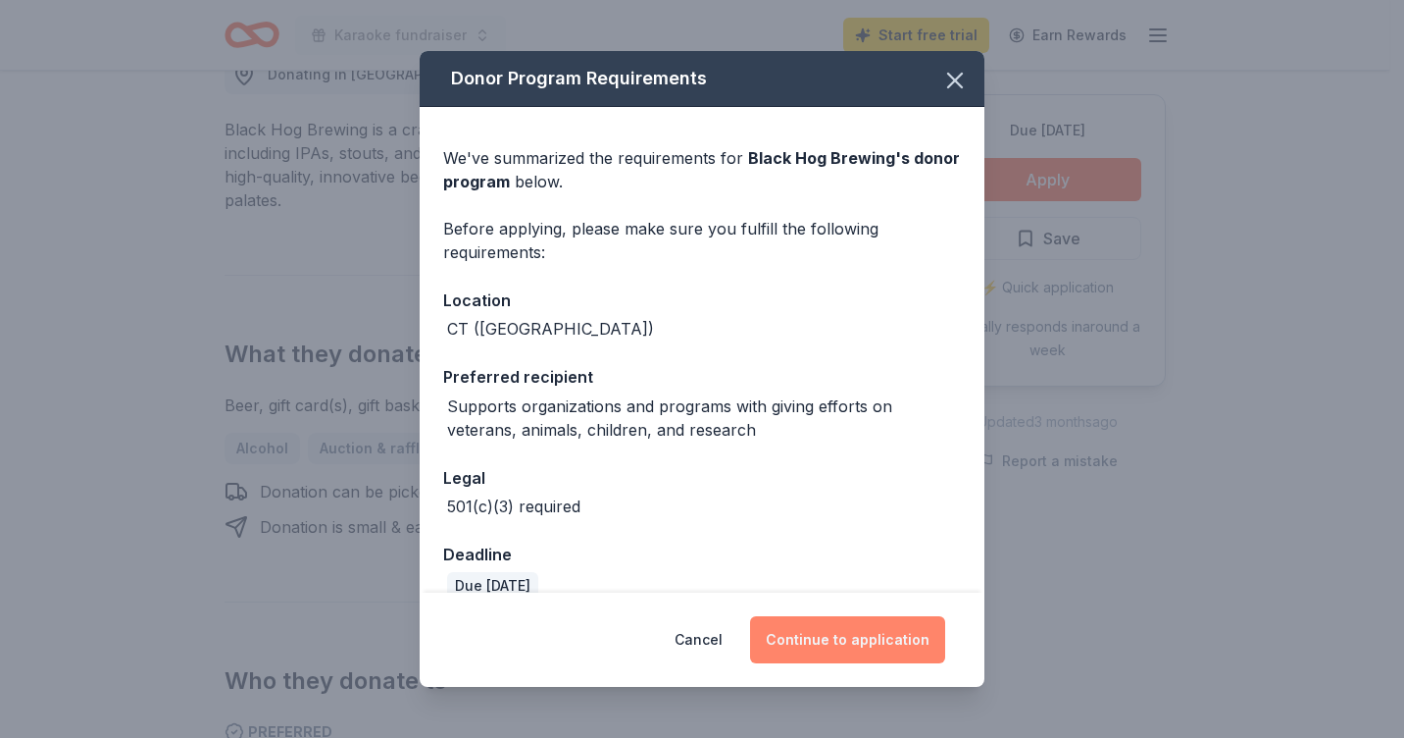
click at [826, 637] on button "Continue to application" at bounding box center [847, 639] width 195 height 47
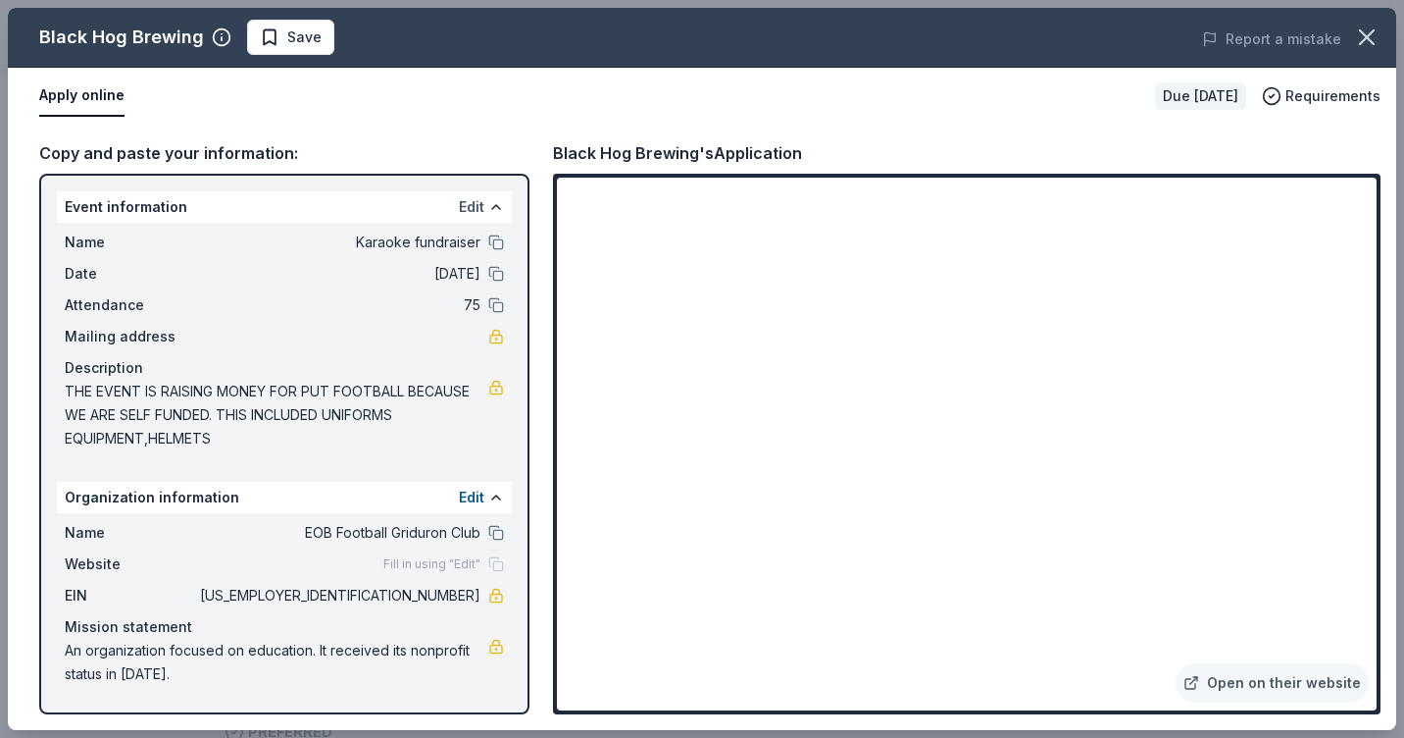
click at [469, 205] on button "Edit" at bounding box center [472, 207] width 26 height 24
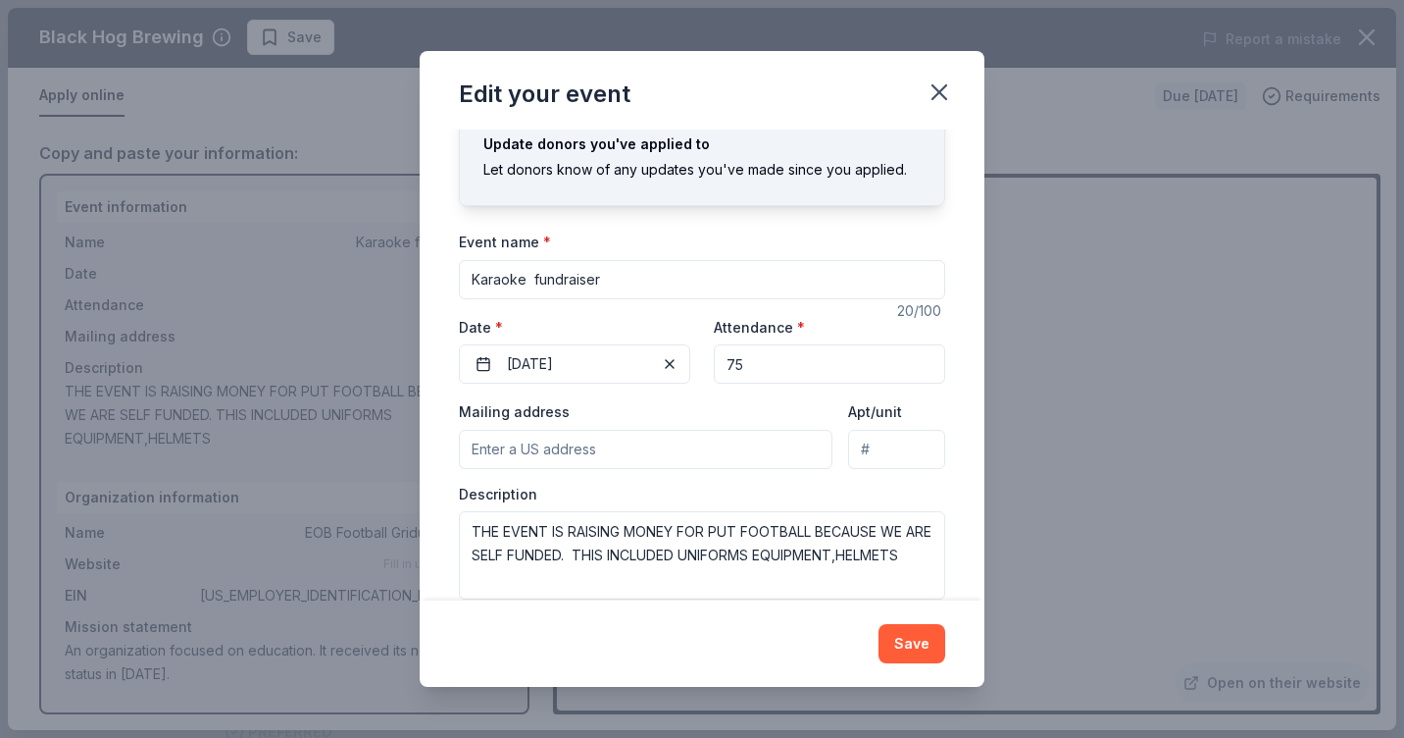
scroll to position [87, 0]
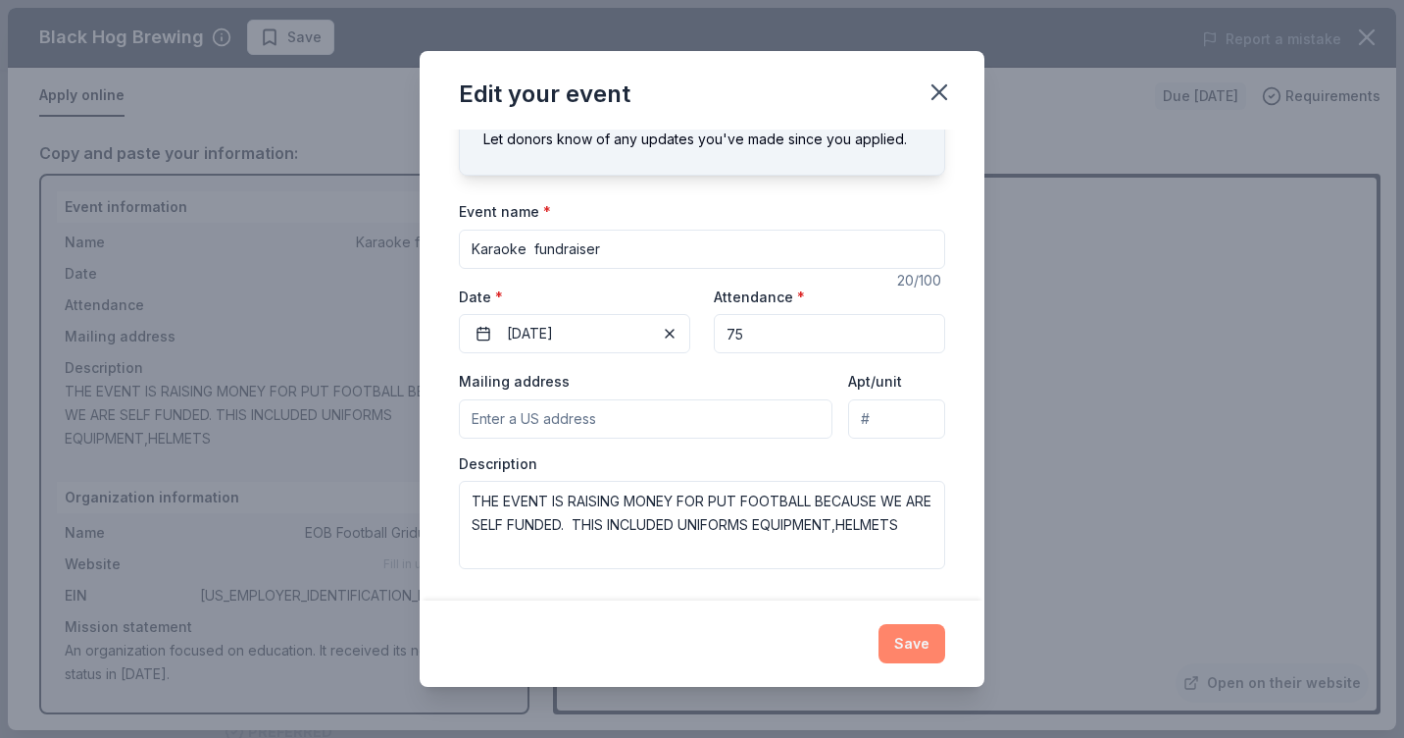
click at [915, 637] on button "Save" at bounding box center [912, 643] width 67 height 39
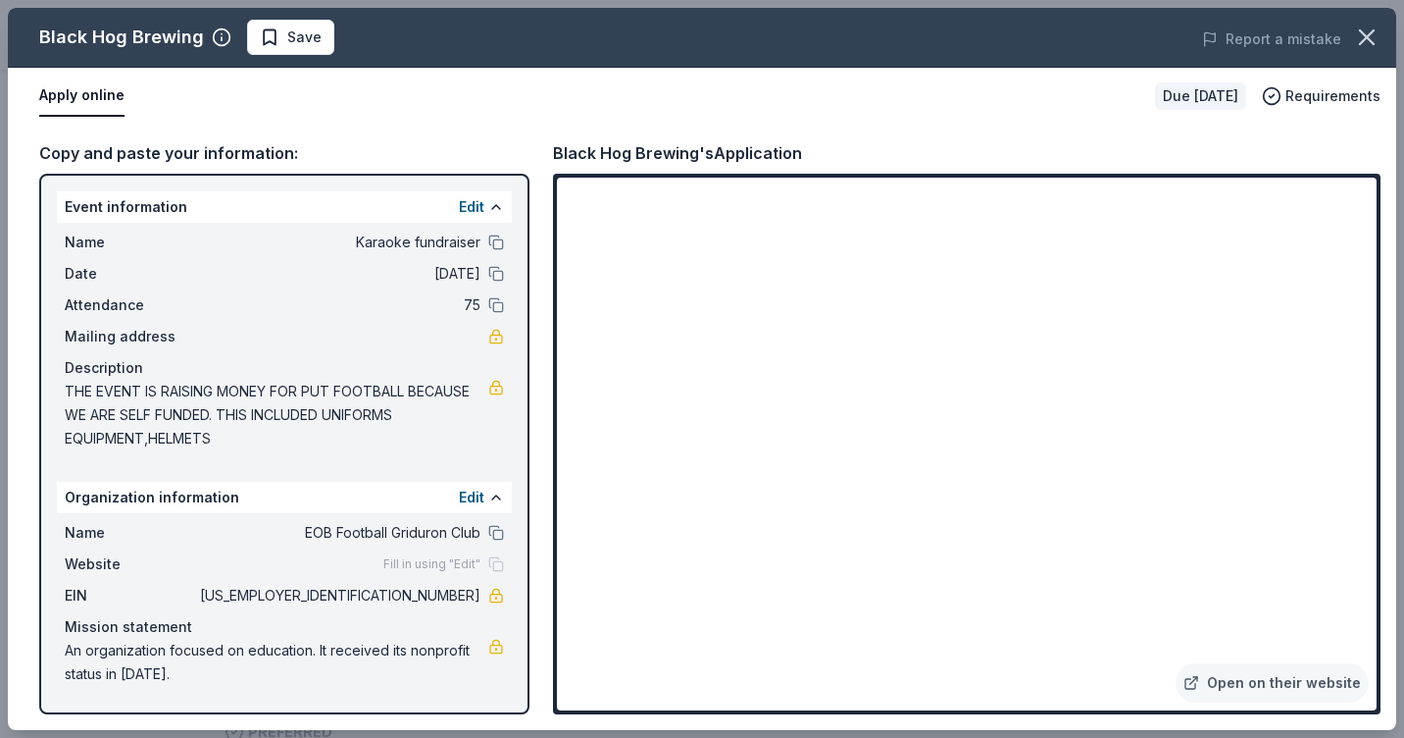
click at [117, 331] on span "Mailing address" at bounding box center [130, 337] width 131 height 24
click at [499, 339] on link at bounding box center [496, 337] width 16 height 16
click at [489, 243] on button at bounding box center [496, 242] width 16 height 16
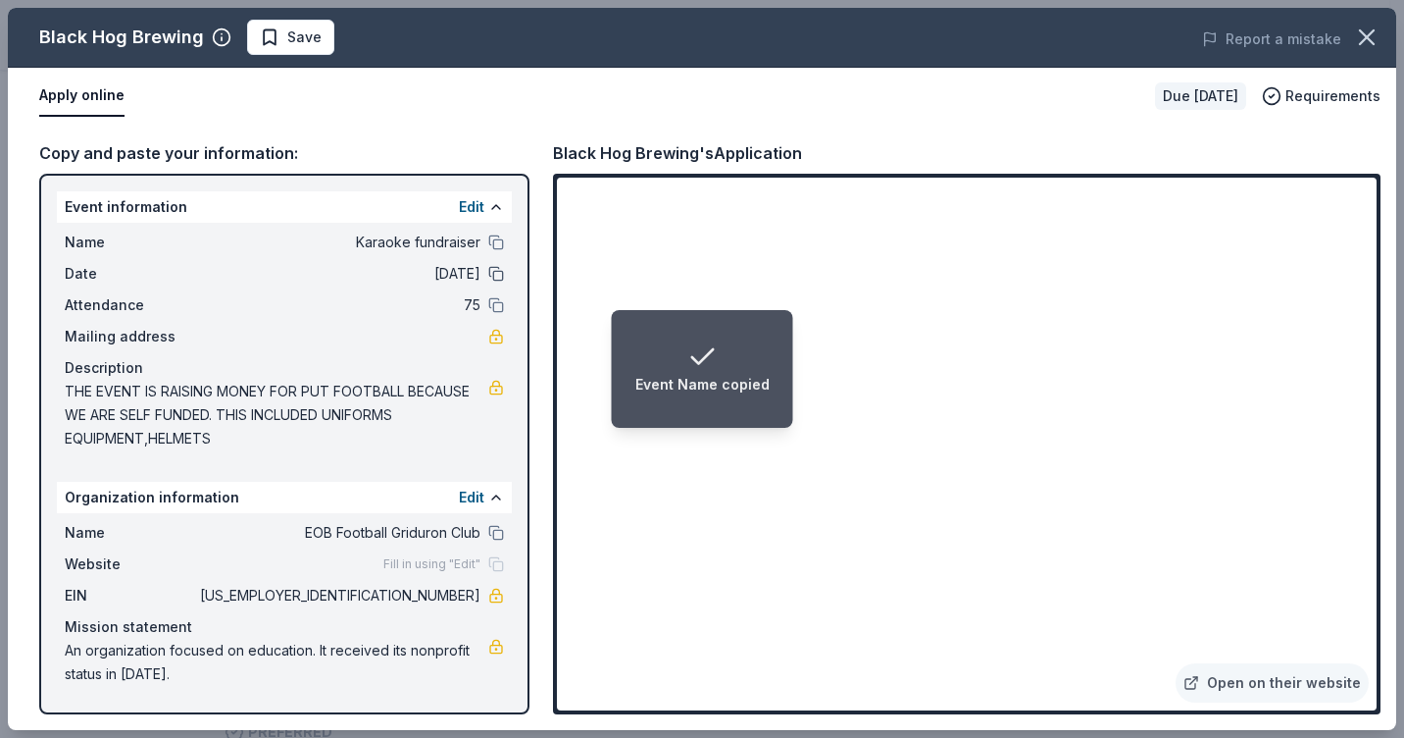
click at [497, 275] on button at bounding box center [496, 274] width 16 height 16
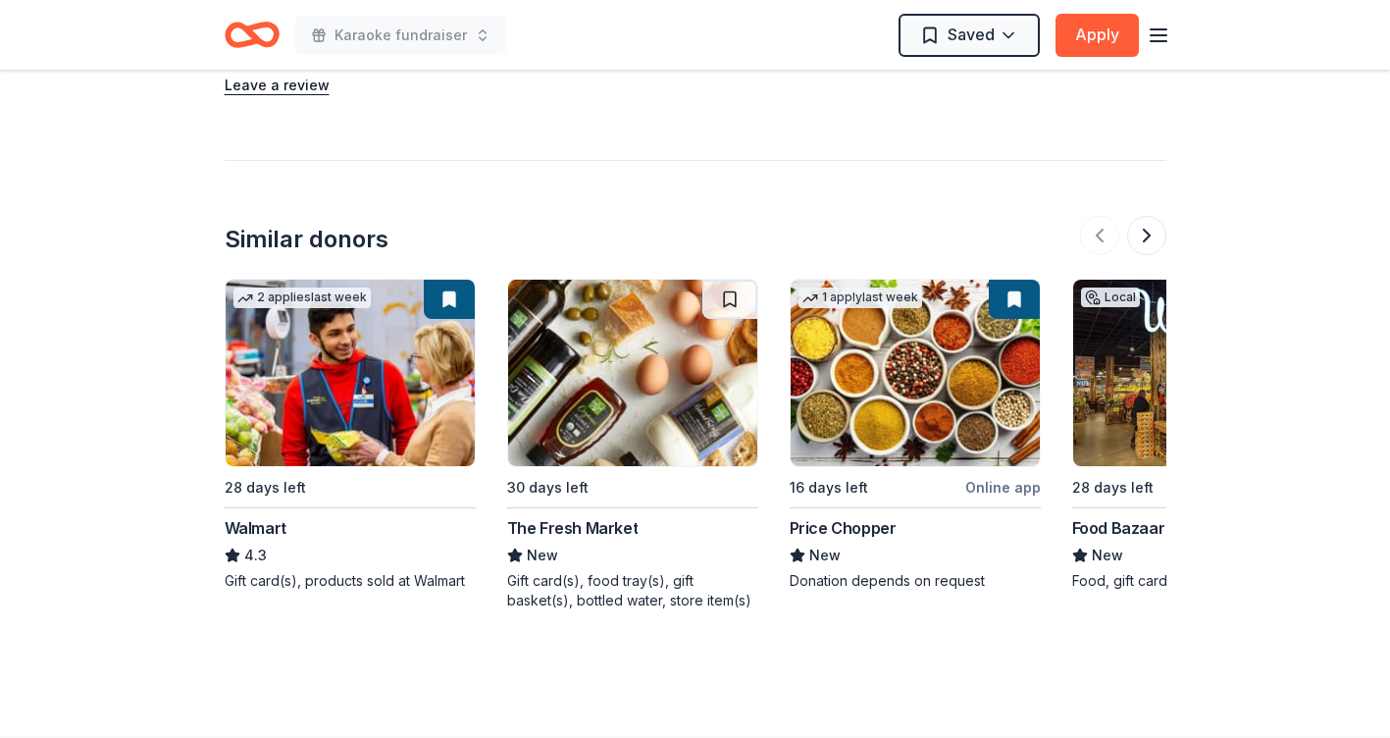
scroll to position [1765, 0]
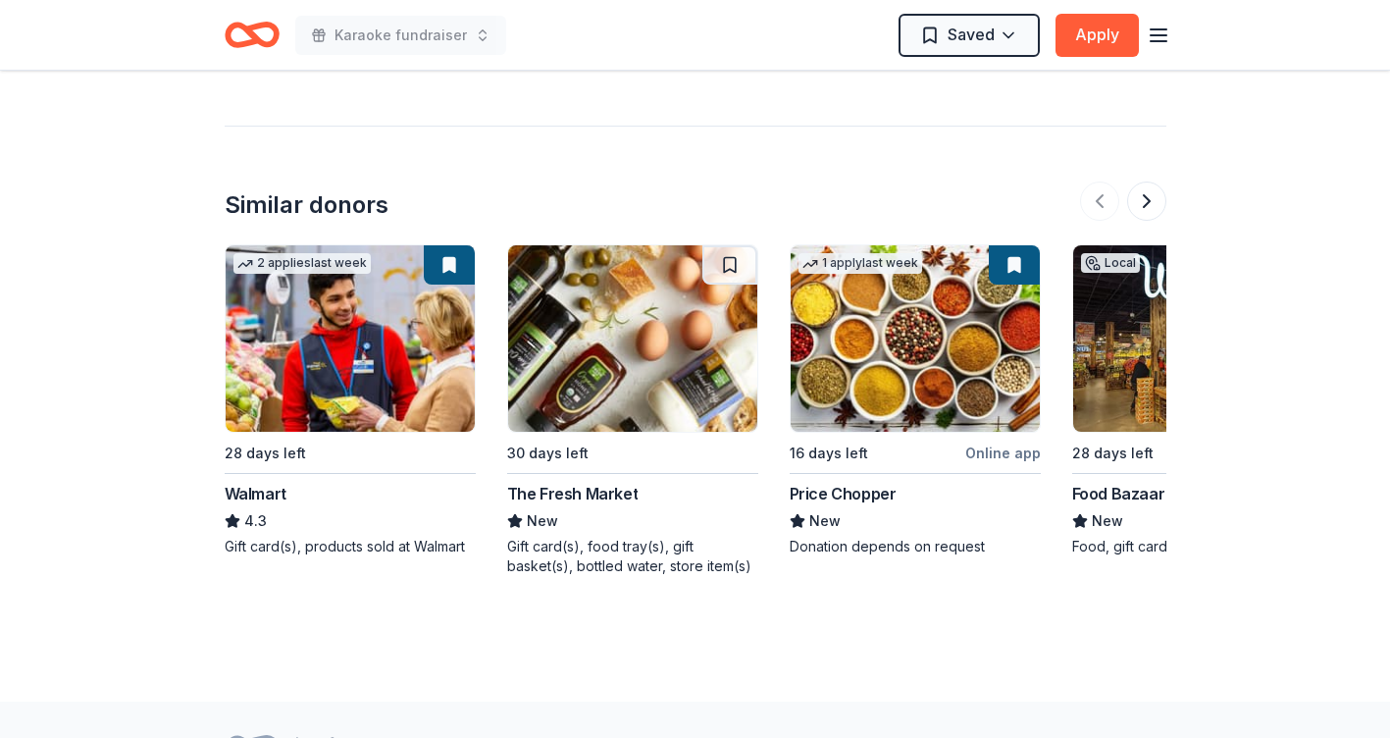
click at [325, 338] on img at bounding box center [350, 338] width 249 height 186
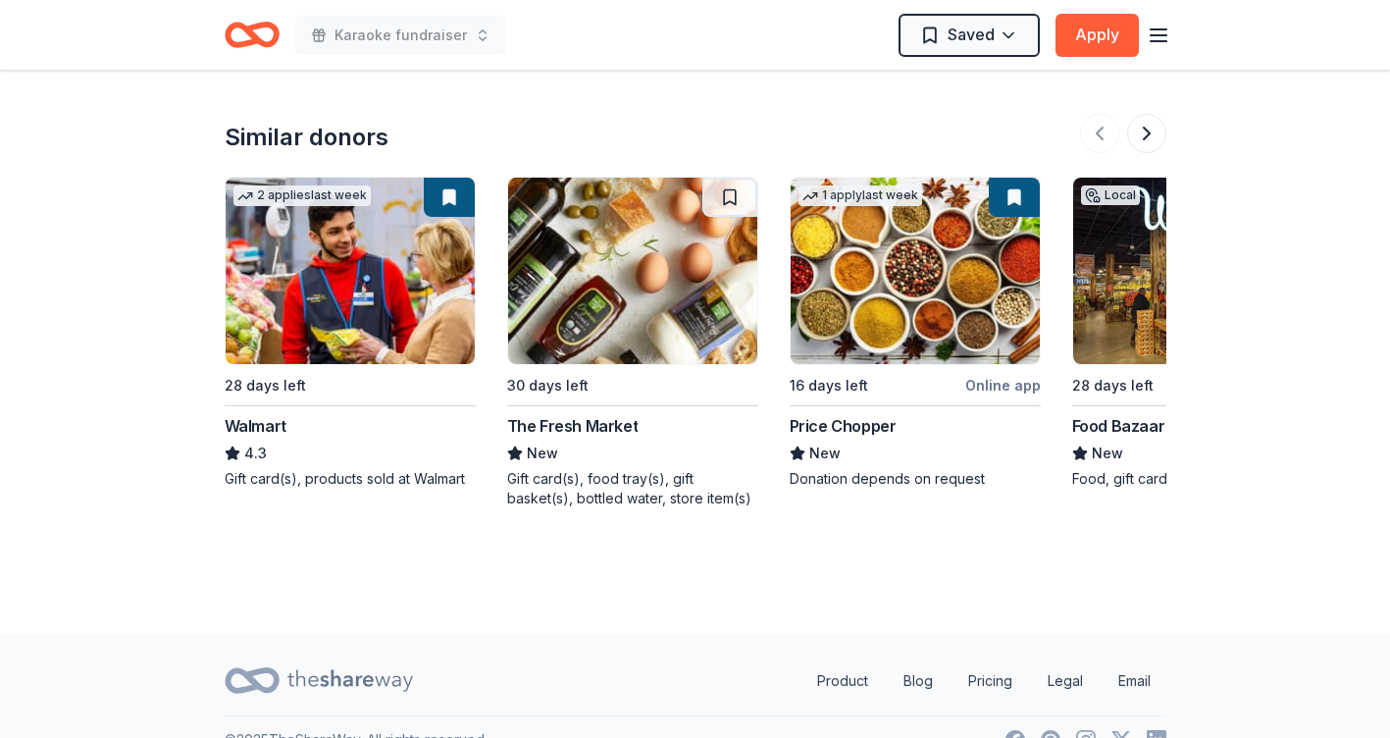
scroll to position [1870, 0]
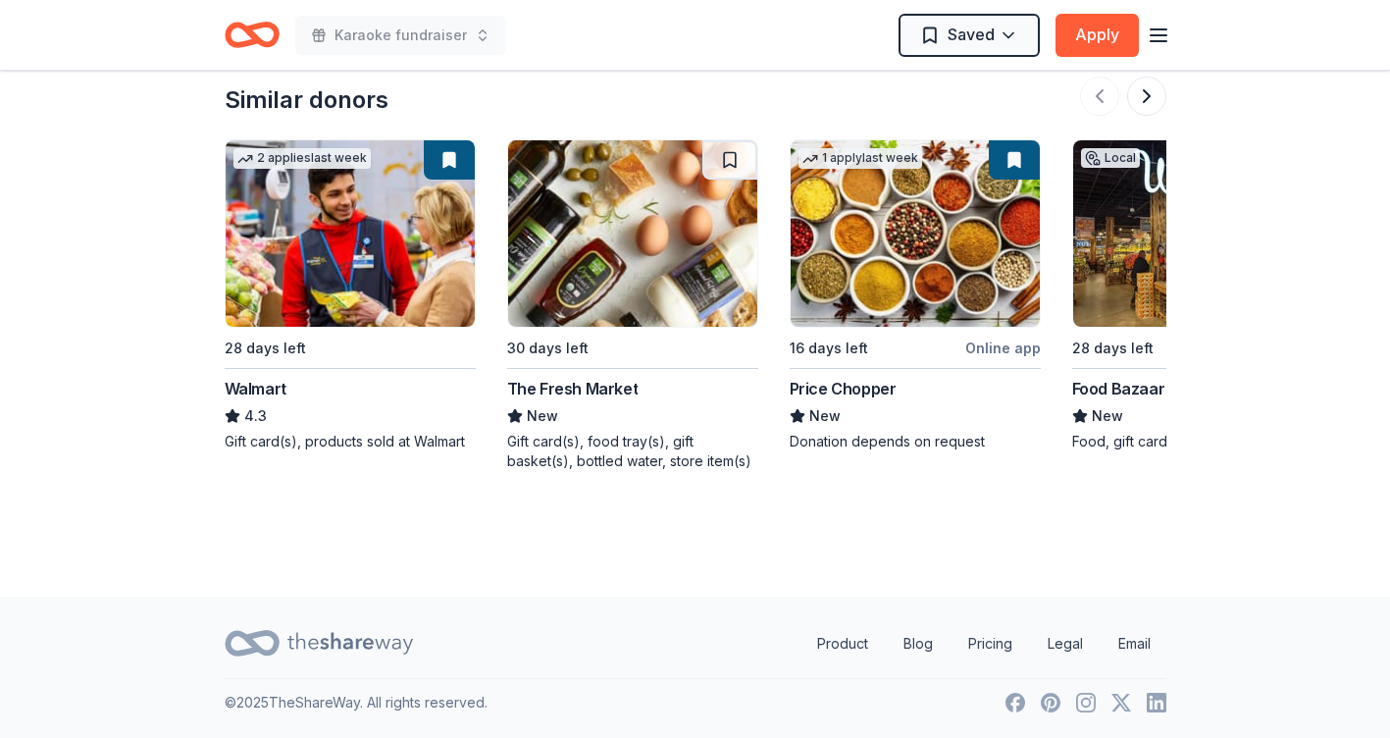
click at [661, 306] on img at bounding box center [632, 233] width 249 height 186
click at [1151, 98] on button at bounding box center [1146, 96] width 39 height 39
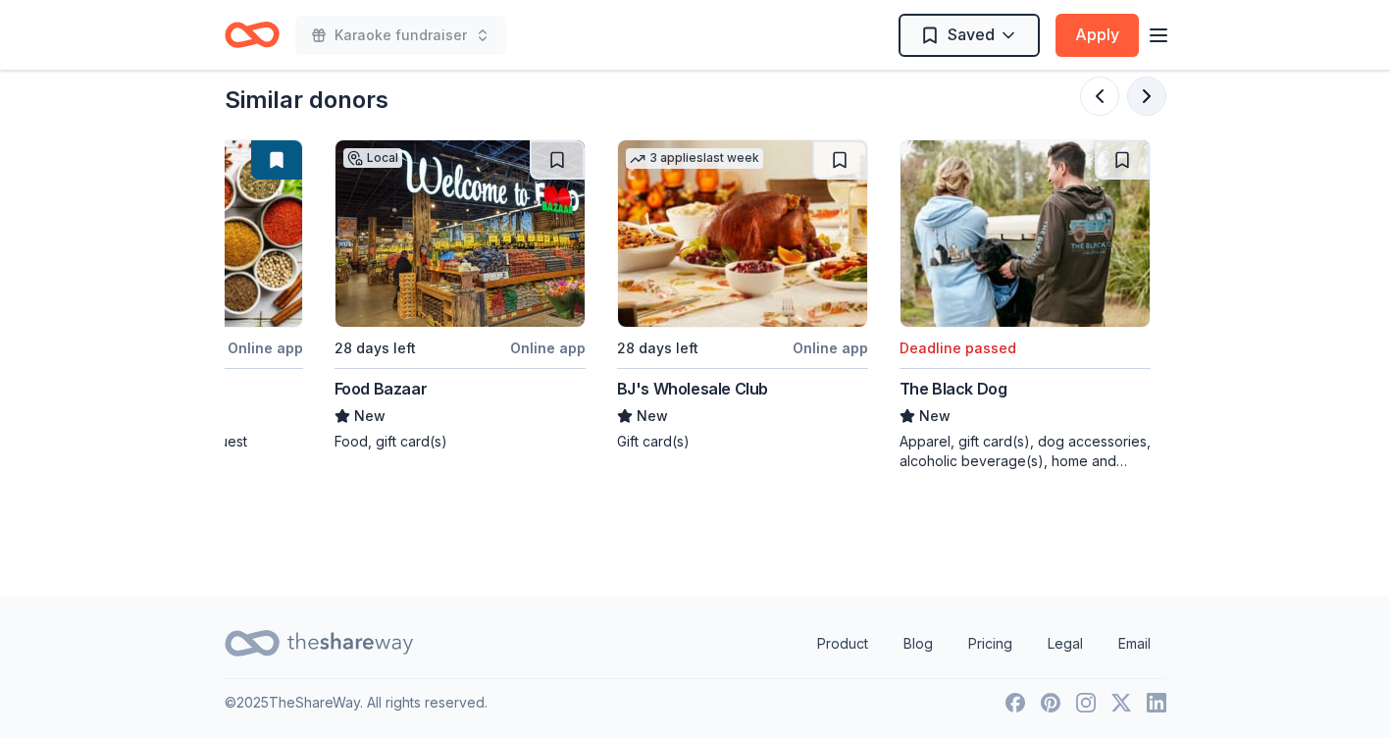
scroll to position [0, 847]
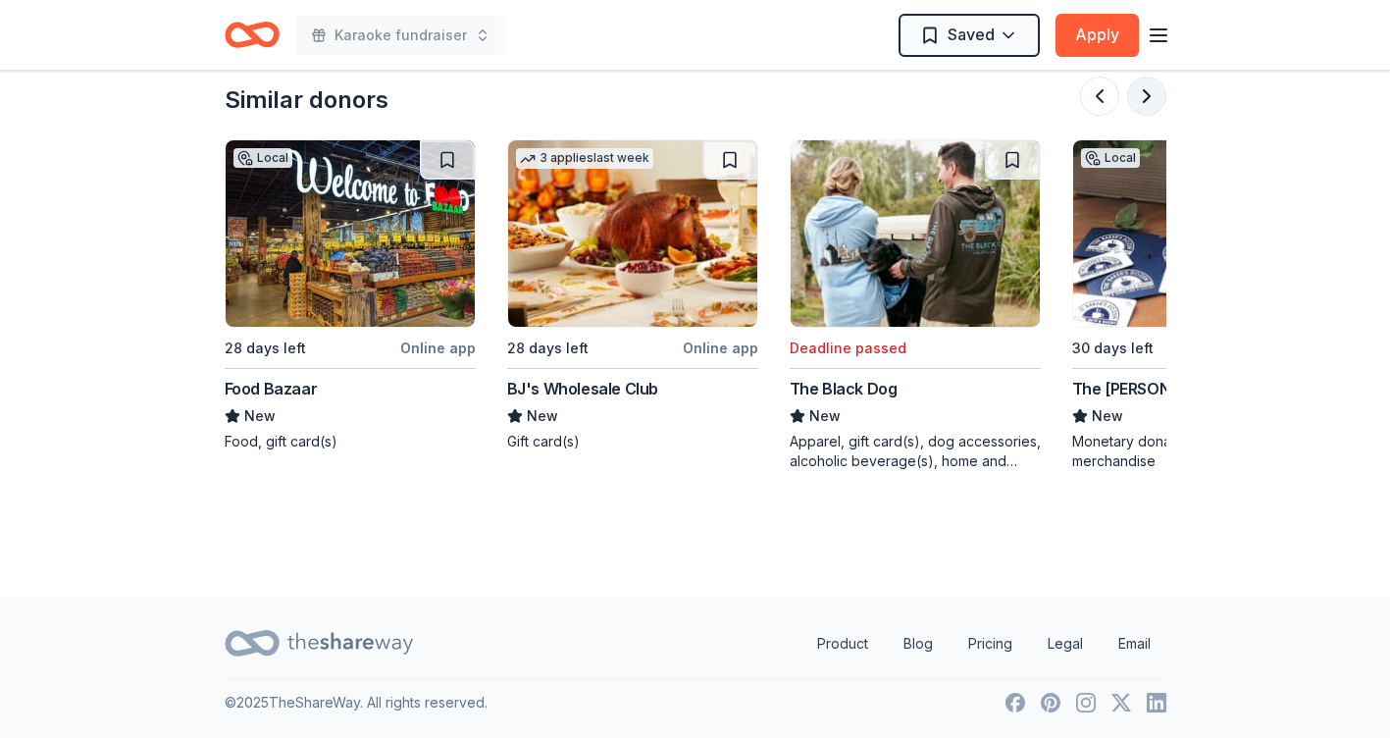
click at [1148, 92] on button at bounding box center [1146, 96] width 39 height 39
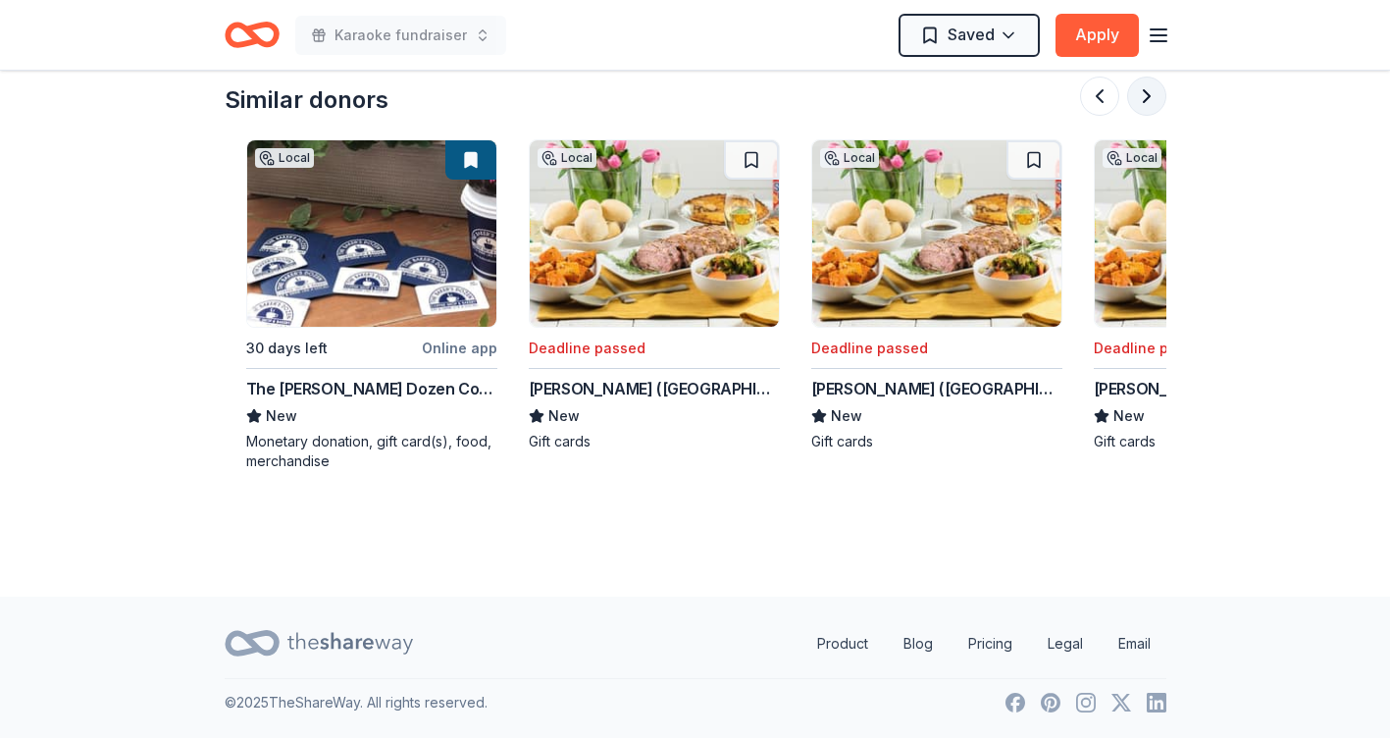
scroll to position [0, 1695]
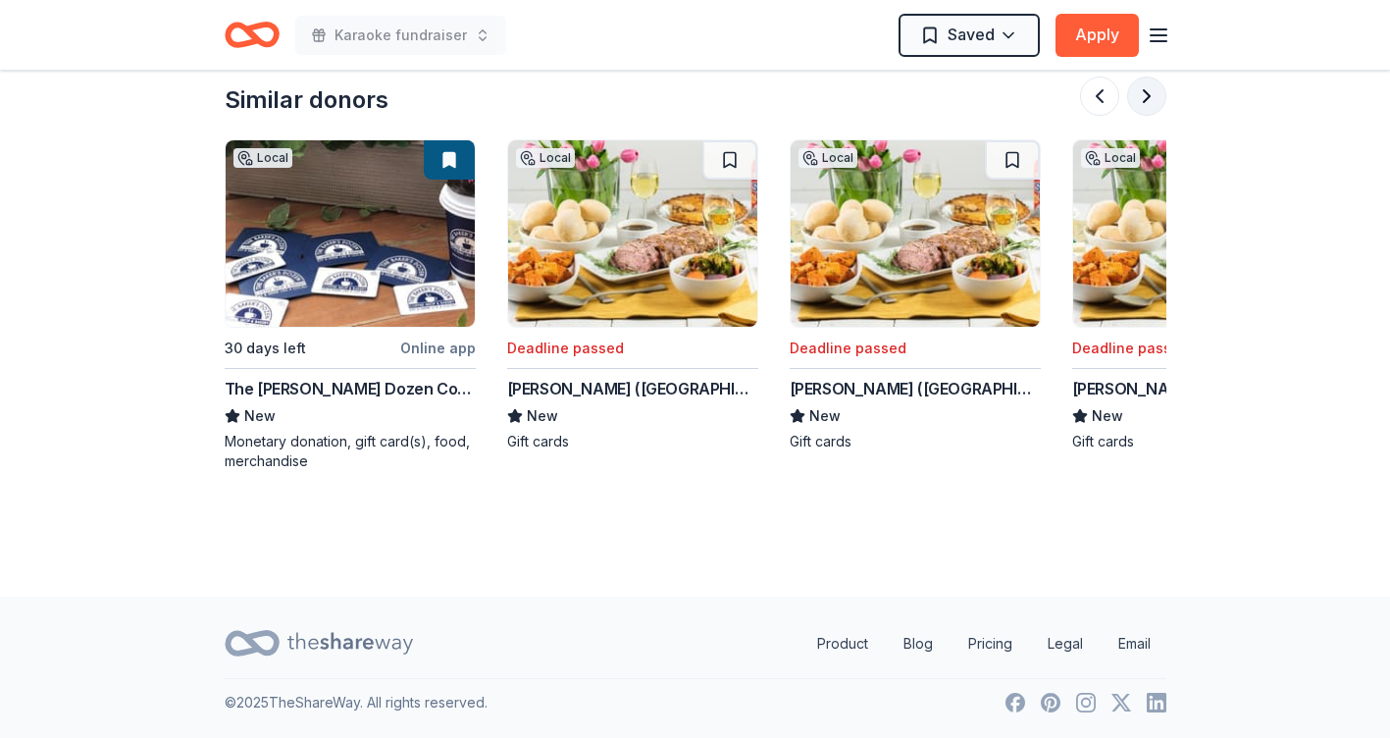
click at [1148, 92] on button at bounding box center [1146, 96] width 39 height 39
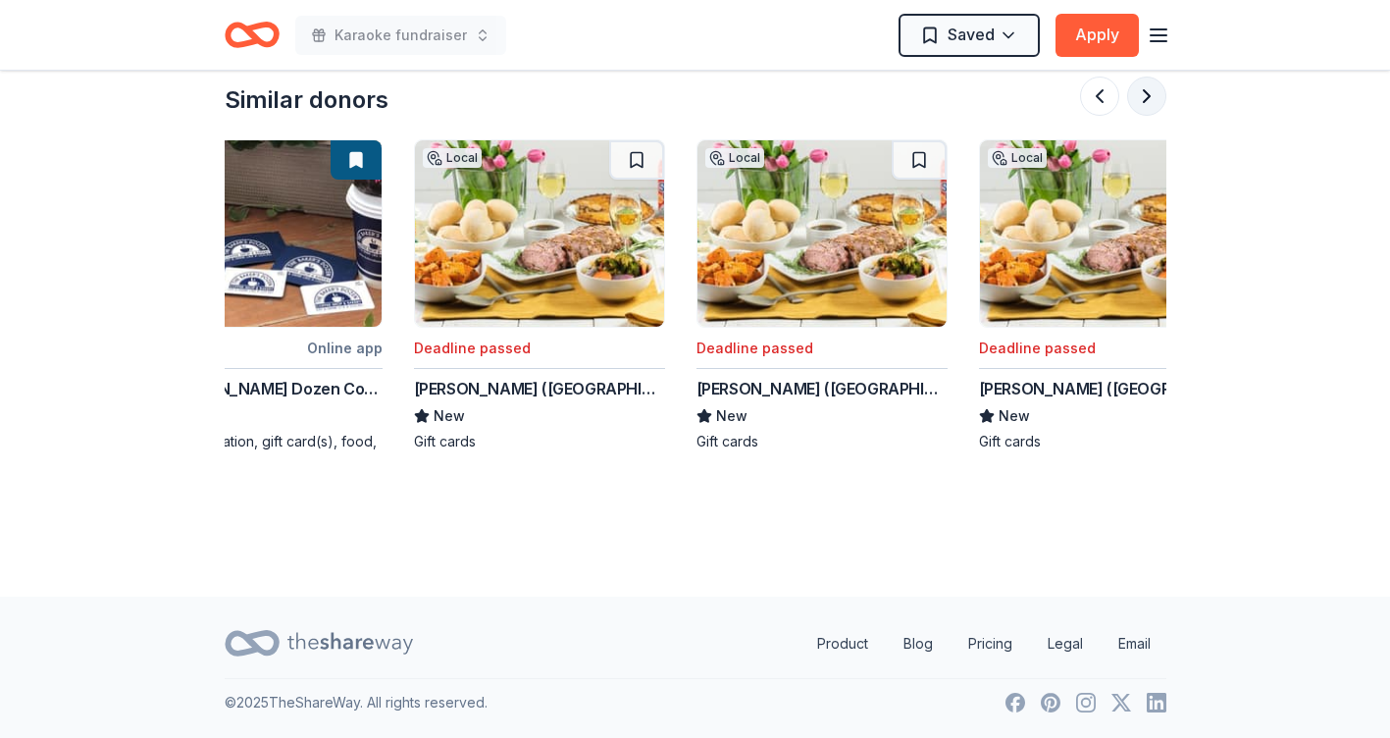
scroll to position [0, 1852]
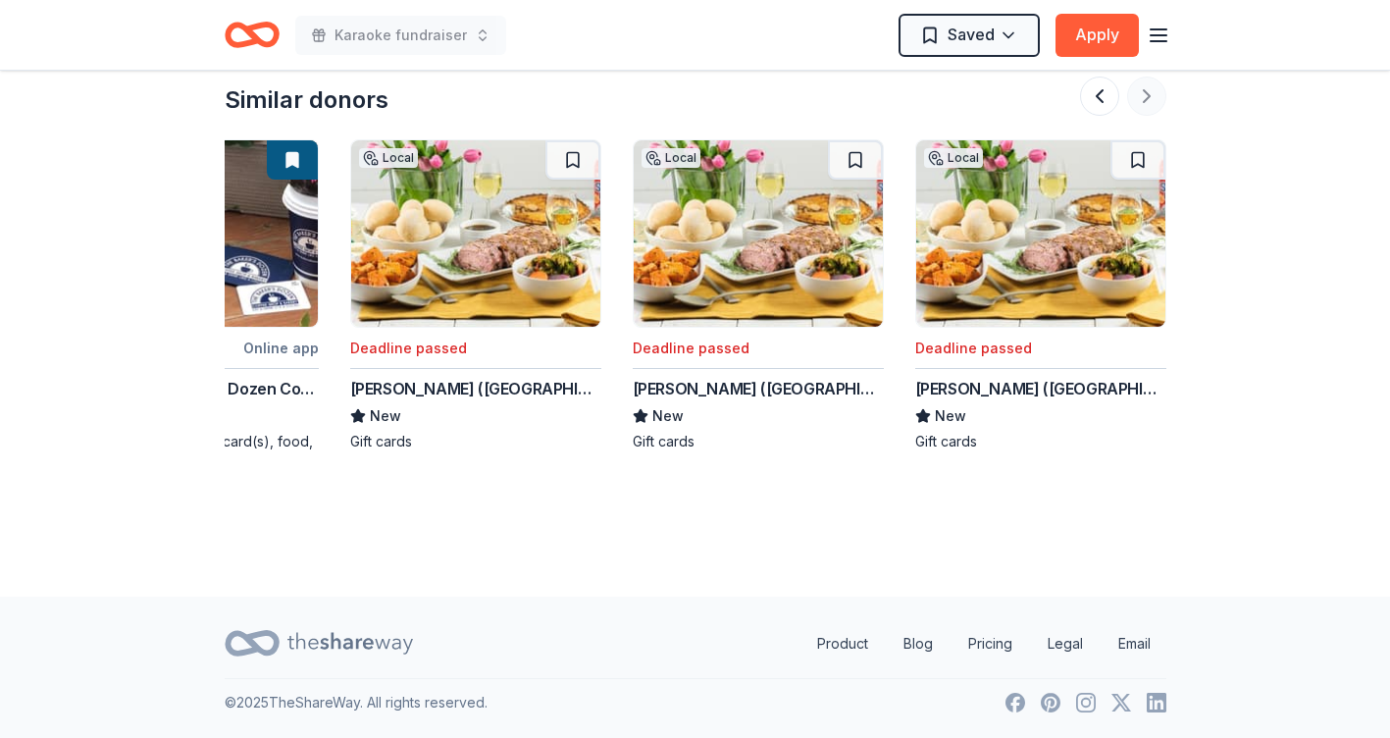
click at [1148, 92] on div at bounding box center [1123, 96] width 86 height 39
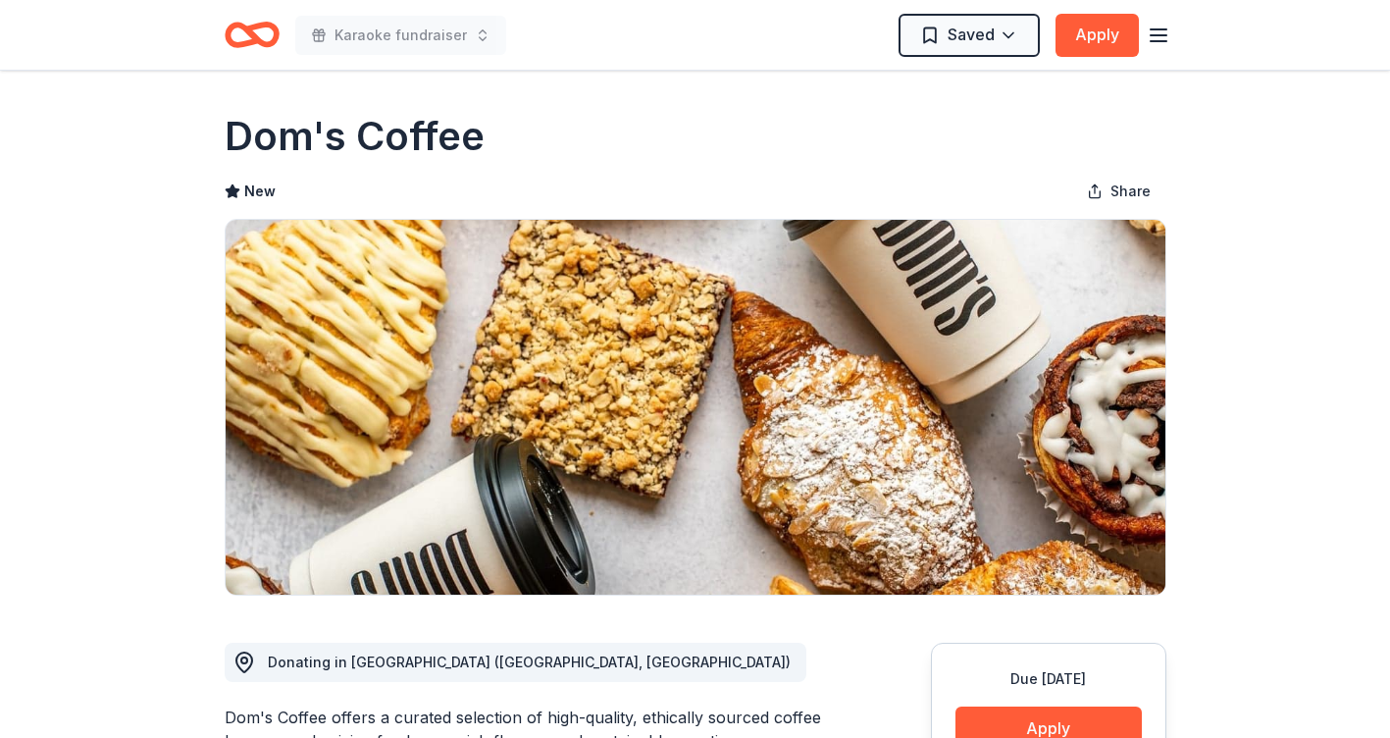
scroll to position [0, 0]
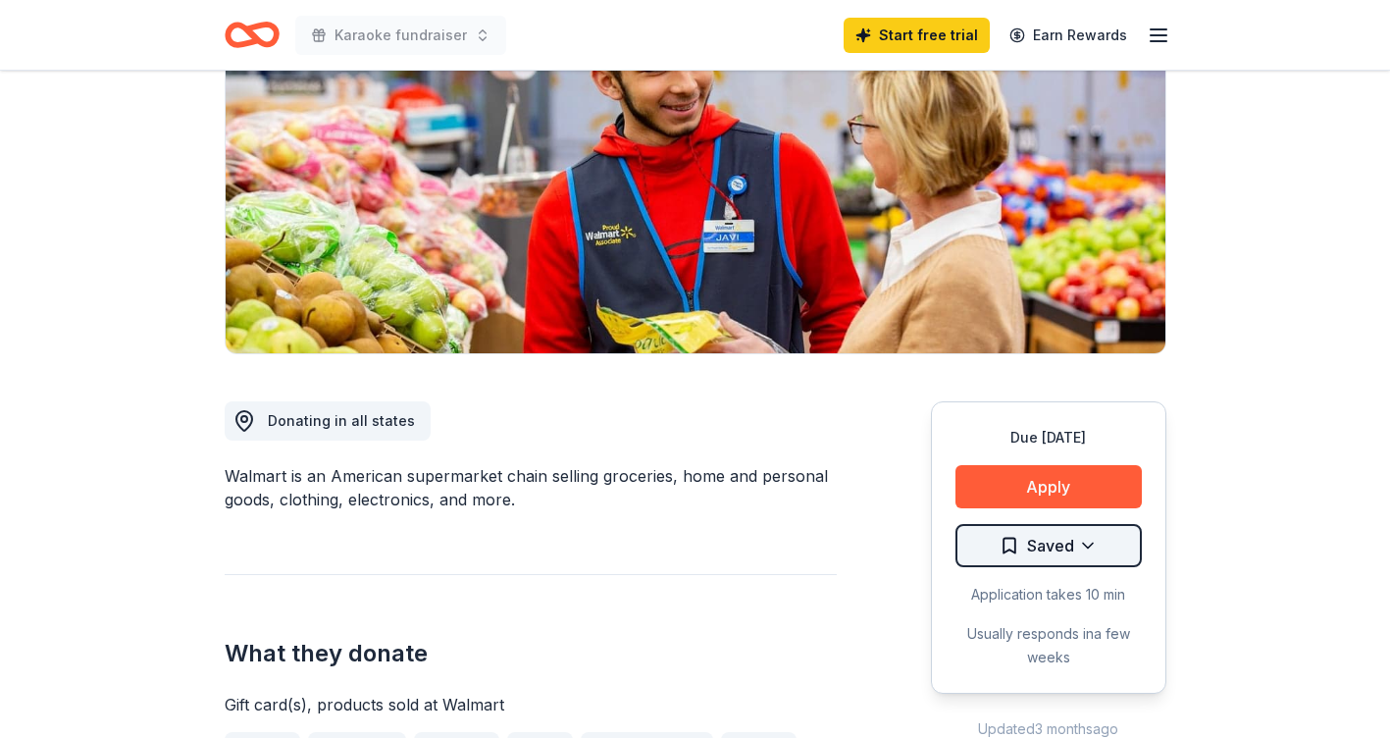
scroll to position [294, 0]
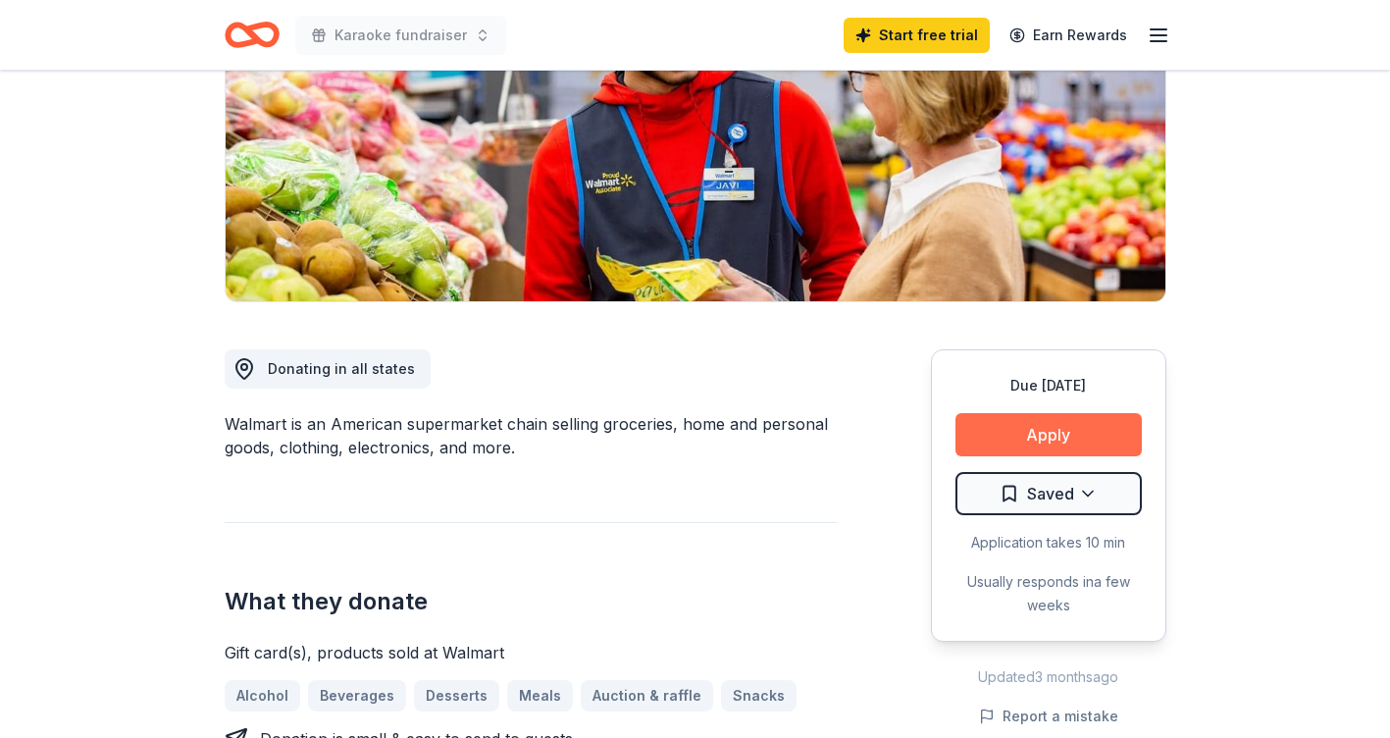
click at [1071, 435] on button "Apply" at bounding box center [1048, 434] width 186 height 43
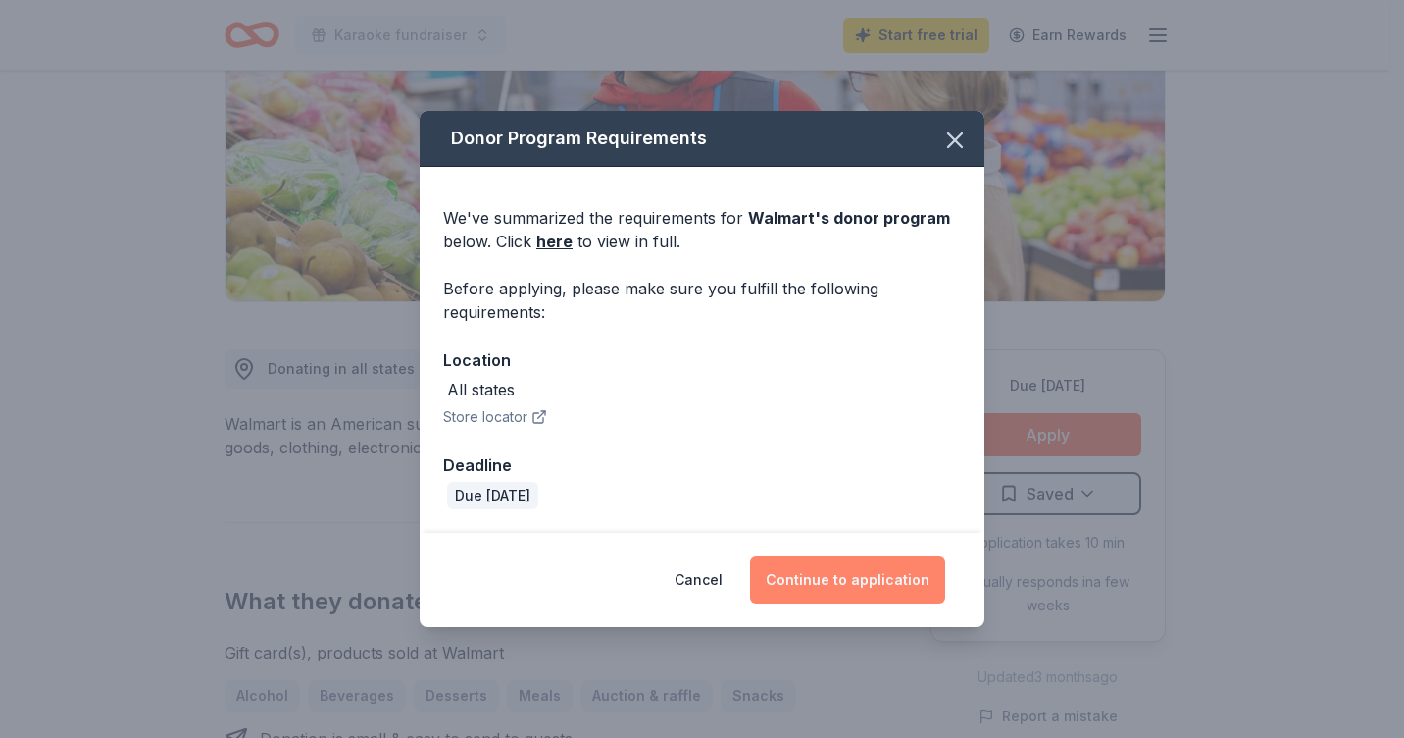
click at [853, 579] on button "Continue to application" at bounding box center [847, 579] width 195 height 47
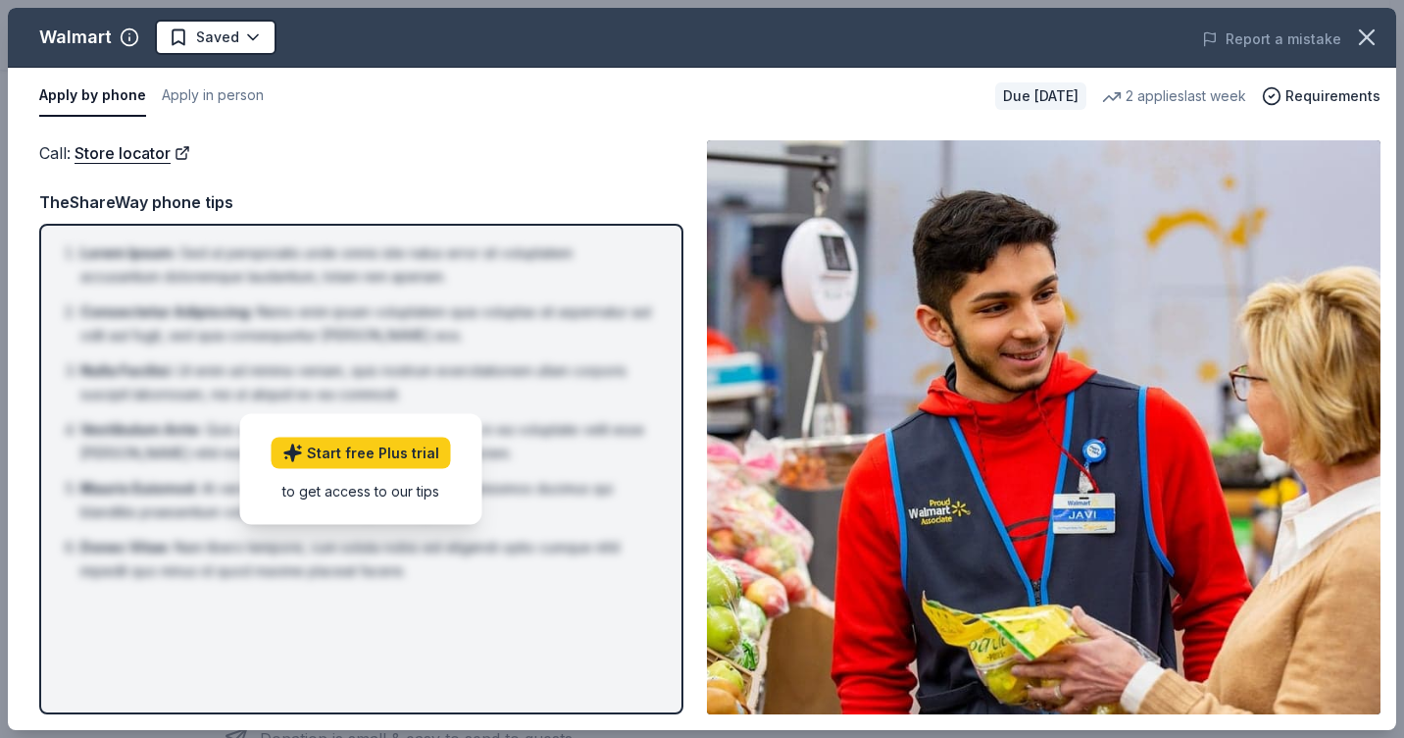
click at [378, 493] on div "to get access to our tips" at bounding box center [361, 490] width 179 height 21
drag, startPoint x: 1401, startPoint y: 255, endPoint x: 1407, endPoint y: 308, distance: 53.4
click at [1389, 308] on html "Karaoke fundraiser Start free trial Earn Rewards Due [DATE] Share Walmart 4.3 •…" at bounding box center [702, 75] width 1404 height 738
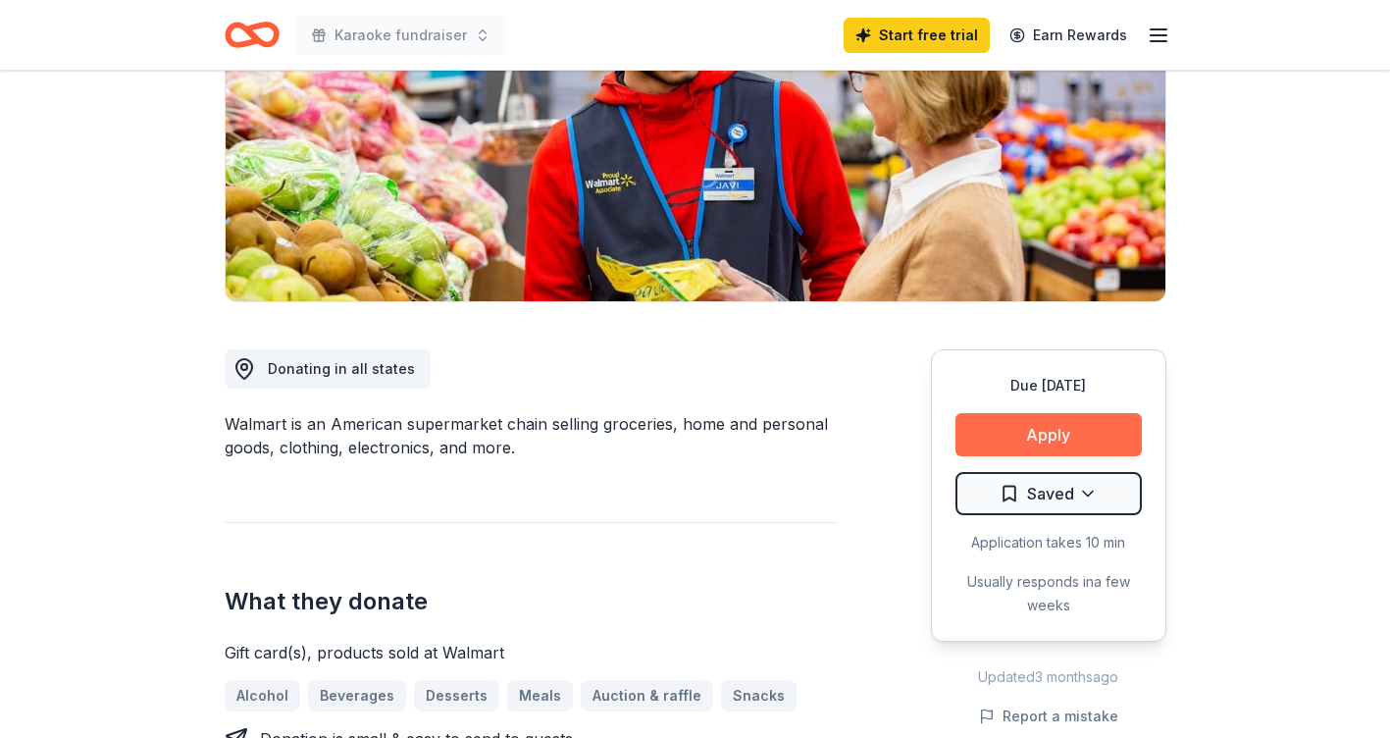
click at [1070, 418] on button "Apply" at bounding box center [1048, 434] width 186 height 43
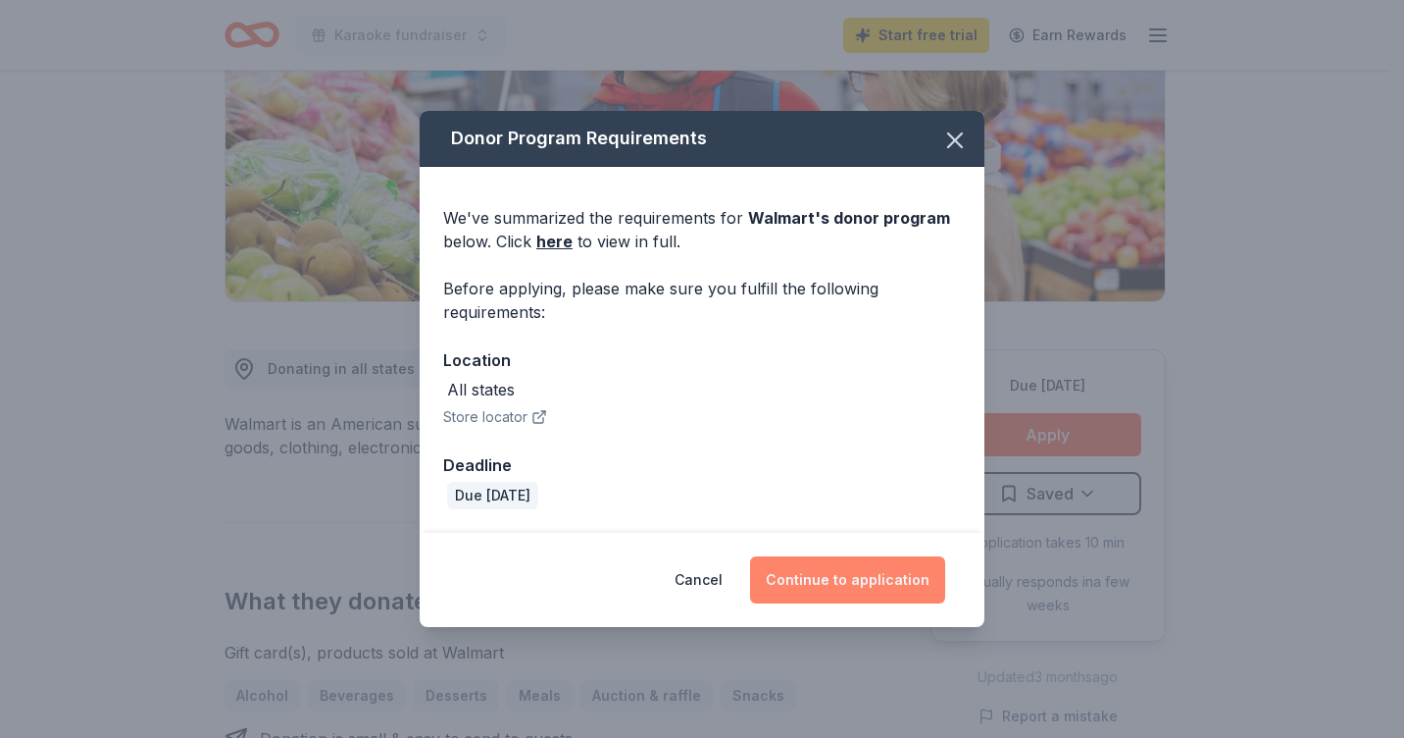
click at [854, 578] on button "Continue to application" at bounding box center [847, 579] width 195 height 47
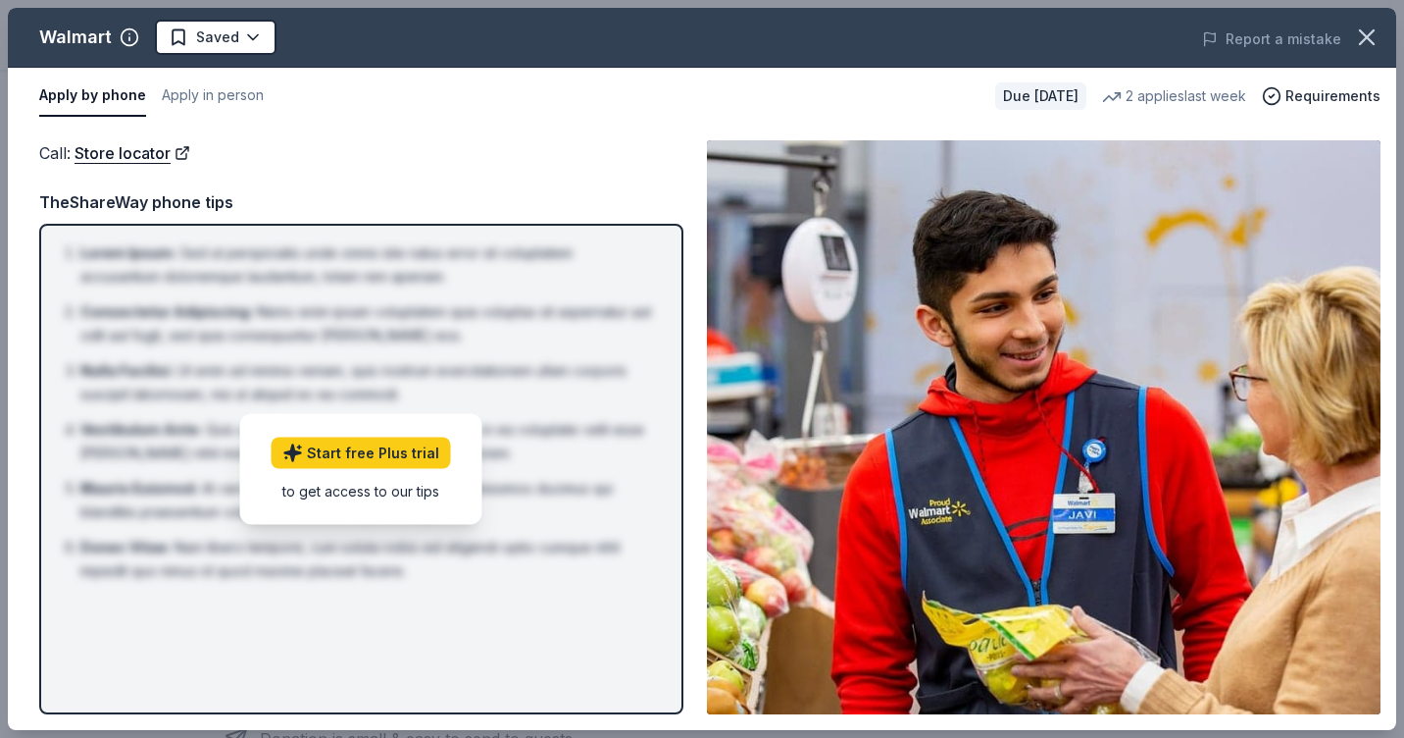
click at [92, 96] on button "Apply by phone" at bounding box center [92, 96] width 107 height 41
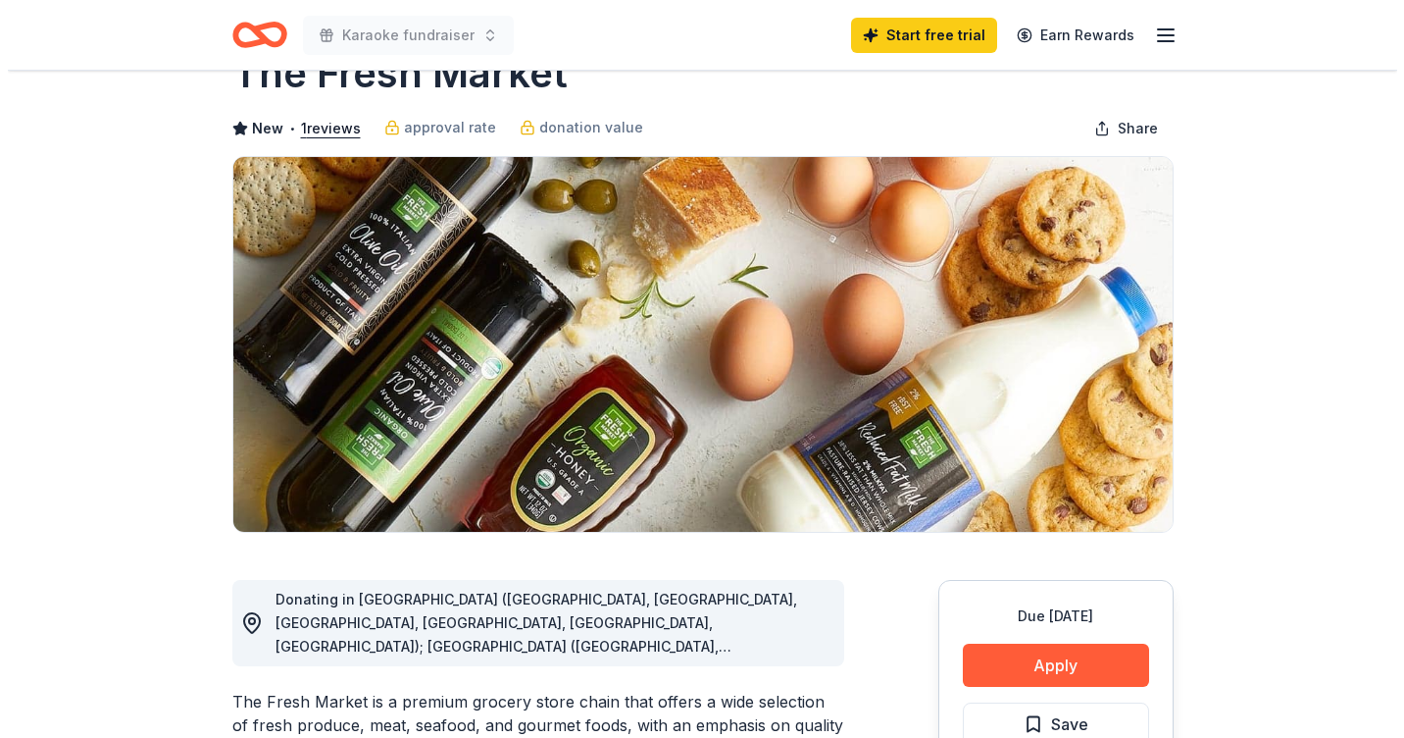
scroll to position [98, 0]
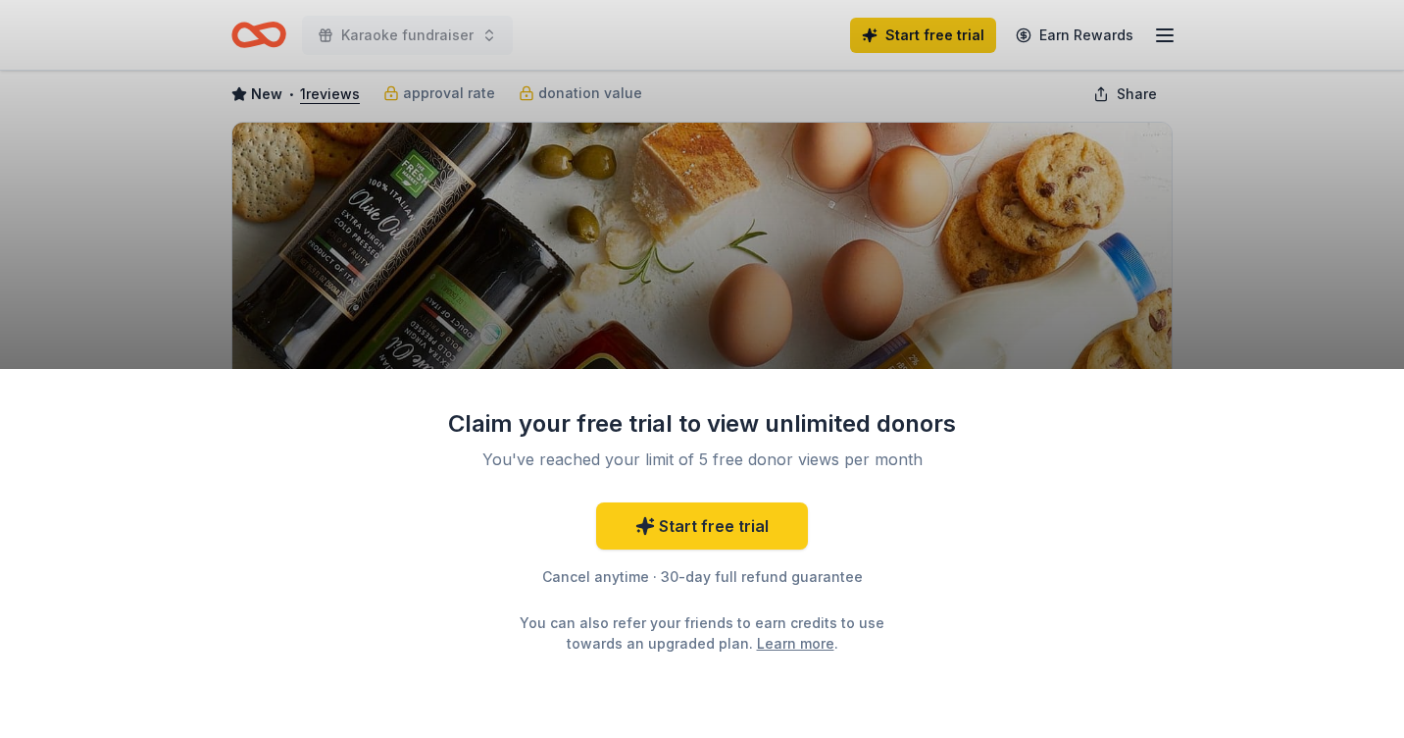
click at [1092, 264] on div "Claim your free trial to view unlimited donors You've reached your limit of 5 f…" at bounding box center [702, 369] width 1404 height 738
click at [740, 527] on link "Start free trial" at bounding box center [702, 525] width 212 height 47
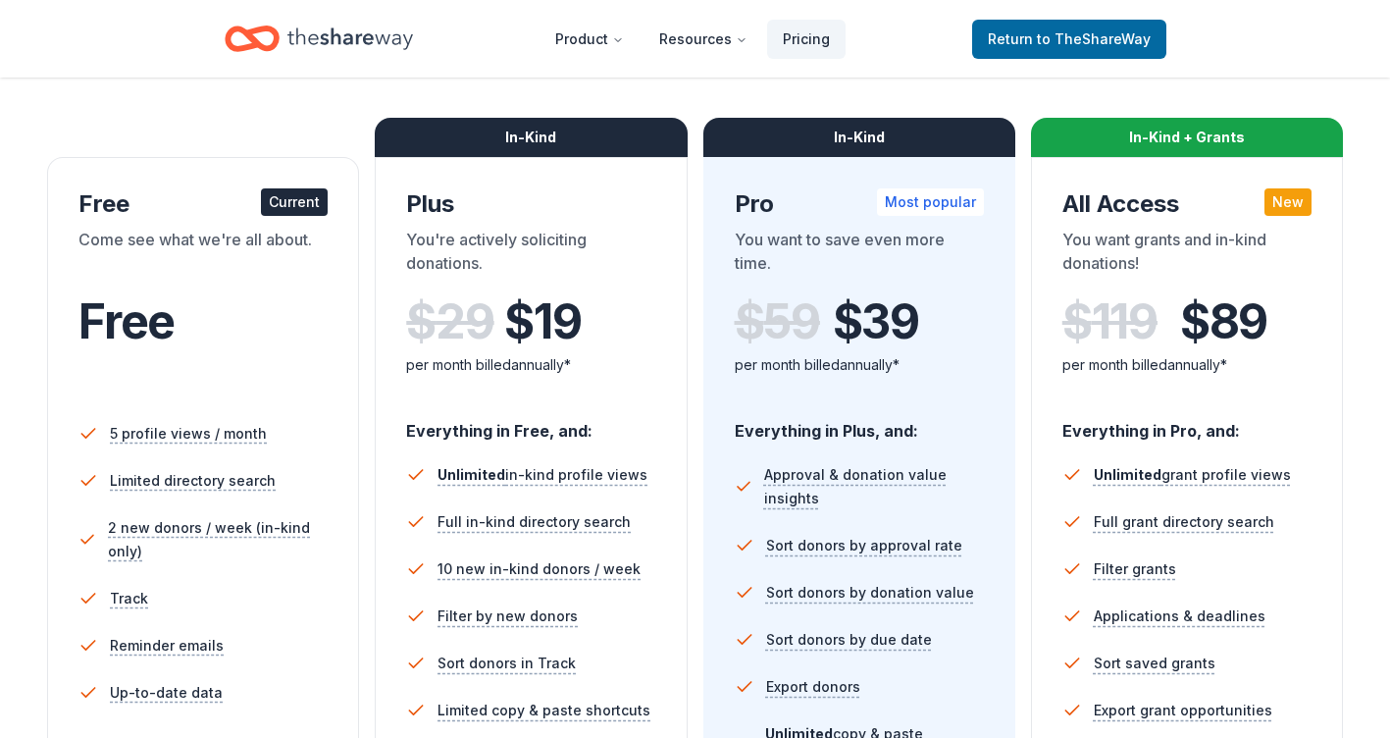
scroll to position [588, 0]
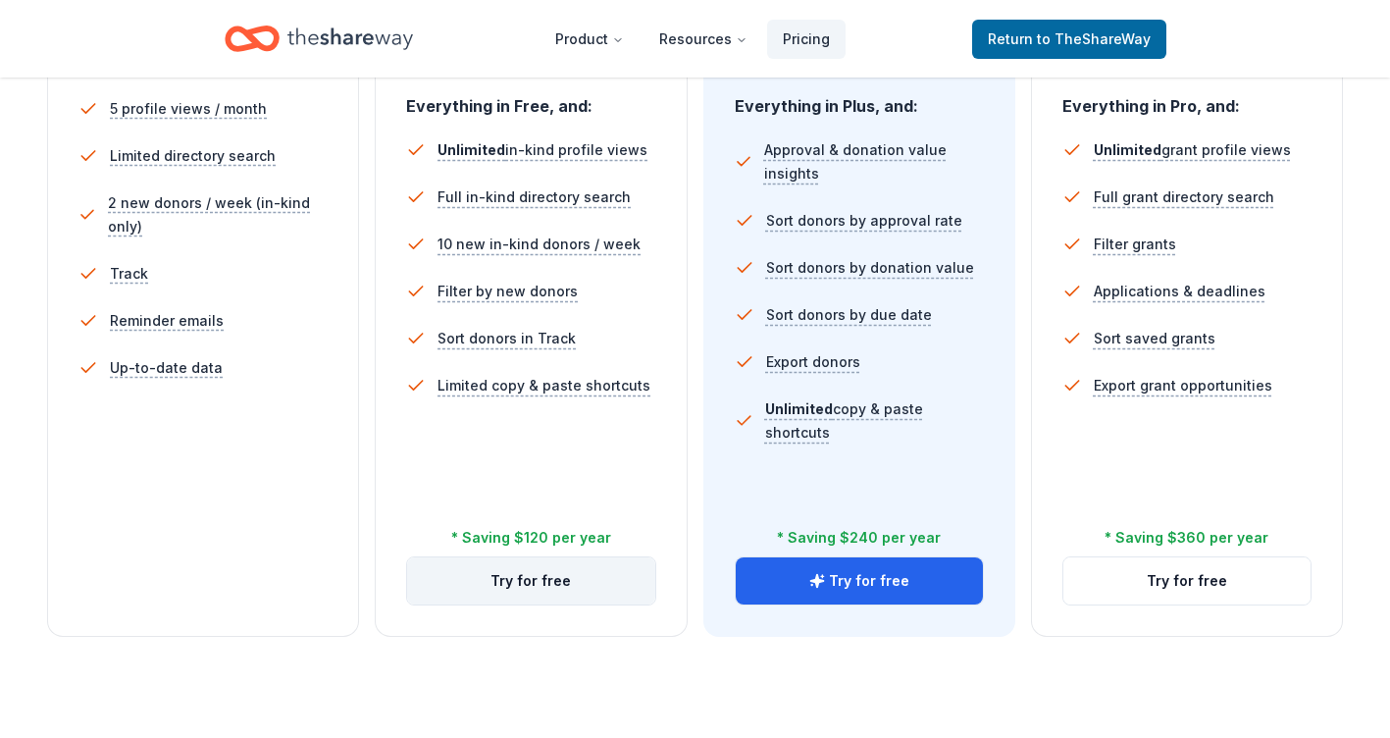
click at [525, 580] on button "Try for free" at bounding box center [530, 580] width 247 height 47
